Goal: Transaction & Acquisition: Purchase product/service

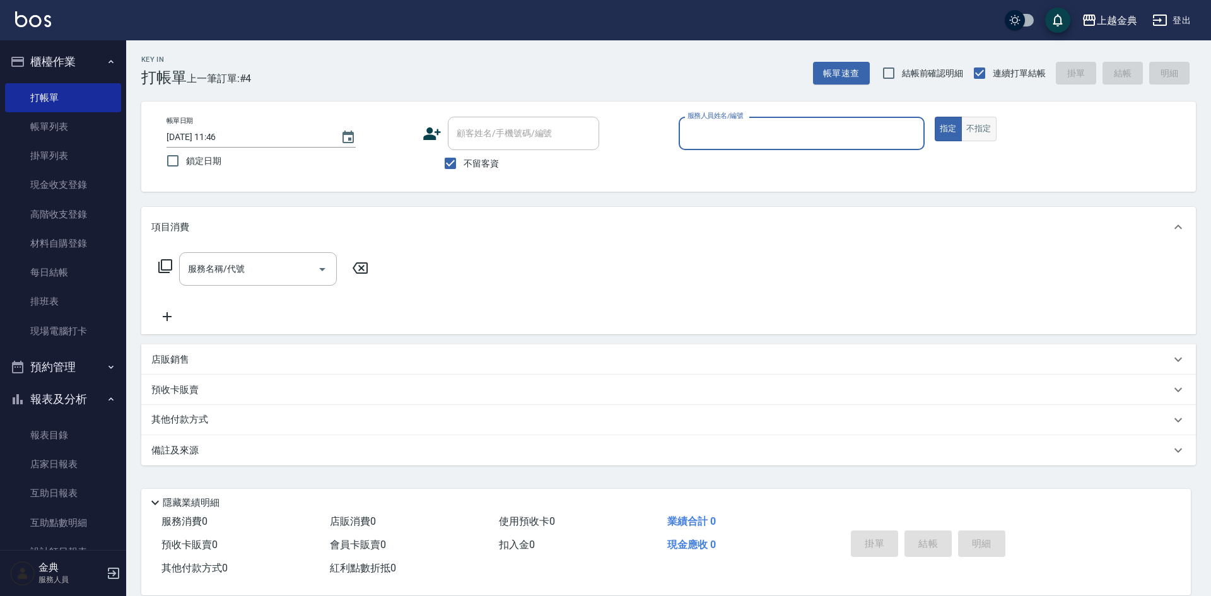
click at [986, 132] on button "不指定" at bounding box center [978, 129] width 35 height 25
click at [50, 312] on link "排班表" at bounding box center [63, 301] width 116 height 29
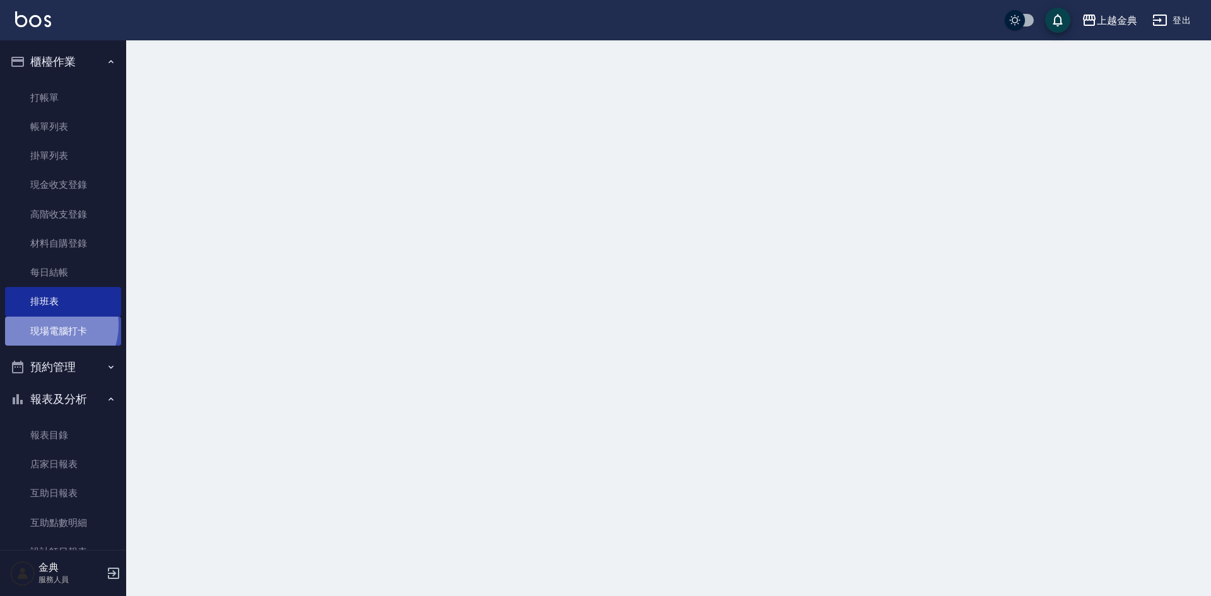
click at [50, 326] on link "現場電腦打卡" at bounding box center [63, 331] width 116 height 29
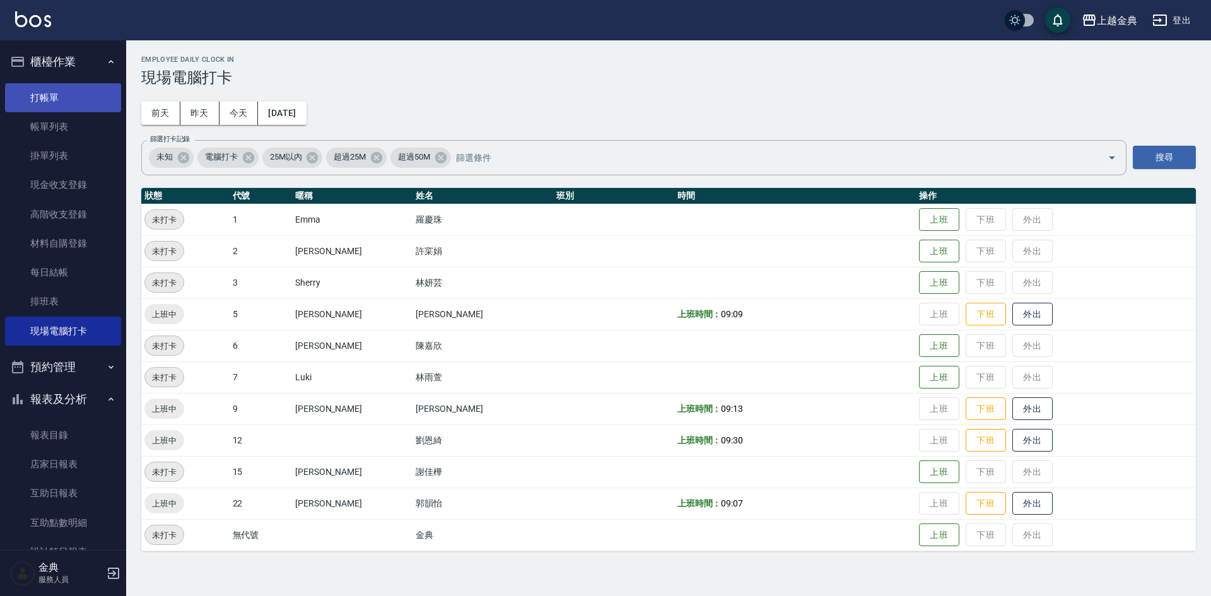
click at [45, 95] on link "打帳單" at bounding box center [63, 97] width 116 height 29
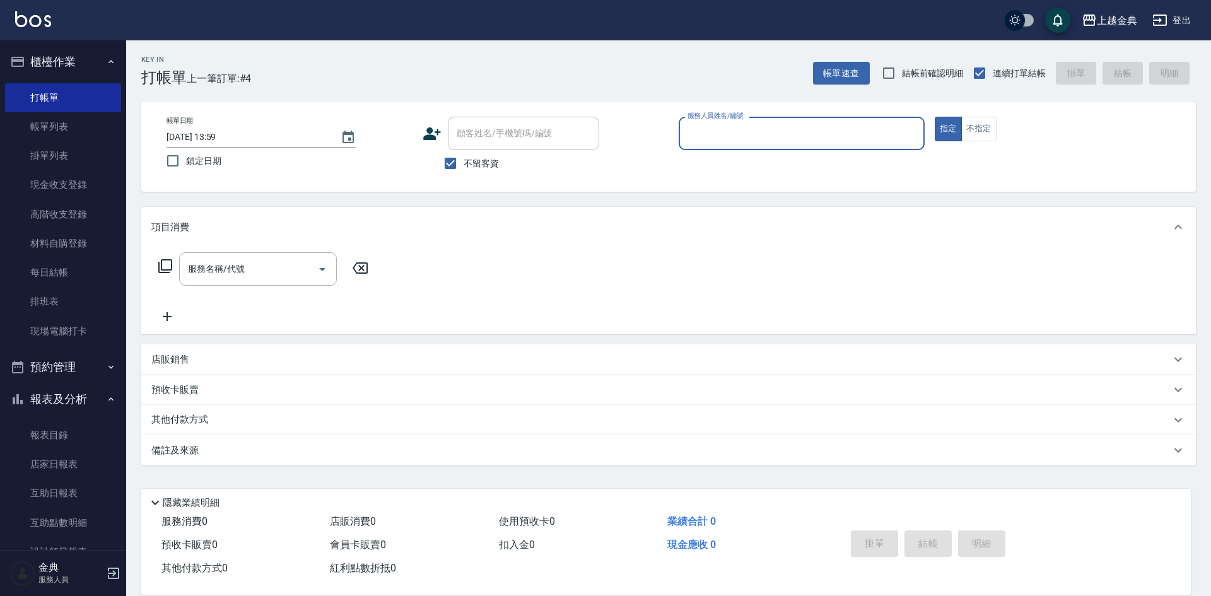
drag, startPoint x: 496, startPoint y: 146, endPoint x: 496, endPoint y: 156, distance: 10.1
click at [496, 156] on div "顧客姓名/手機號碼/編號 顧客姓名/手機號碼/編號 不留客資" at bounding box center [546, 147] width 246 height 60
click at [495, 172] on label "不留客資" at bounding box center [468, 163] width 62 height 26
click at [464, 172] on input "不留客資" at bounding box center [450, 163] width 26 height 26
checkbox input "false"
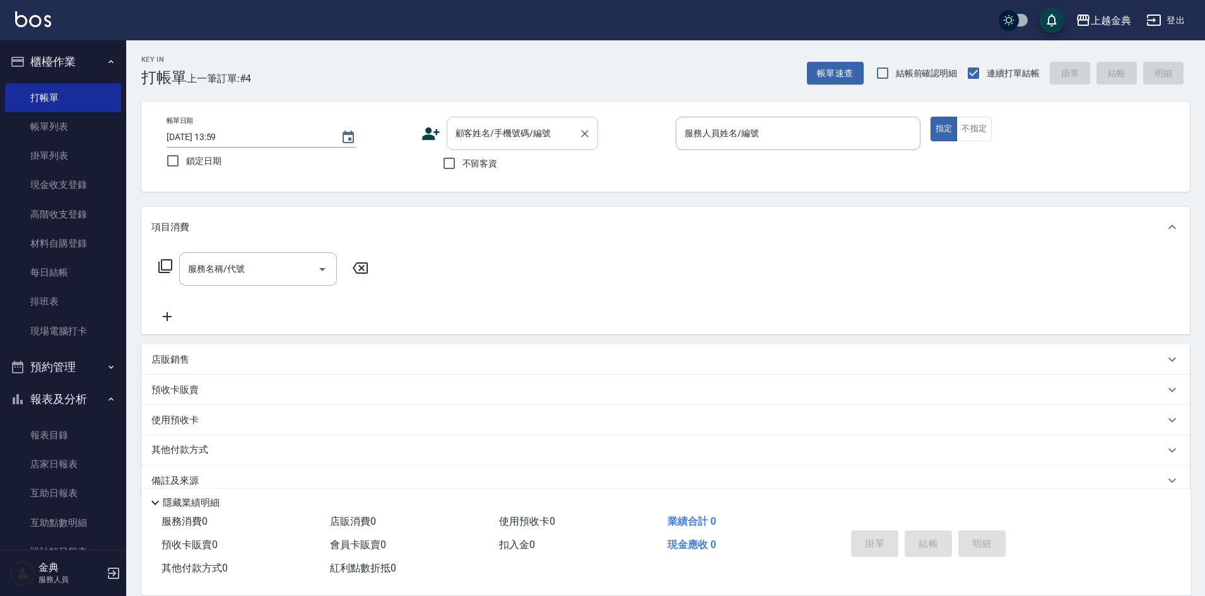
click at [511, 146] on div "顧客姓名/手機號碼/編號" at bounding box center [522, 133] width 151 height 33
type input "0"
click at [985, 126] on button "不指定" at bounding box center [973, 129] width 35 height 25
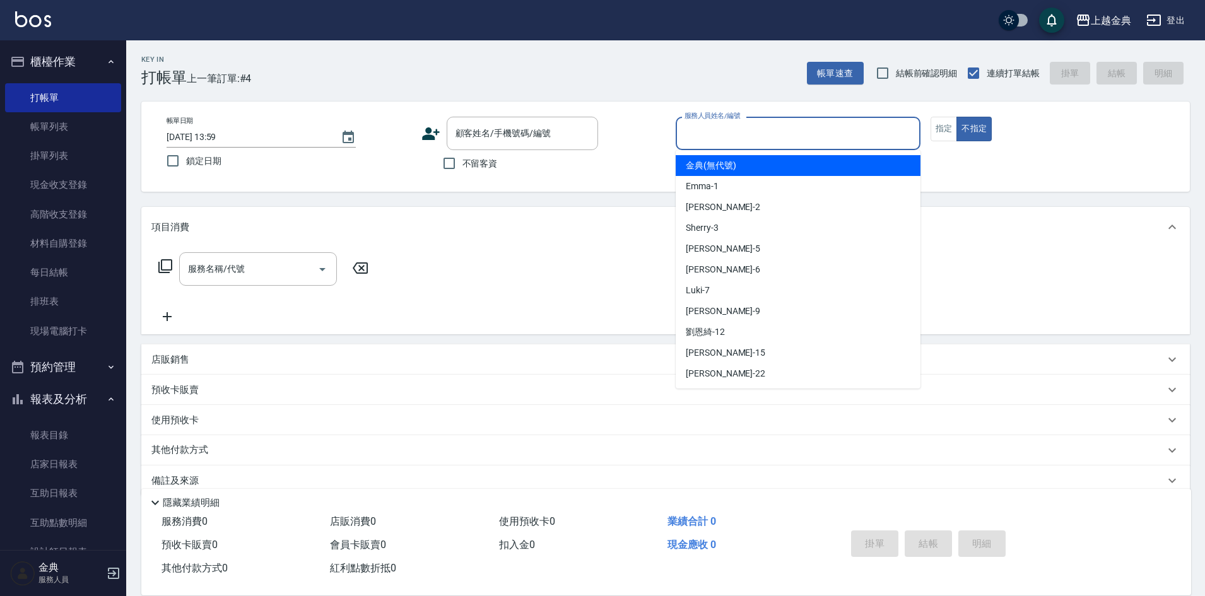
click at [877, 136] on input "服務人員姓名/編號" at bounding box center [797, 133] width 233 height 22
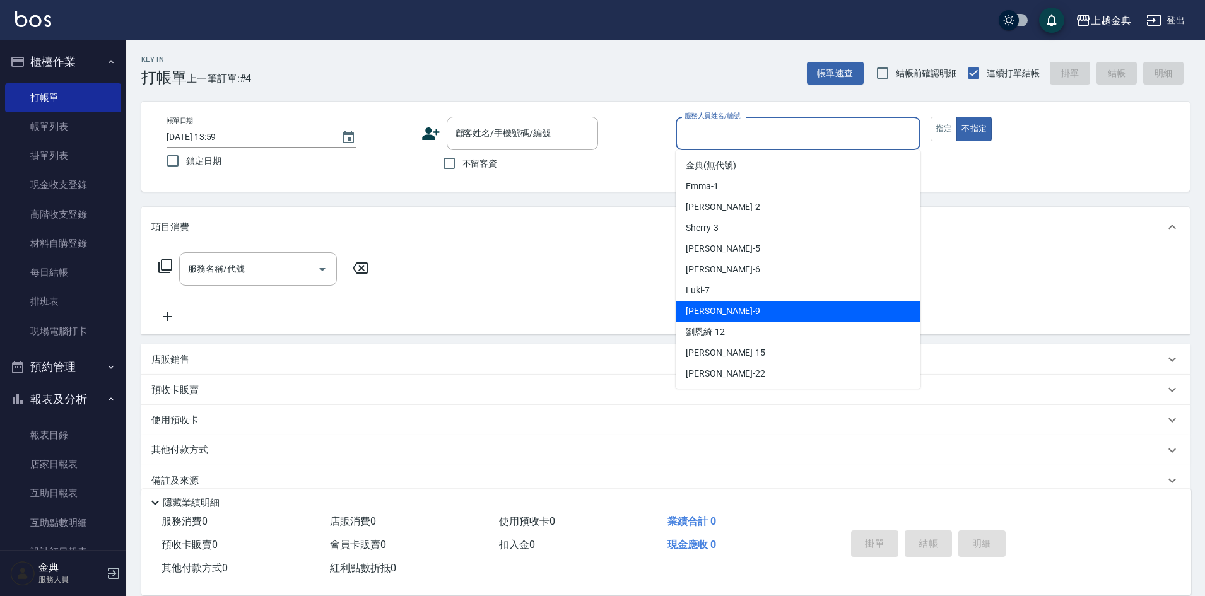
click at [833, 320] on div "[PERSON_NAME] -9" at bounding box center [798, 311] width 245 height 21
type input "[PERSON_NAME]-9"
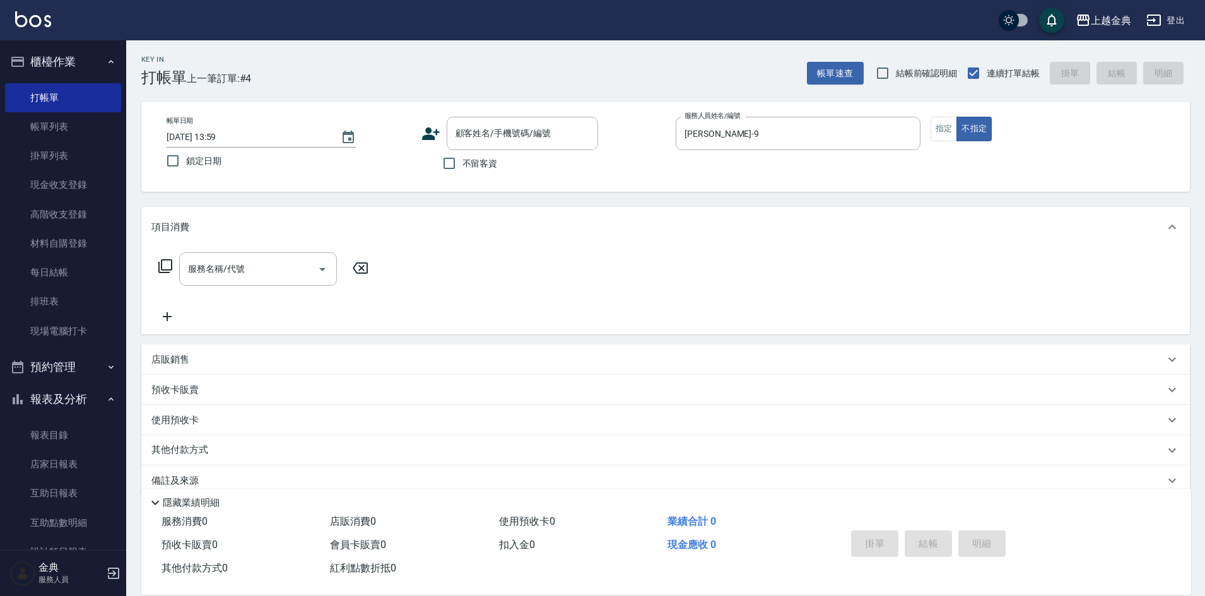
click at [165, 267] on icon at bounding box center [165, 266] width 15 height 15
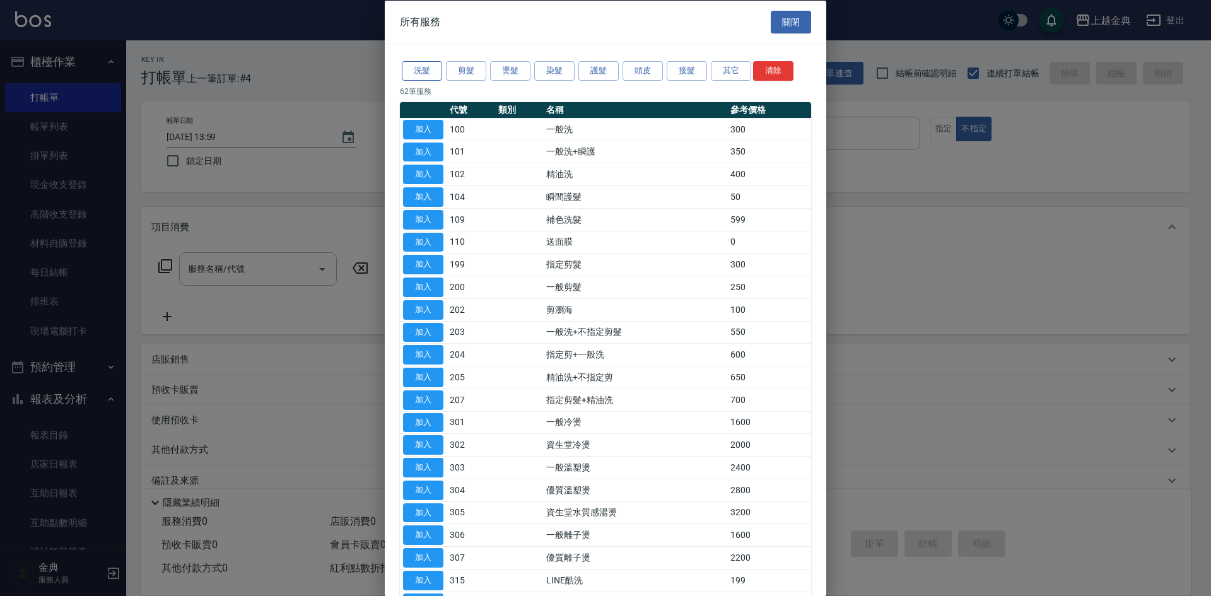
click at [415, 73] on button "洗髮" at bounding box center [422, 71] width 40 height 20
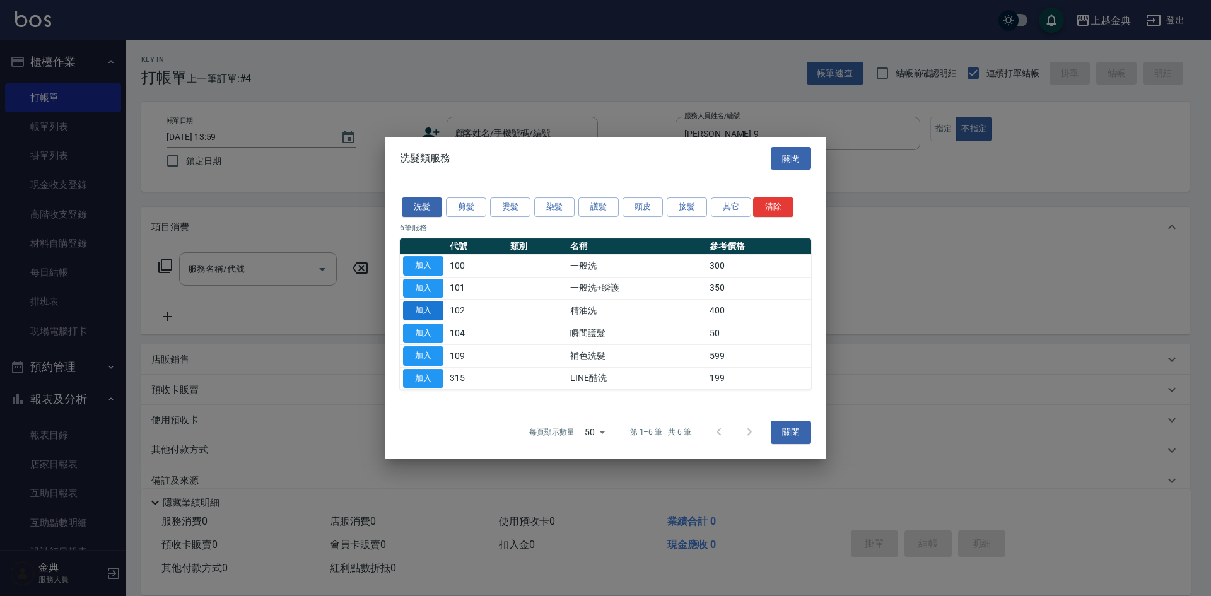
click at [415, 311] on button "加入" at bounding box center [423, 311] width 40 height 20
type input "精油洗(102)"
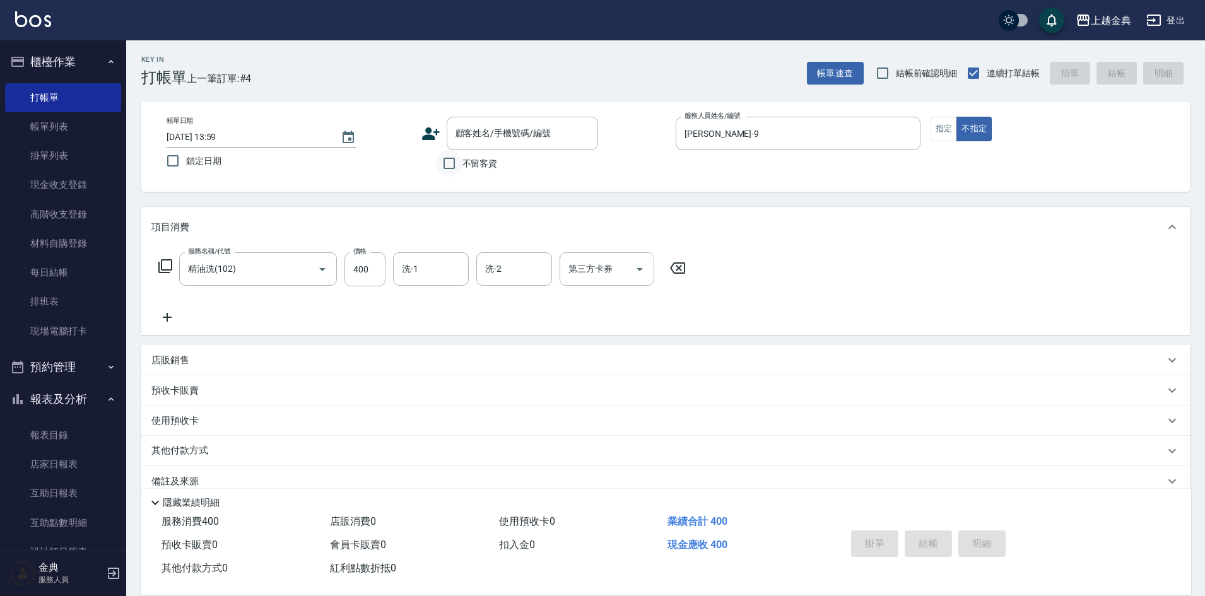
click at [442, 165] on input "不留客資" at bounding box center [449, 163] width 26 height 26
checkbox input "true"
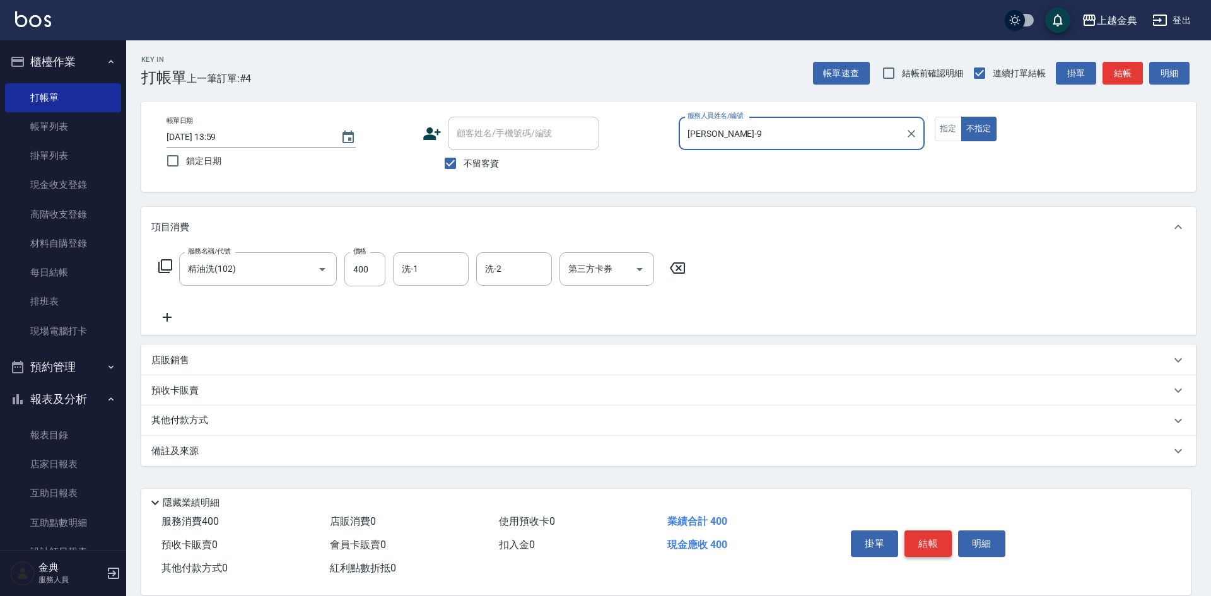
click at [912, 537] on button "結帳" at bounding box center [928, 544] width 47 height 26
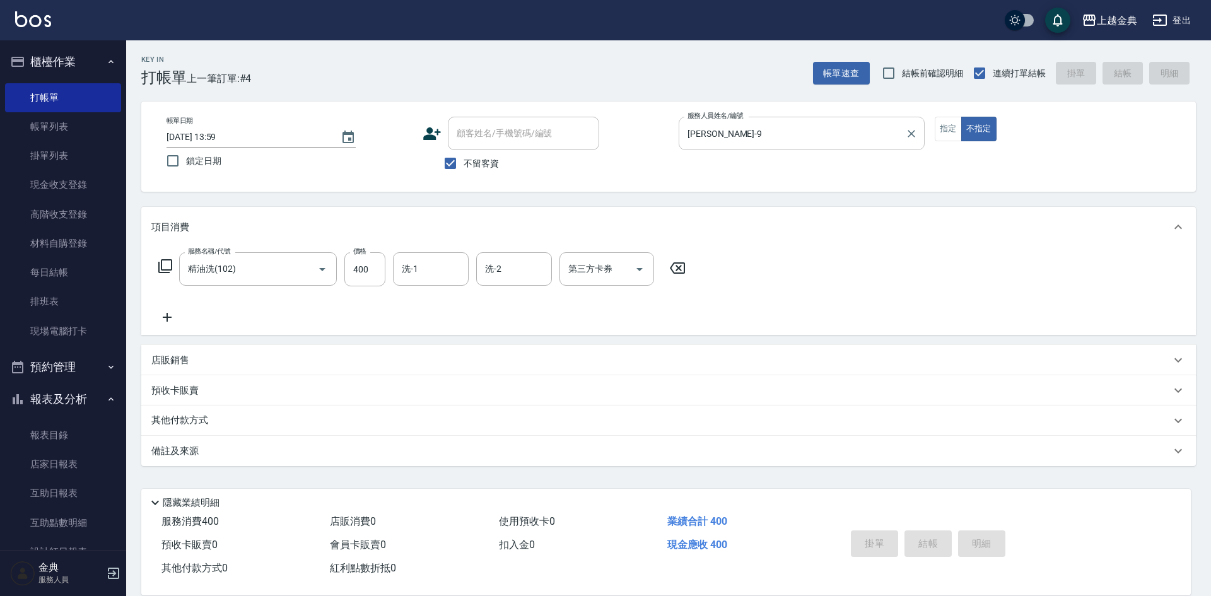
type input "[DATE] 14:45"
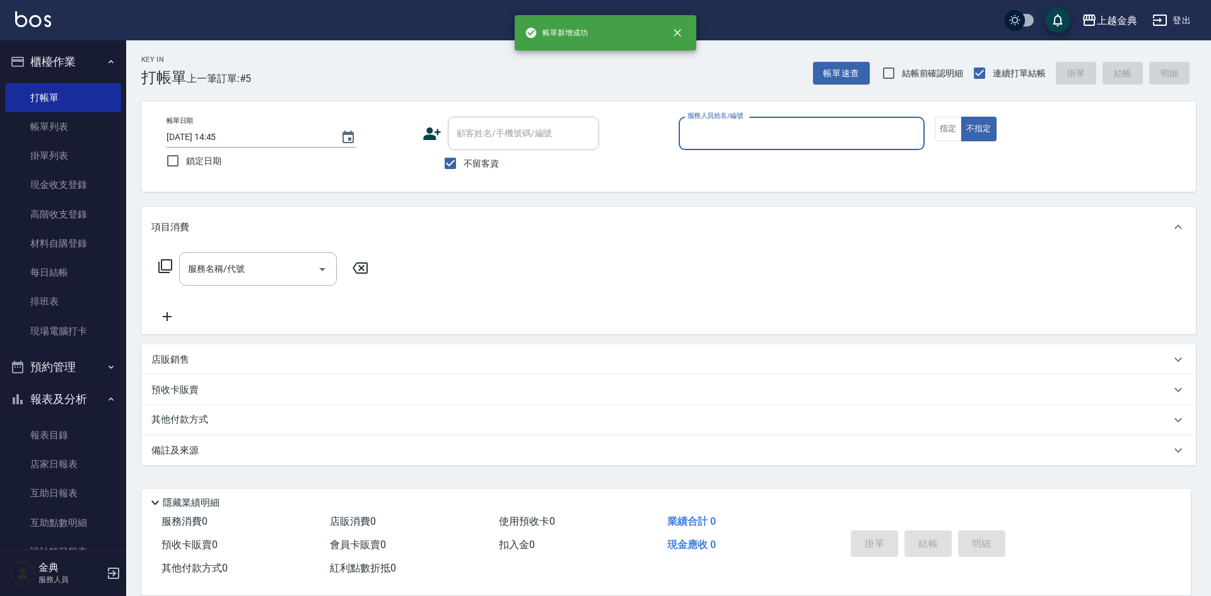
click at [827, 133] on input "服務人員姓名/編號" at bounding box center [801, 133] width 235 height 22
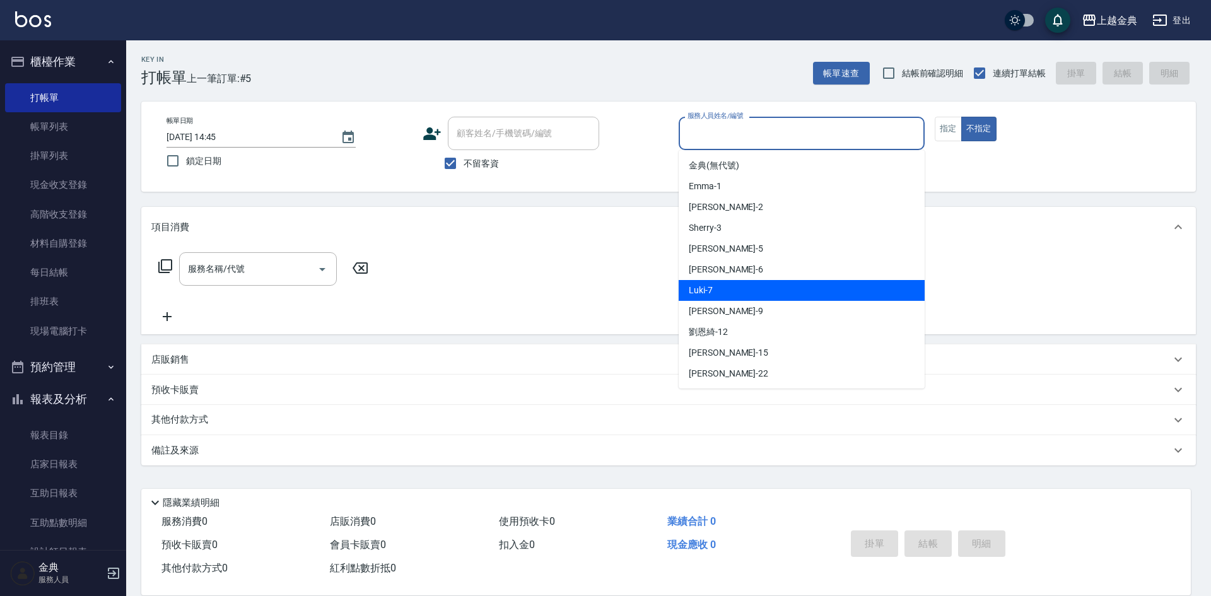
click at [784, 286] on div "Luki -7" at bounding box center [802, 290] width 246 height 21
type input "Luki-7"
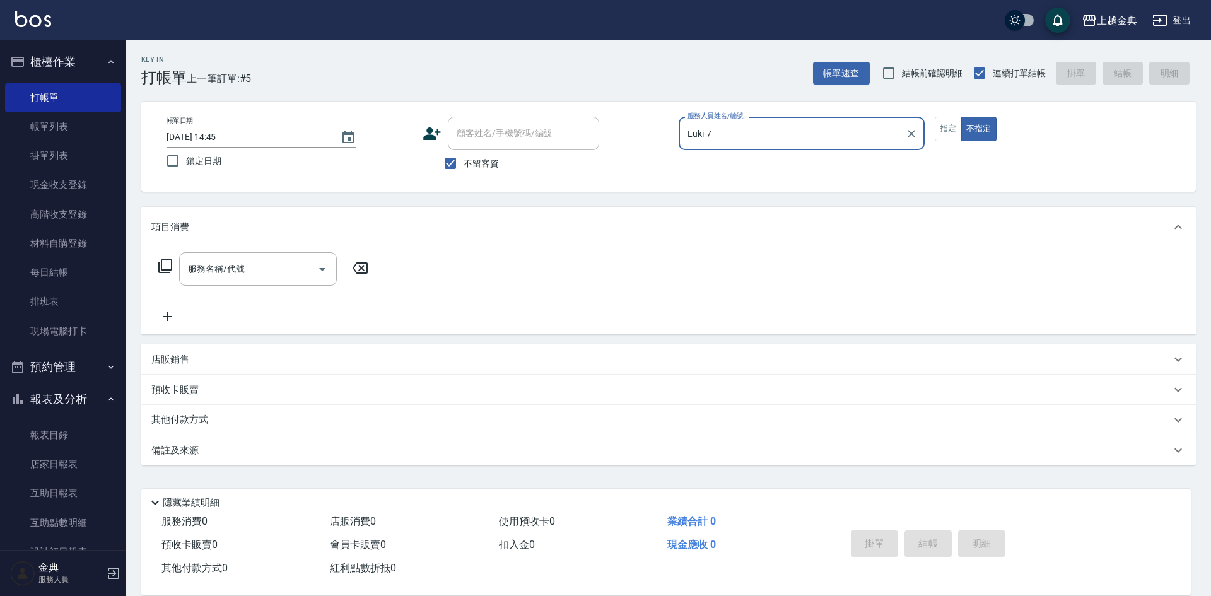
click at [168, 261] on icon at bounding box center [165, 266] width 14 height 14
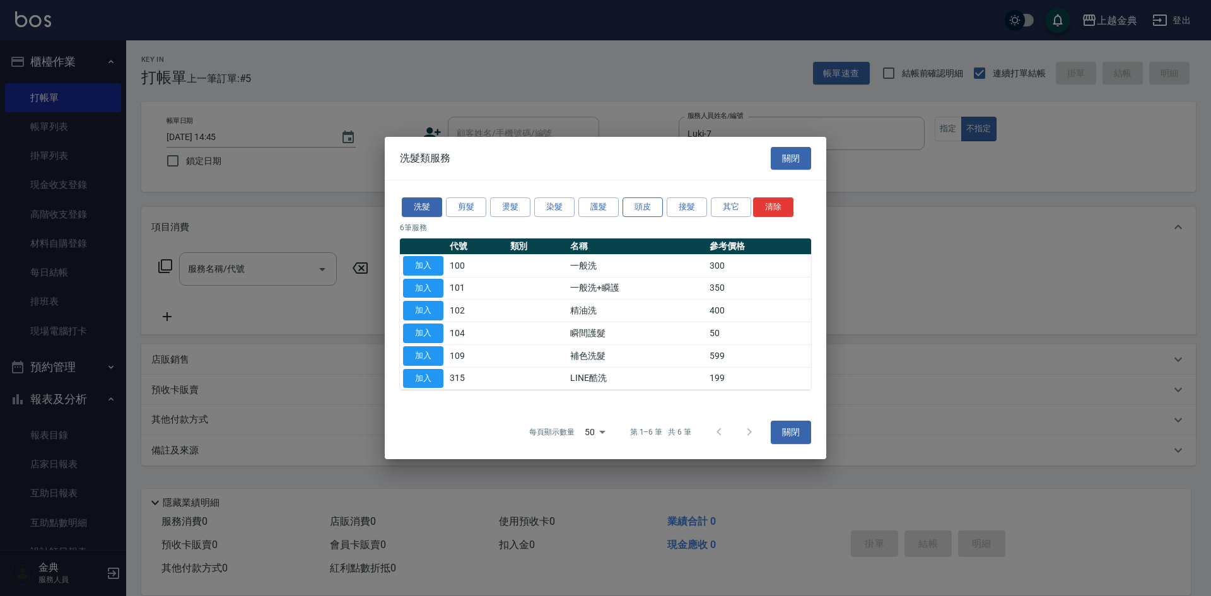
click at [637, 208] on button "頭皮" at bounding box center [643, 207] width 40 height 20
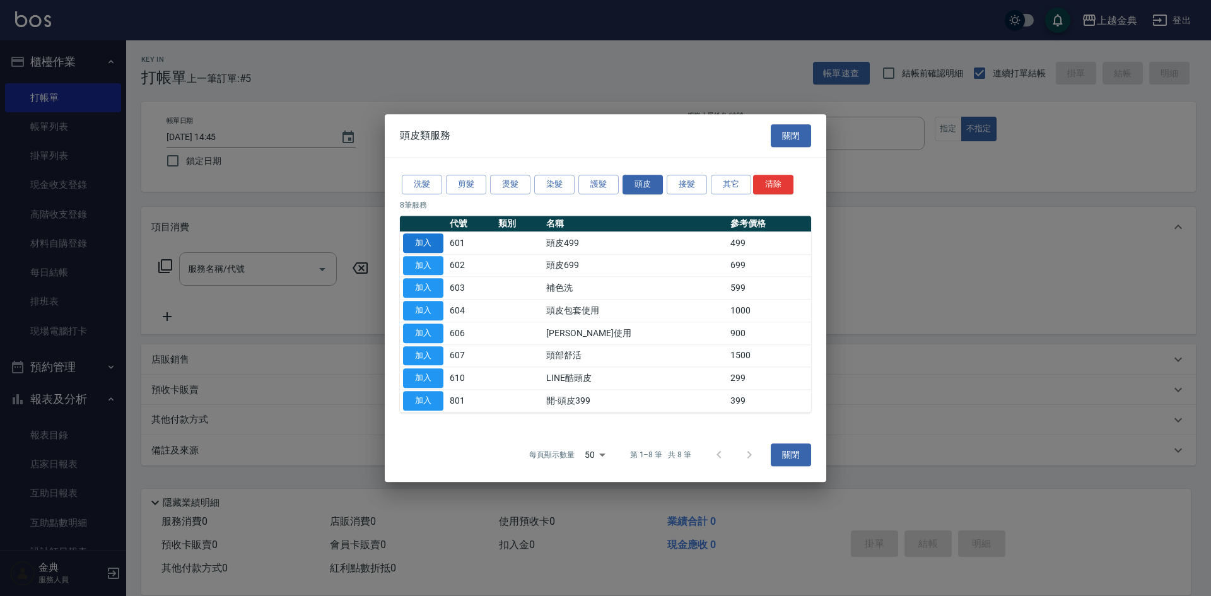
drag, startPoint x: 431, startPoint y: 262, endPoint x: 427, endPoint y: 244, distance: 18.1
click at [427, 244] on tbody "加入 601 頭皮499 499 加入 602 頭皮699 699 加入 603 補色洗 599 加入 604 頭皮包套使用 1000 加入 606 芙[PE…" at bounding box center [605, 322] width 411 height 180
click at [426, 242] on button "加入" at bounding box center [423, 243] width 40 height 20
type input "頭皮499(601)"
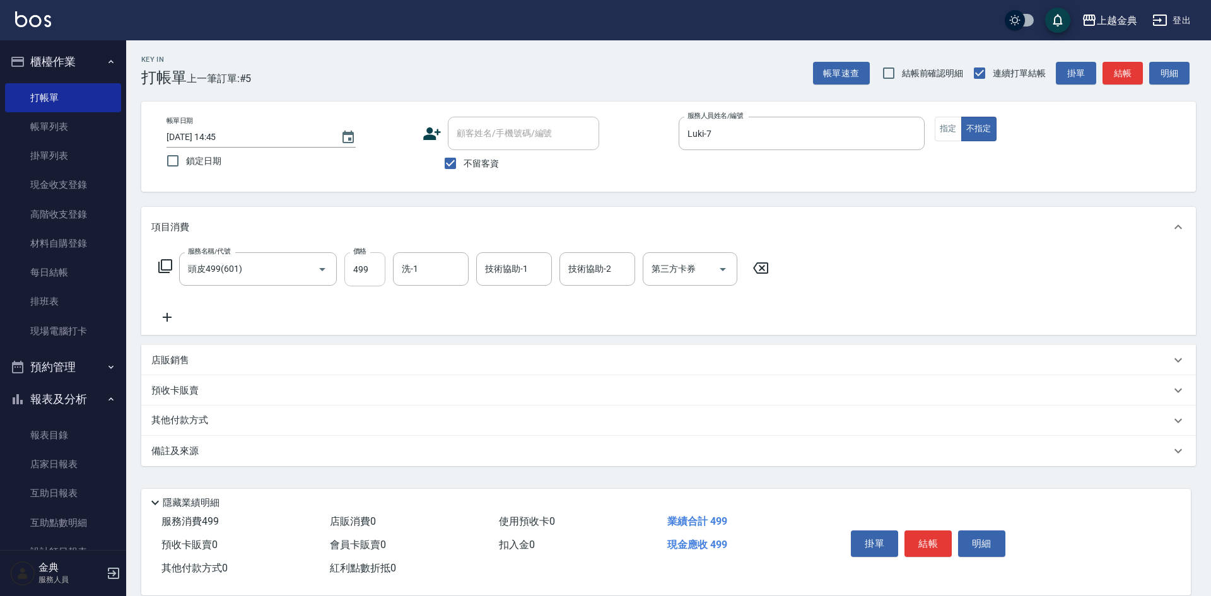
click at [382, 273] on input "499" at bounding box center [364, 269] width 41 height 34
type input "500"
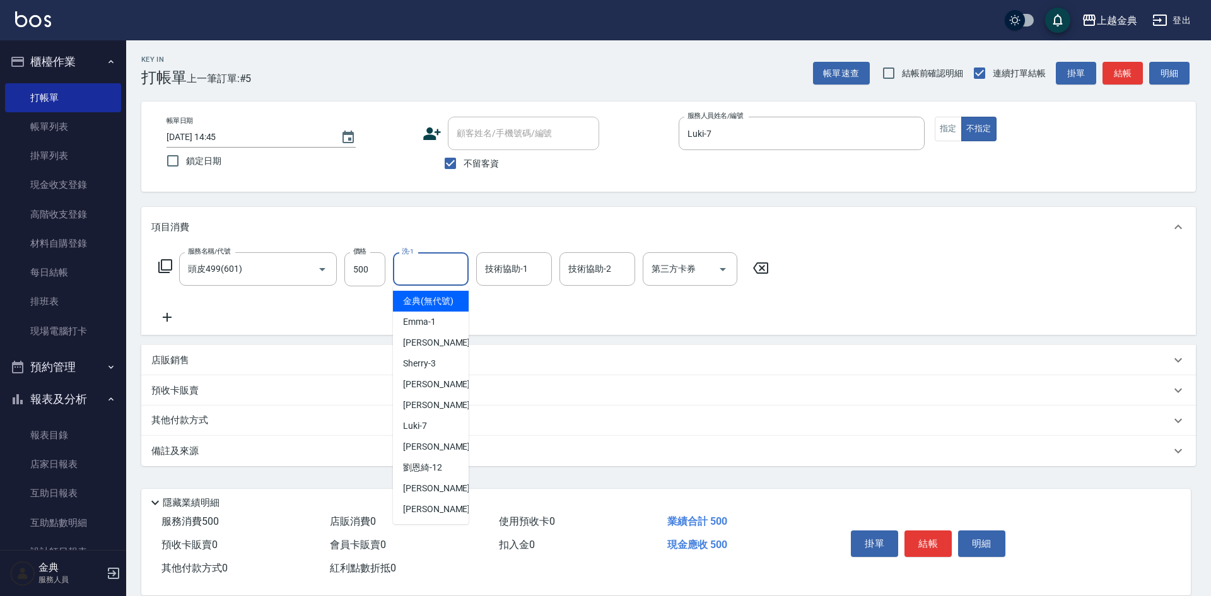
click at [425, 265] on input "洗-1" at bounding box center [431, 269] width 64 height 22
click at [422, 516] on span "[PERSON_NAME] -22" at bounding box center [442, 509] width 79 height 13
type input "[PERSON_NAME]-22"
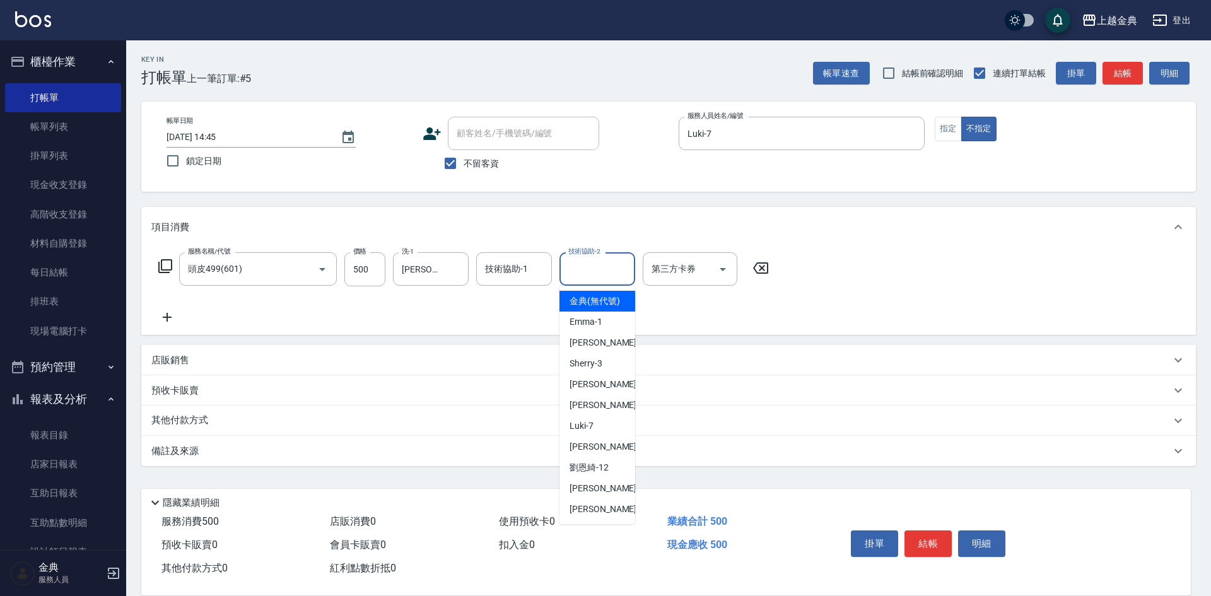
click at [596, 271] on input "技術協助-2" at bounding box center [597, 269] width 64 height 22
click at [580, 516] on span "[PERSON_NAME] -22" at bounding box center [609, 509] width 79 height 13
type input "[PERSON_NAME]-22"
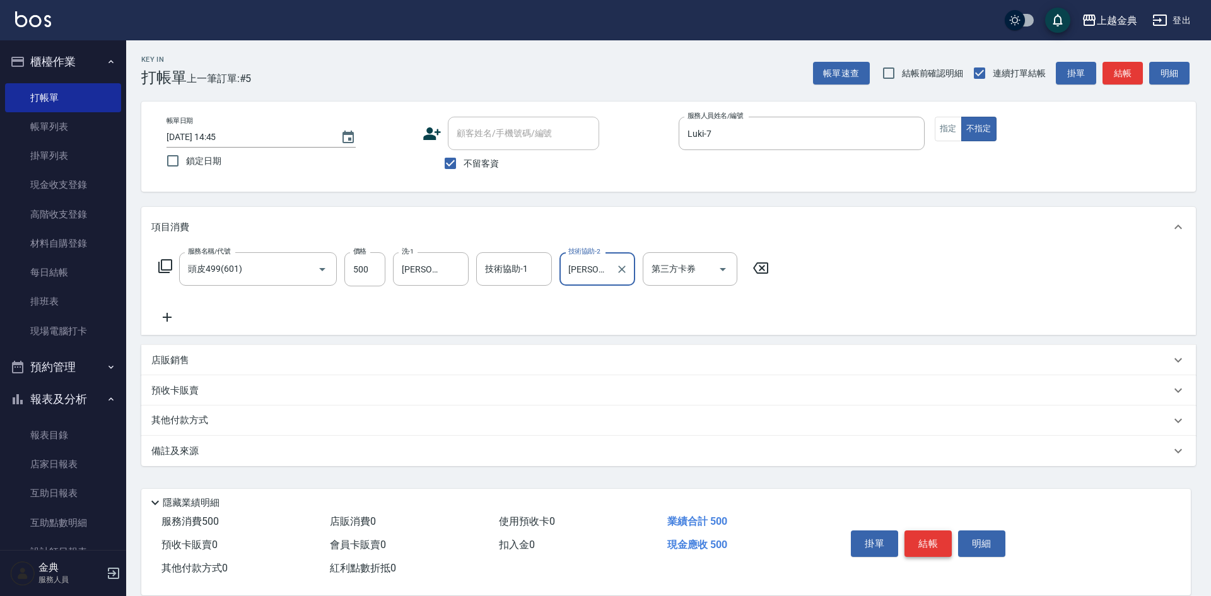
click at [932, 532] on button "結帳" at bounding box center [928, 544] width 47 height 26
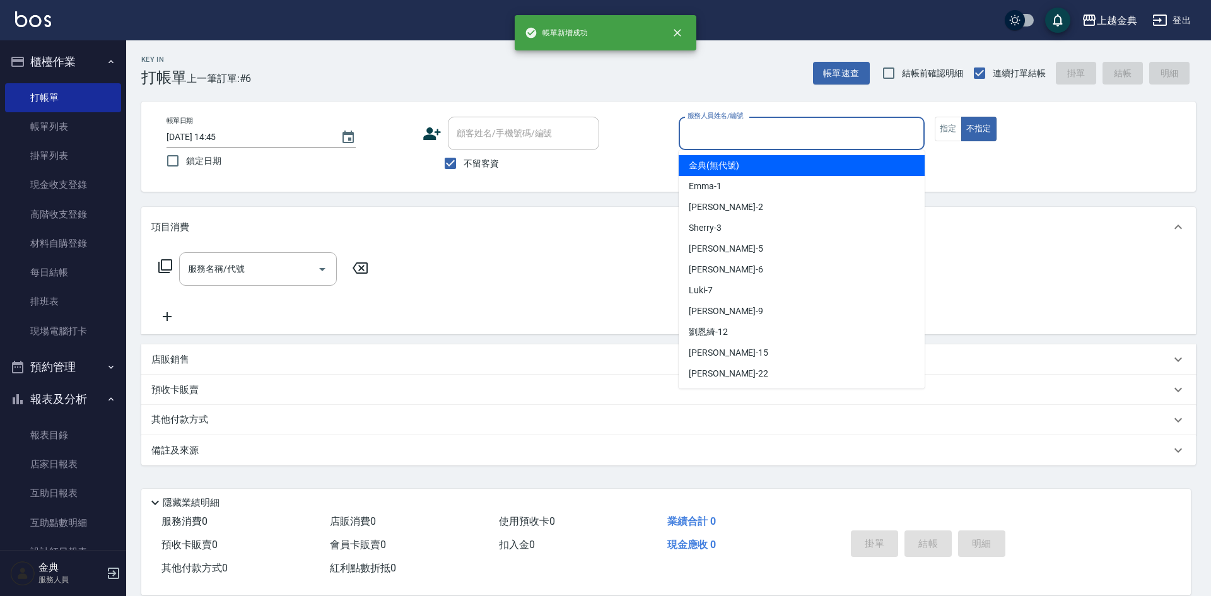
drag, startPoint x: 773, startPoint y: 136, endPoint x: 771, endPoint y: 211, distance: 75.1
click at [773, 136] on input "服務人員姓名/編號" at bounding box center [801, 133] width 235 height 22
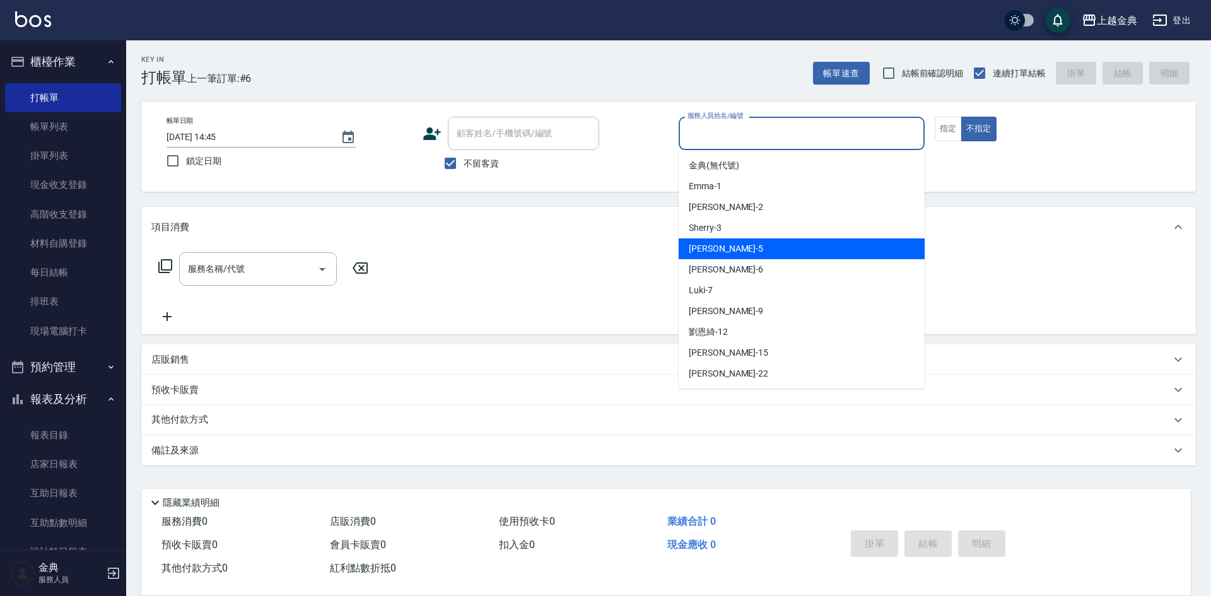
click at [762, 243] on div "[PERSON_NAME] -5" at bounding box center [802, 248] width 246 height 21
type input "[PERSON_NAME]-5"
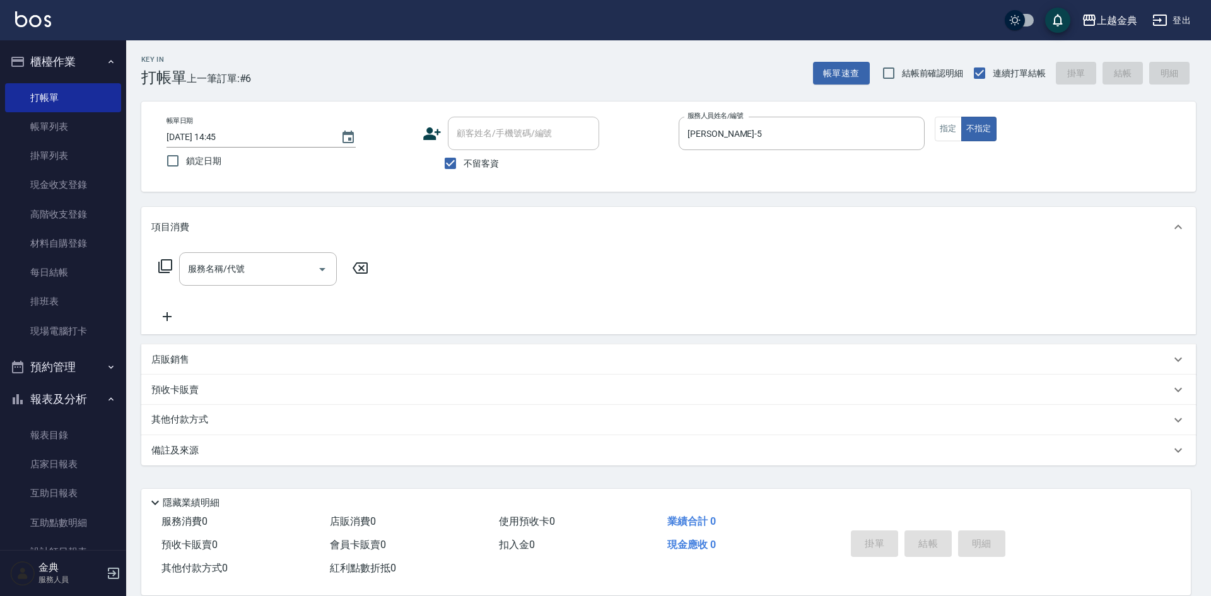
click at [171, 261] on icon at bounding box center [165, 266] width 14 height 14
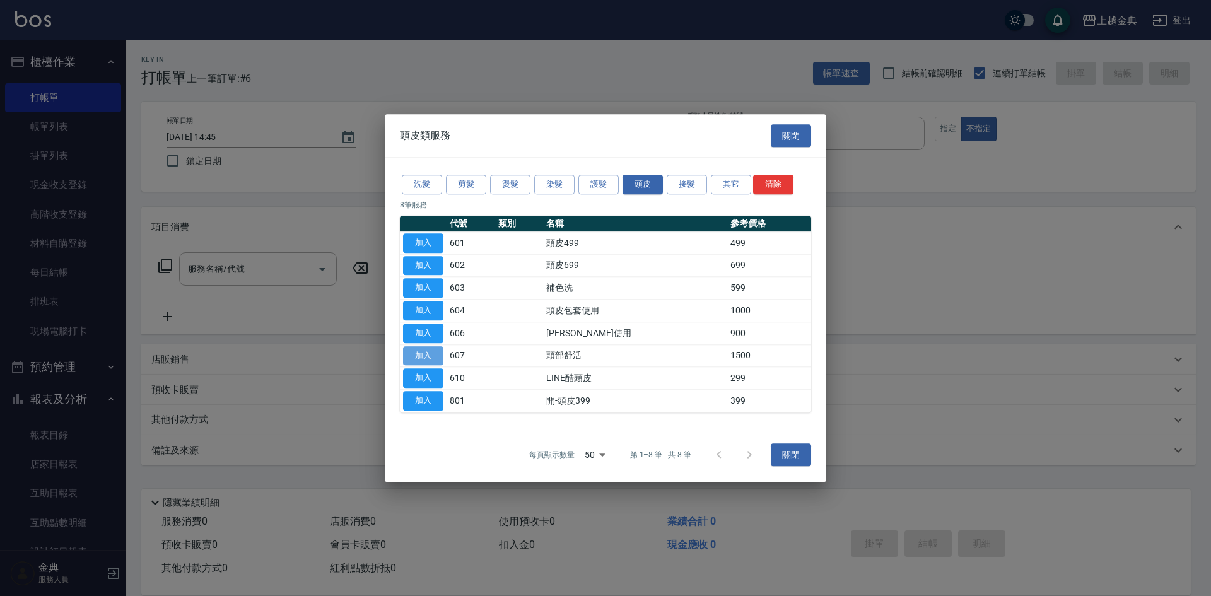
drag, startPoint x: 425, startPoint y: 358, endPoint x: 430, endPoint y: 351, distance: 8.2
click at [426, 356] on button "加入" at bounding box center [423, 356] width 40 height 20
type input "頭部舒活(607)"
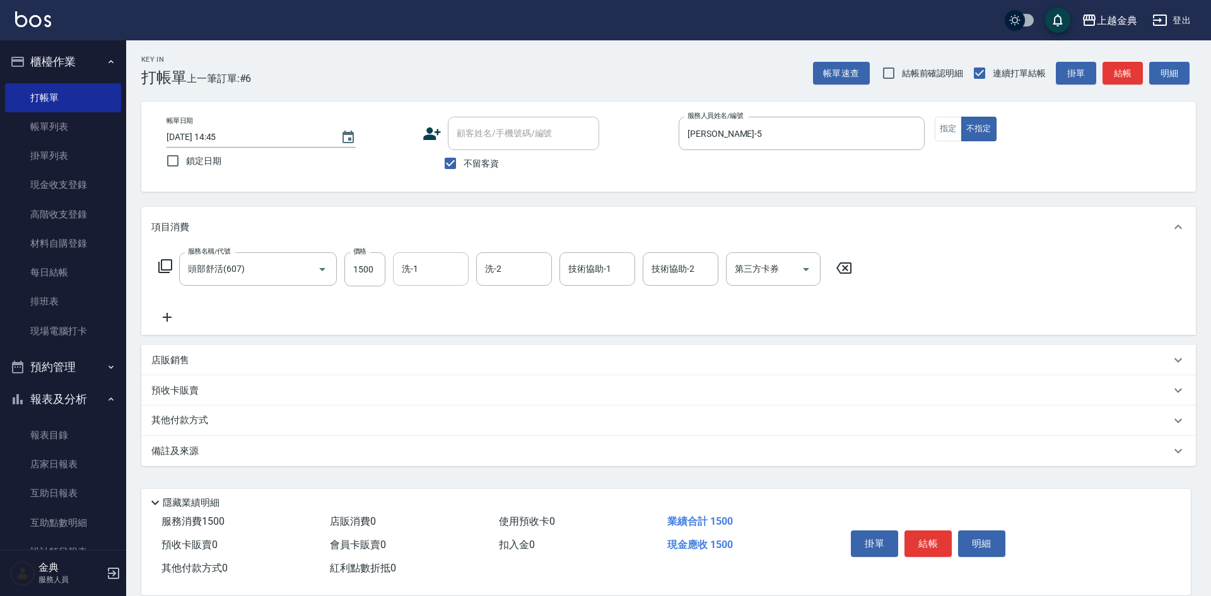
drag, startPoint x: 418, startPoint y: 272, endPoint x: 420, endPoint y: 280, distance: 8.6
click at [420, 280] on input "洗-1" at bounding box center [431, 269] width 64 height 22
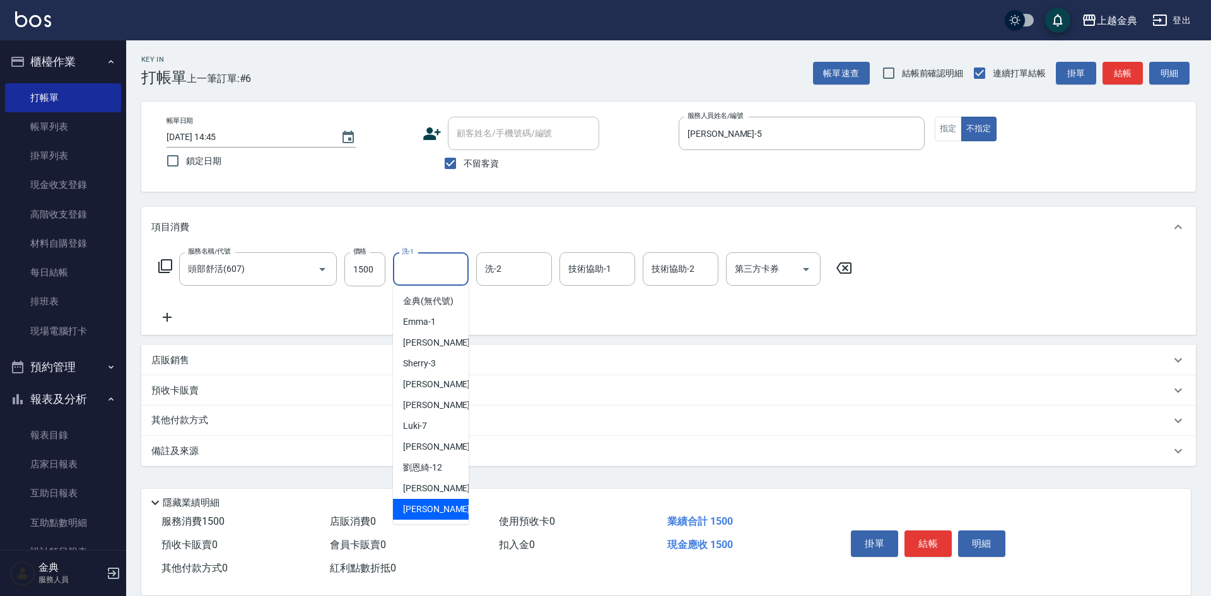
click at [413, 516] on span "[PERSON_NAME] -22" at bounding box center [442, 509] width 79 height 13
type input "[PERSON_NAME]-22"
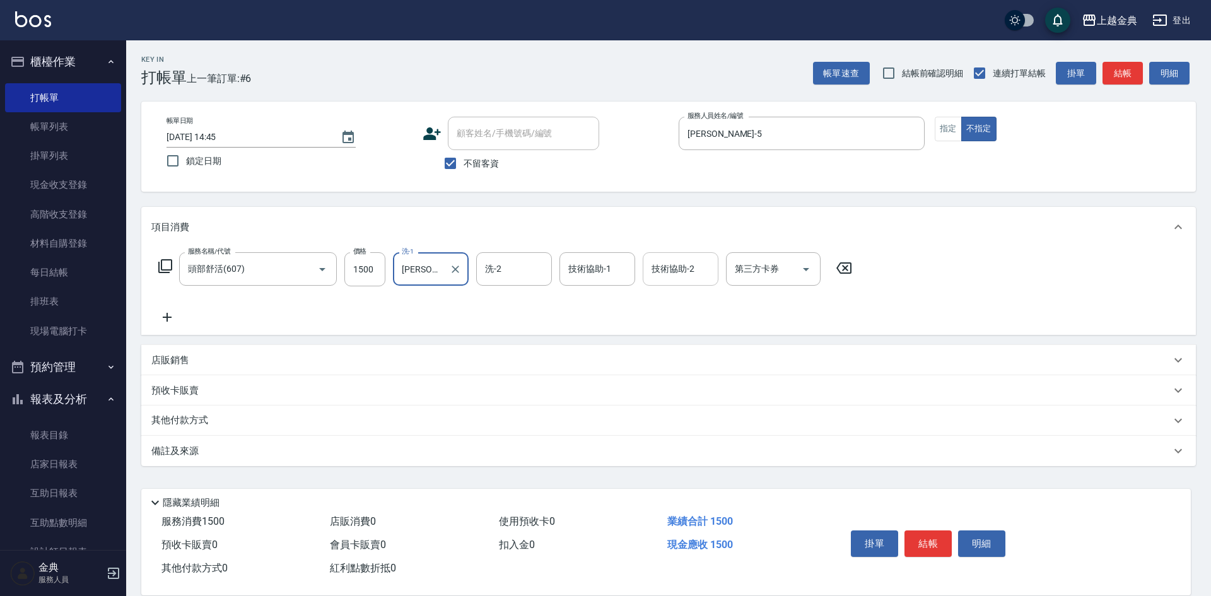
click at [685, 279] on input "技術協助-2" at bounding box center [681, 269] width 64 height 22
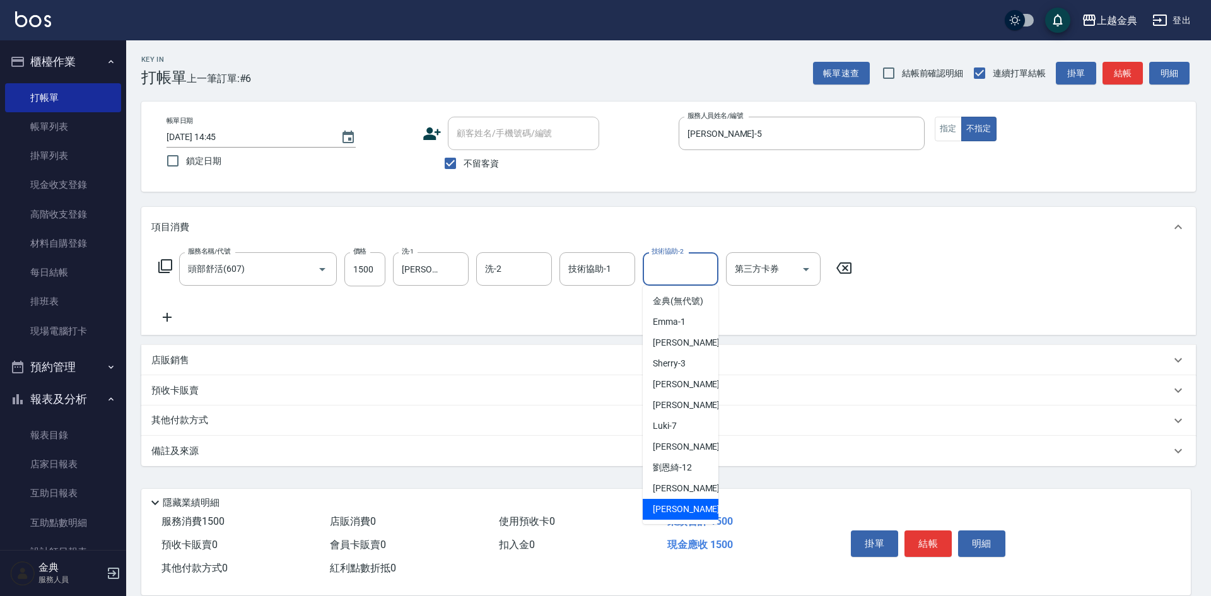
click at [689, 516] on div "[PERSON_NAME] -22" at bounding box center [681, 509] width 76 height 21
type input "[PERSON_NAME]-22"
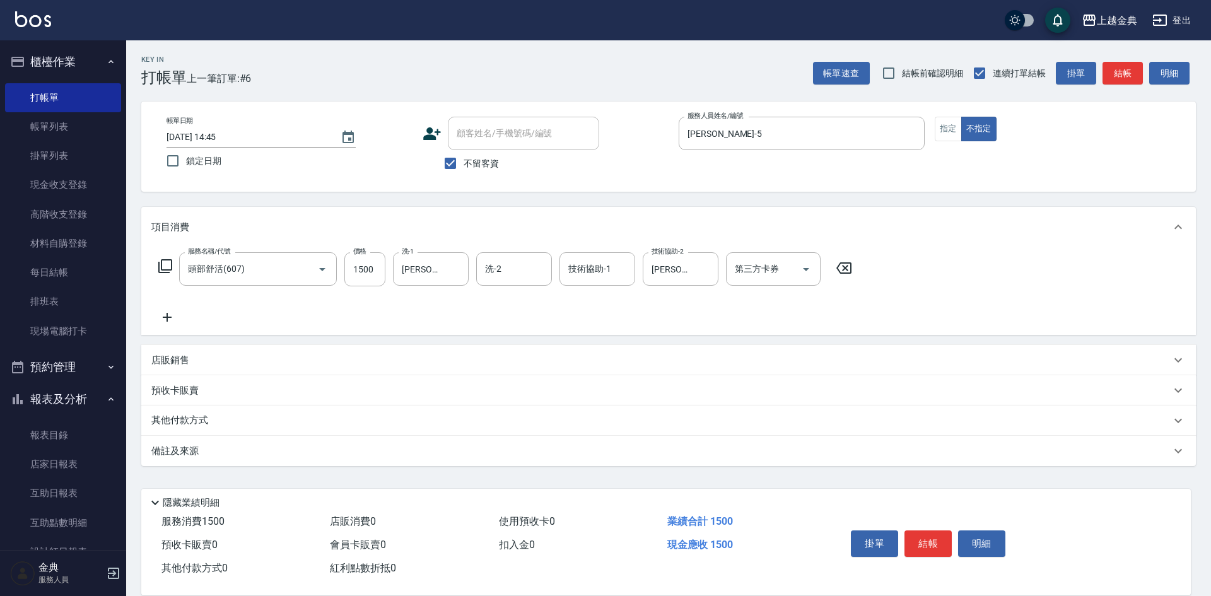
click at [168, 262] on icon at bounding box center [165, 266] width 15 height 15
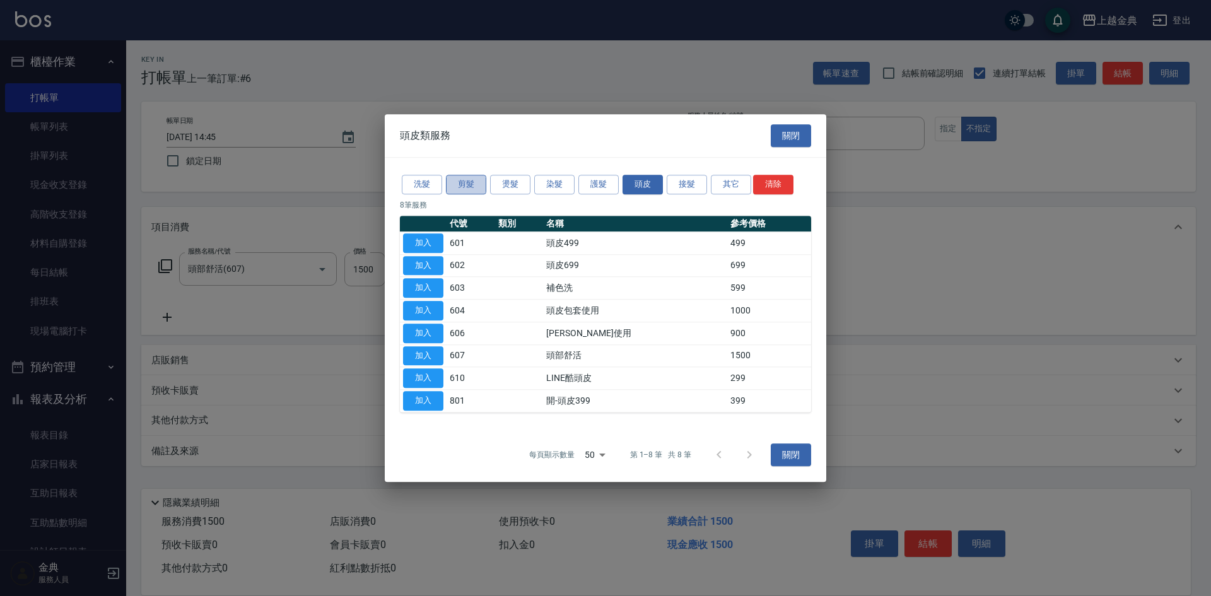
click at [462, 175] on button "剪髮" at bounding box center [466, 185] width 40 height 20
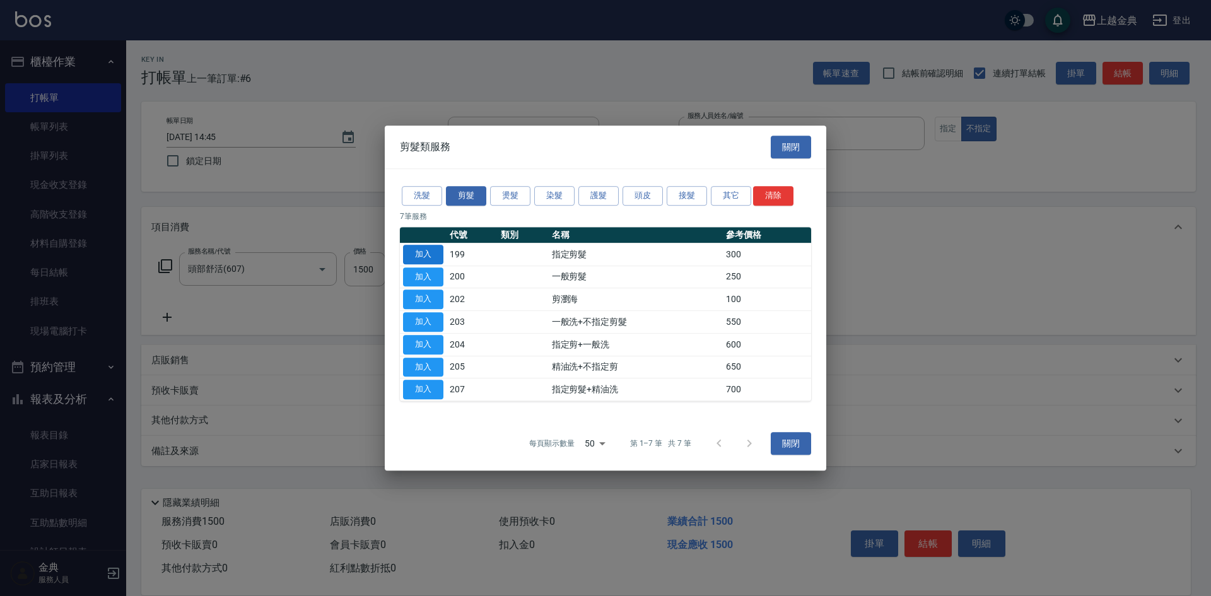
drag, startPoint x: 412, startPoint y: 271, endPoint x: 414, endPoint y: 258, distance: 12.9
click at [412, 270] on button "加入" at bounding box center [423, 277] width 40 height 20
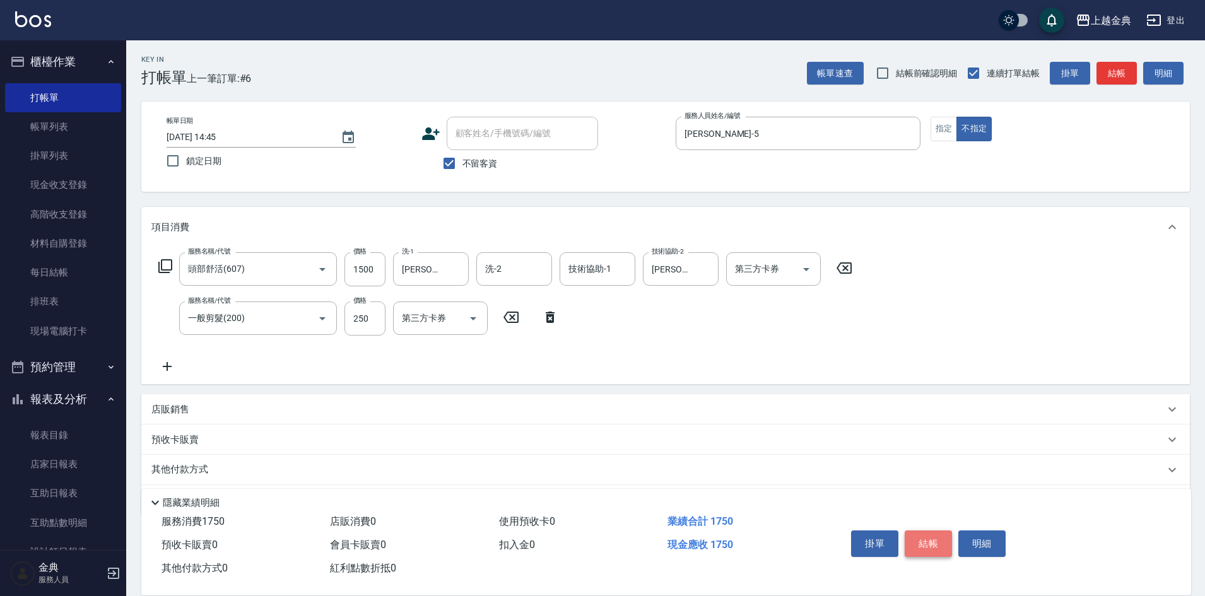
click at [936, 533] on button "結帳" at bounding box center [928, 544] width 47 height 26
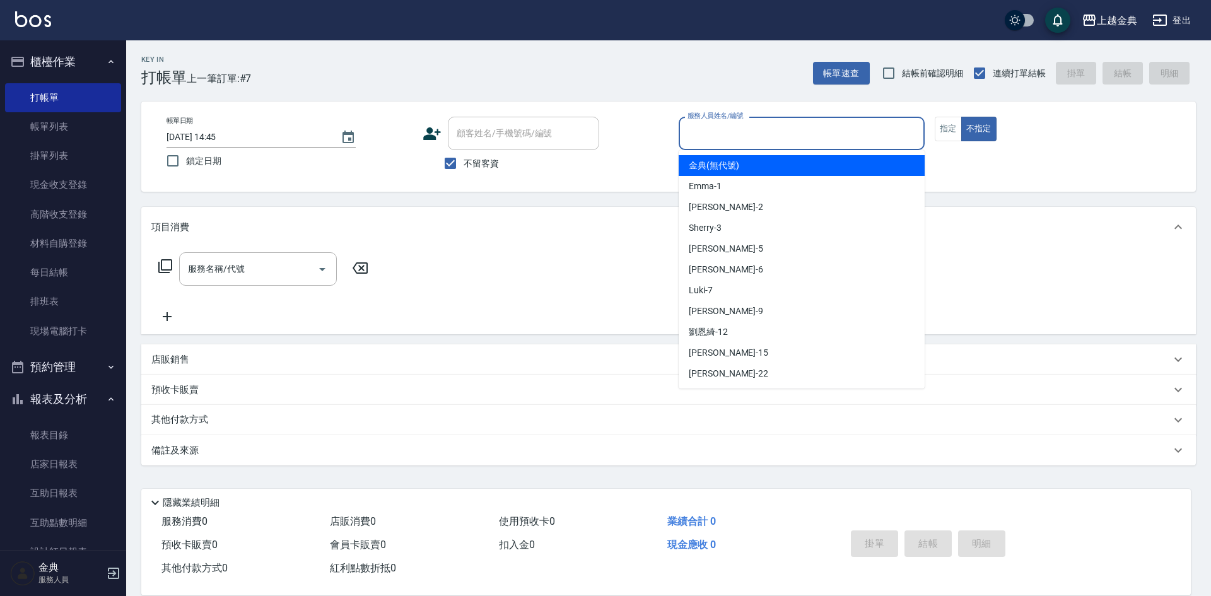
click at [760, 132] on input "服務人員姓名/編號" at bounding box center [801, 133] width 235 height 22
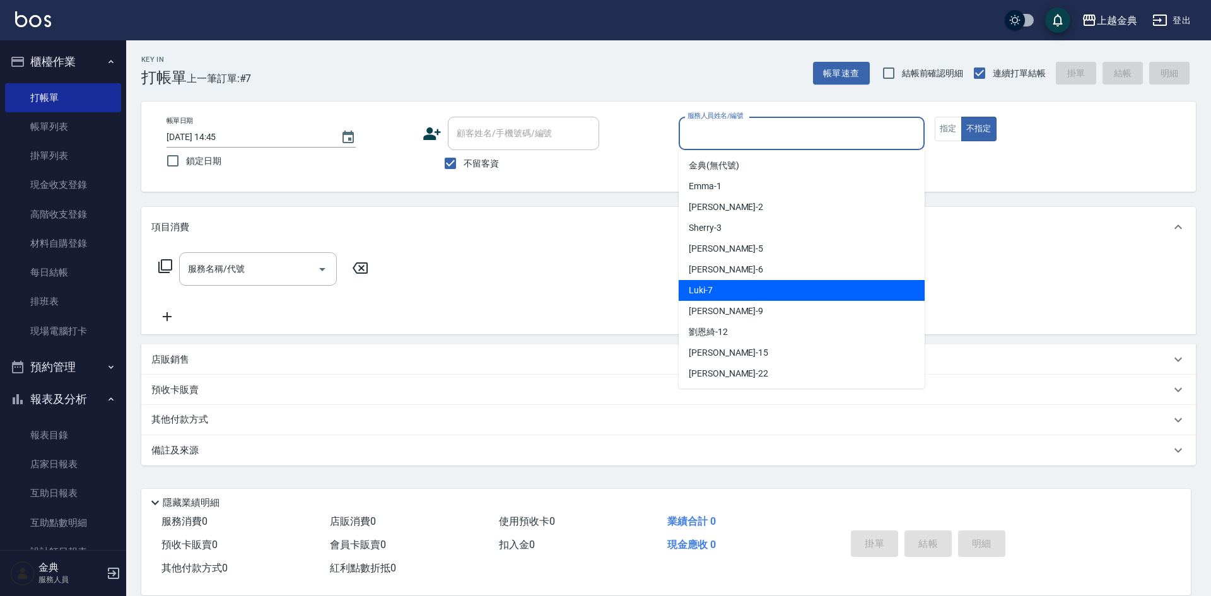
drag, startPoint x: 780, startPoint y: 297, endPoint x: 247, endPoint y: 298, distance: 533.1
click at [778, 297] on div "Luki -7" at bounding box center [802, 290] width 246 height 21
type input "Luki-7"
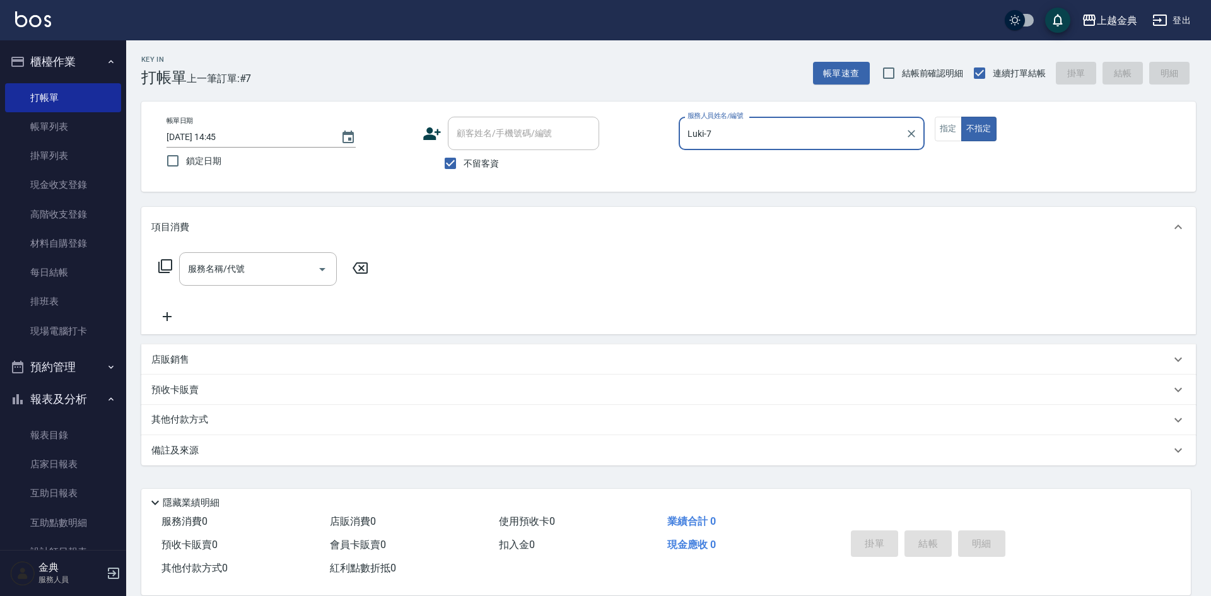
click at [158, 268] on div "服務名稱/代號 服務名稱/代號" at bounding box center [263, 268] width 225 height 33
click at [165, 266] on icon at bounding box center [165, 266] width 15 height 15
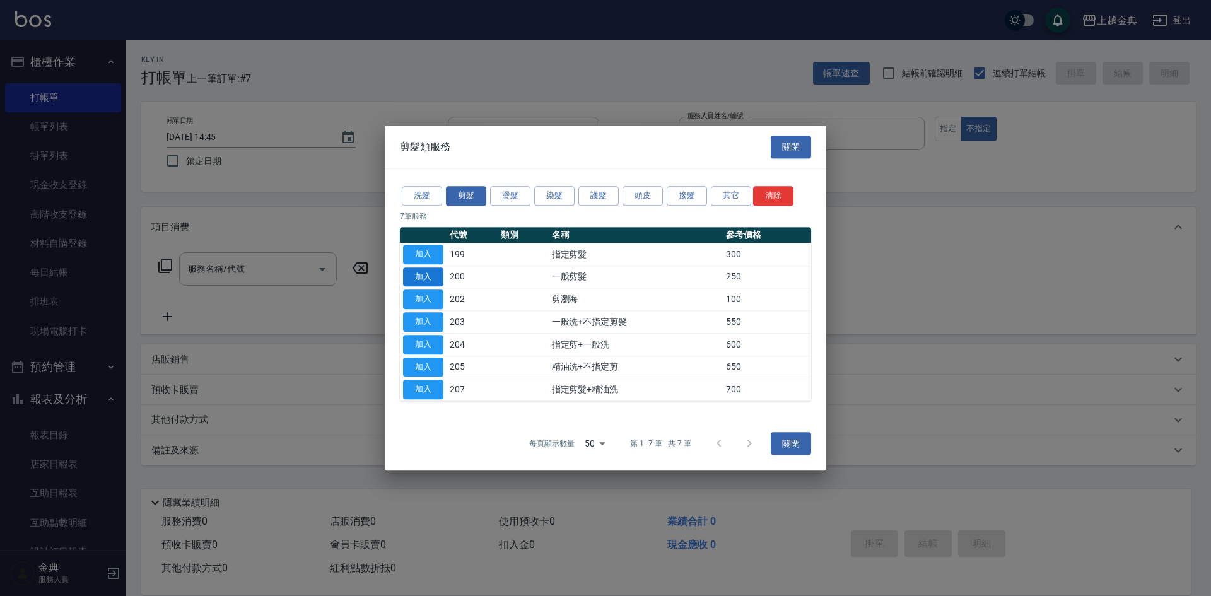
click at [434, 275] on button "加入" at bounding box center [423, 277] width 40 height 20
type input "一般剪髮(200)"
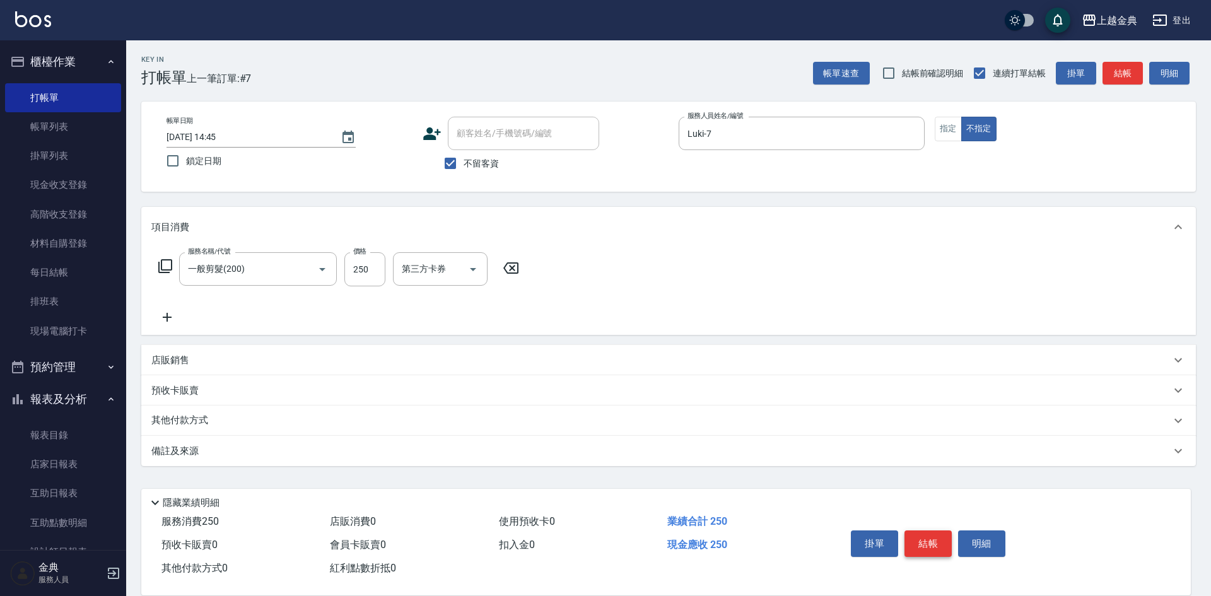
click at [925, 540] on button "結帳" at bounding box center [928, 544] width 47 height 26
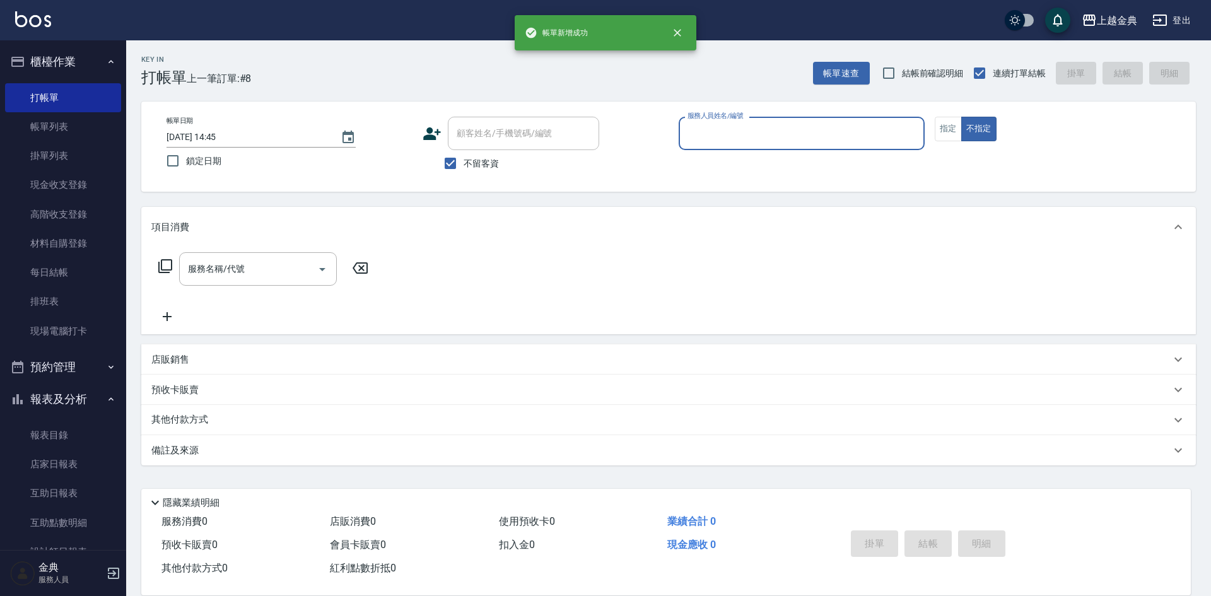
click at [768, 126] on input "服務人員姓名/編號" at bounding box center [801, 133] width 235 height 22
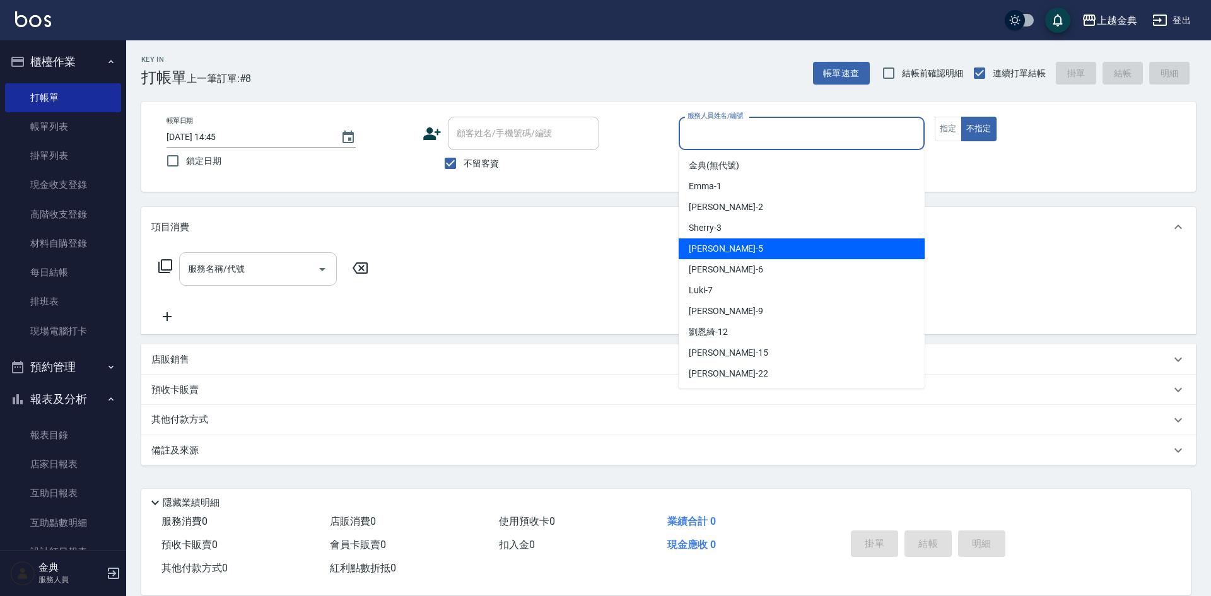
drag, startPoint x: 758, startPoint y: 258, endPoint x: 265, endPoint y: 258, distance: 492.7
click at [754, 257] on div "[PERSON_NAME] -5" at bounding box center [802, 248] width 246 height 21
type input "[PERSON_NAME]-5"
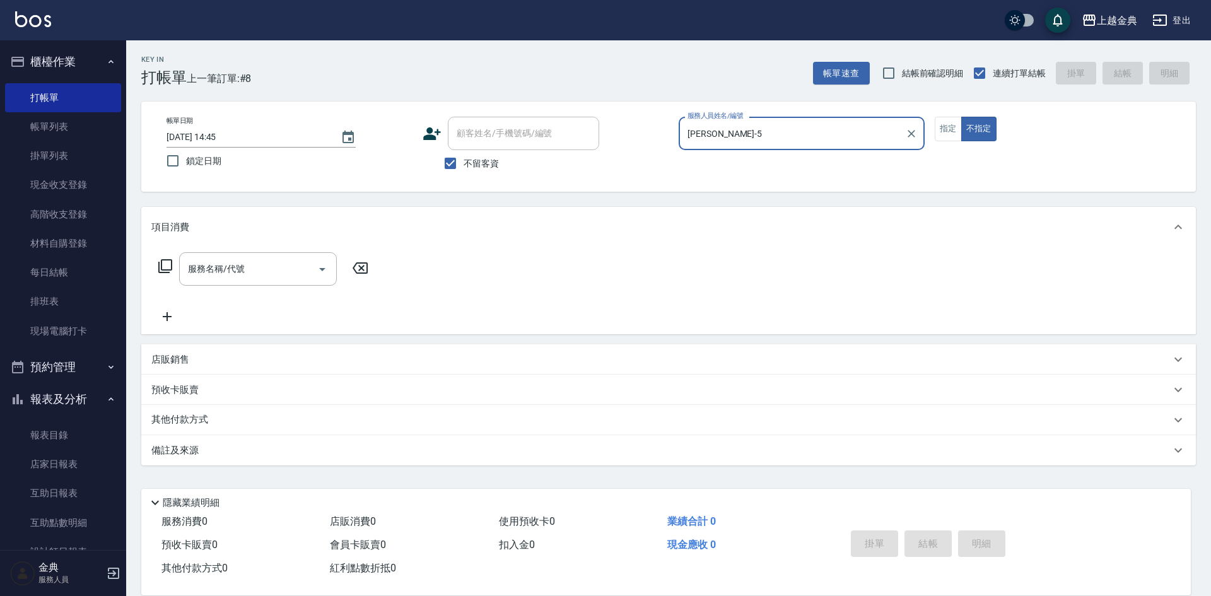
click at [164, 267] on icon at bounding box center [165, 266] width 15 height 15
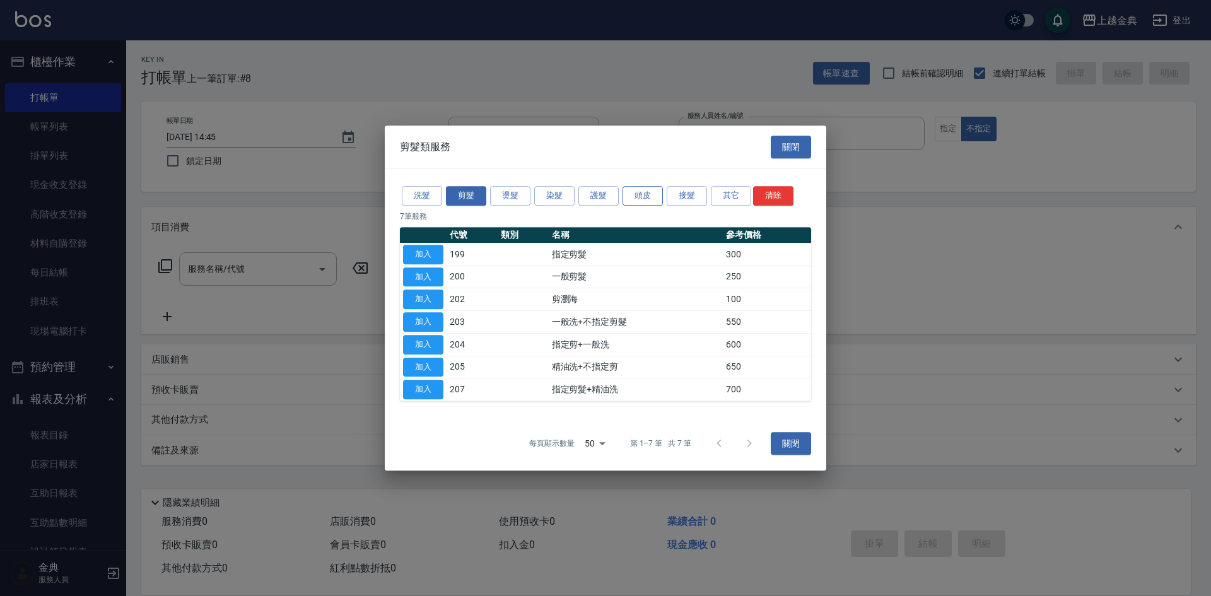
click at [637, 199] on button "頭皮" at bounding box center [643, 196] width 40 height 20
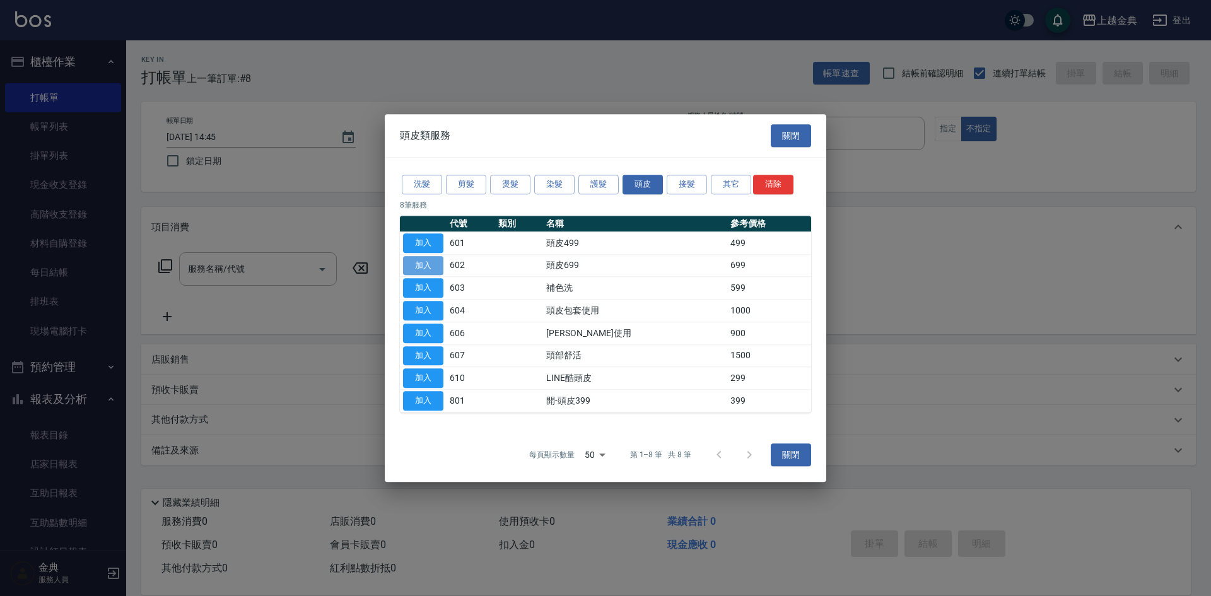
click at [429, 262] on button "加入" at bounding box center [423, 266] width 40 height 20
type input "頭皮699(602)"
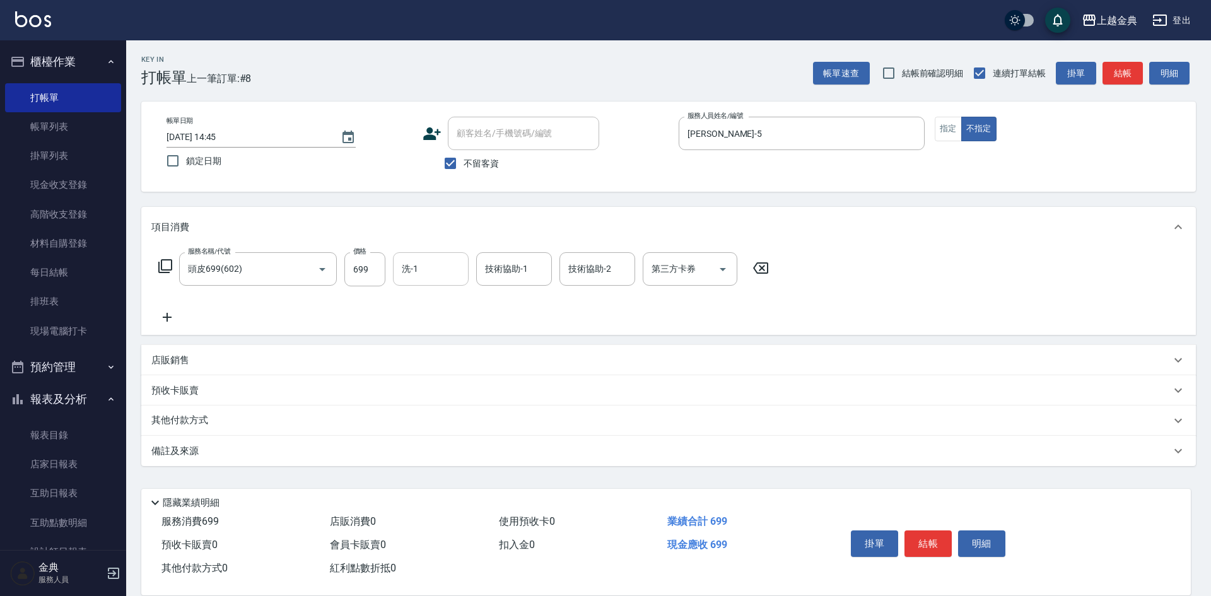
click at [427, 272] on input "洗-1" at bounding box center [431, 269] width 64 height 22
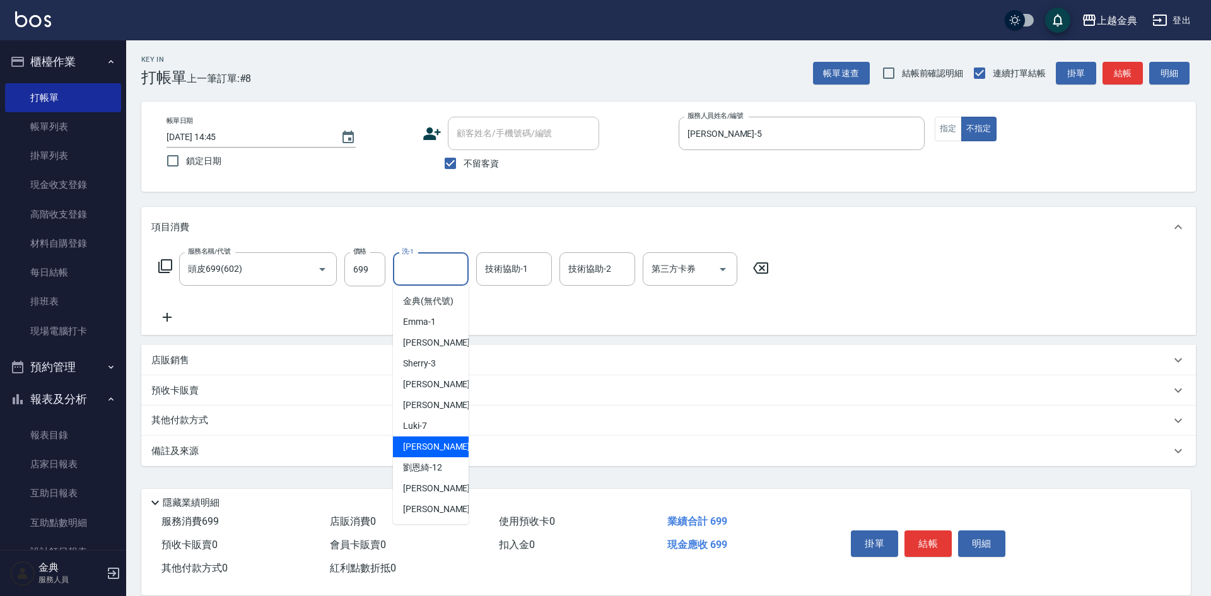
click at [444, 455] on div "[PERSON_NAME] -9" at bounding box center [431, 447] width 76 height 21
type input "[PERSON_NAME]-9"
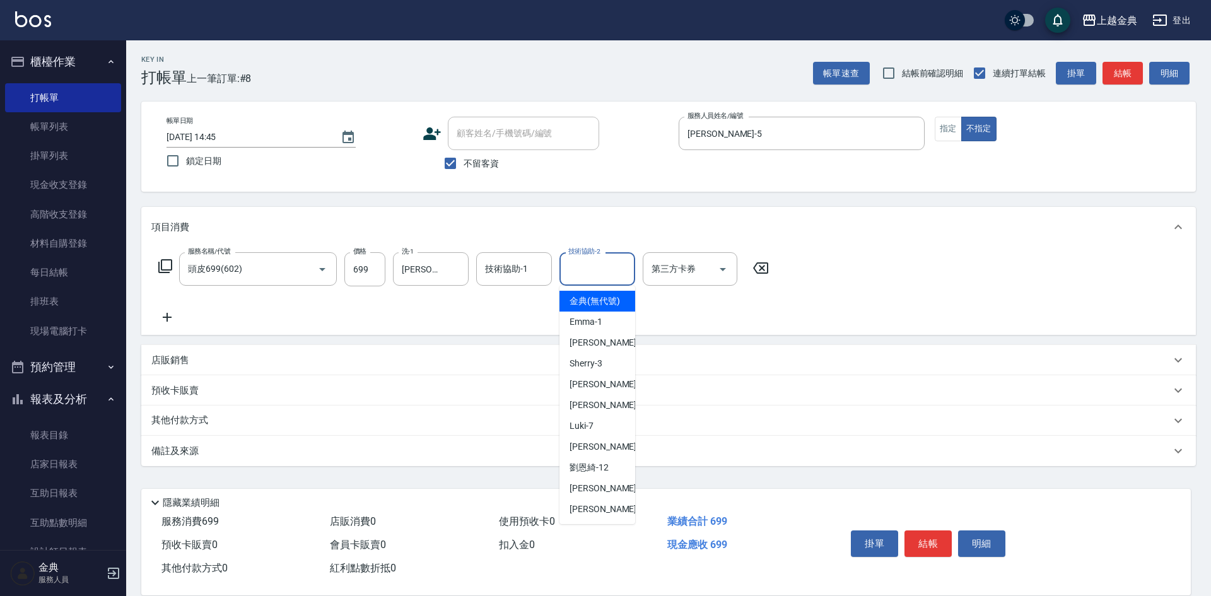
click at [582, 266] on input "技術協助-2" at bounding box center [597, 269] width 64 height 22
click at [597, 393] on div "[PERSON_NAME] -5" at bounding box center [598, 384] width 76 height 21
type input "[PERSON_NAME]-5"
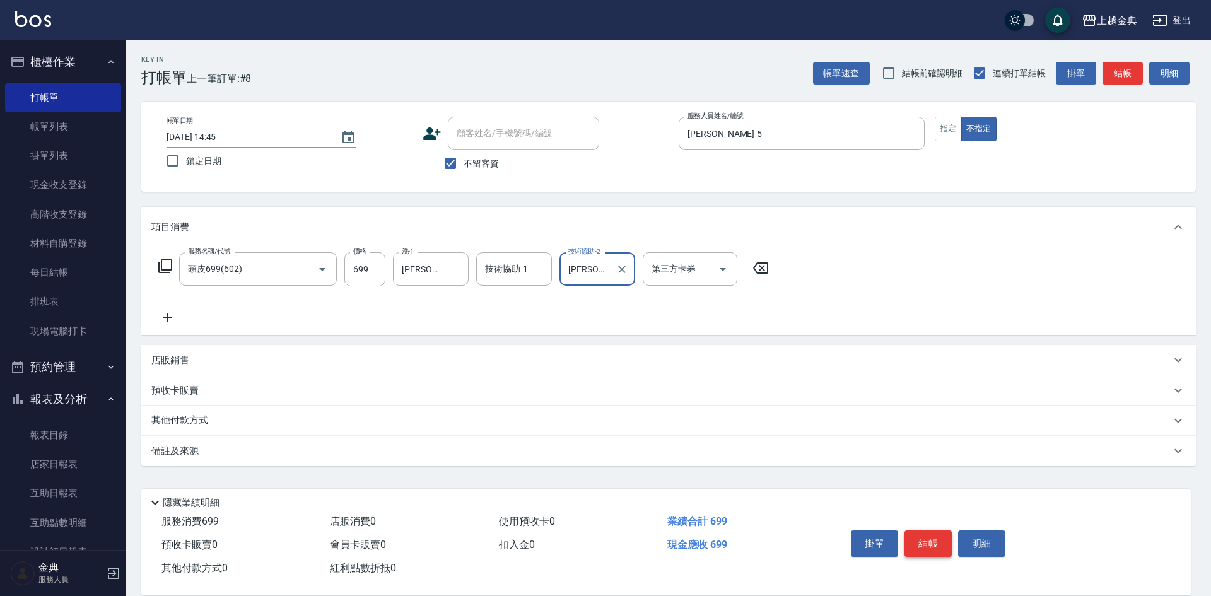
click at [927, 536] on button "結帳" at bounding box center [928, 544] width 47 height 26
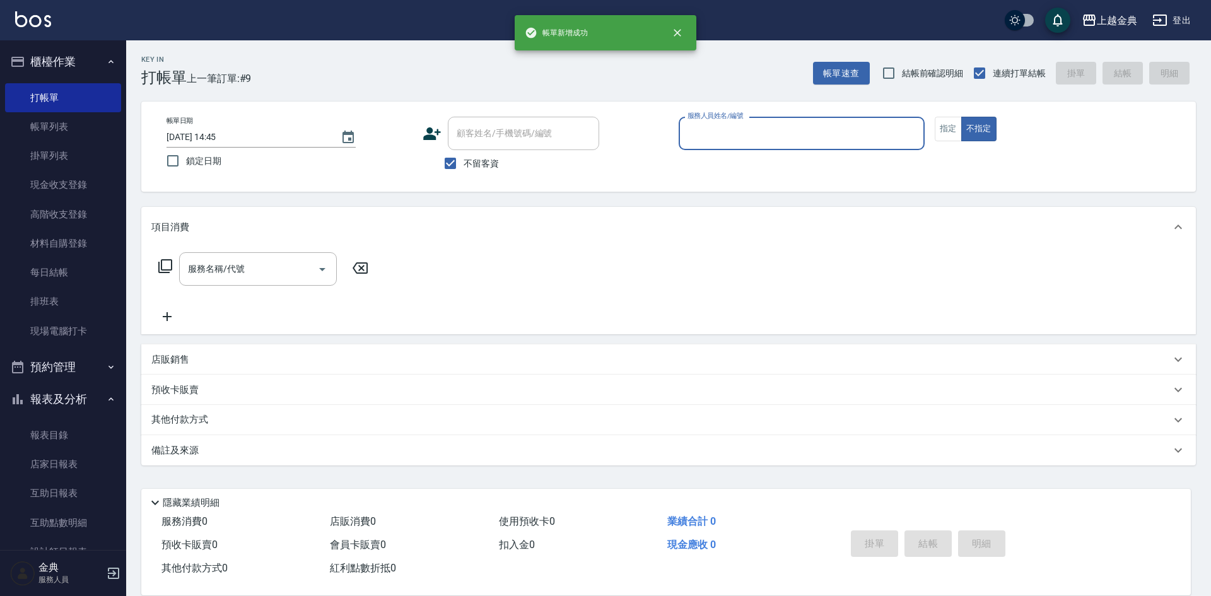
click at [788, 134] on input "服務人員姓名/編號" at bounding box center [801, 133] width 235 height 22
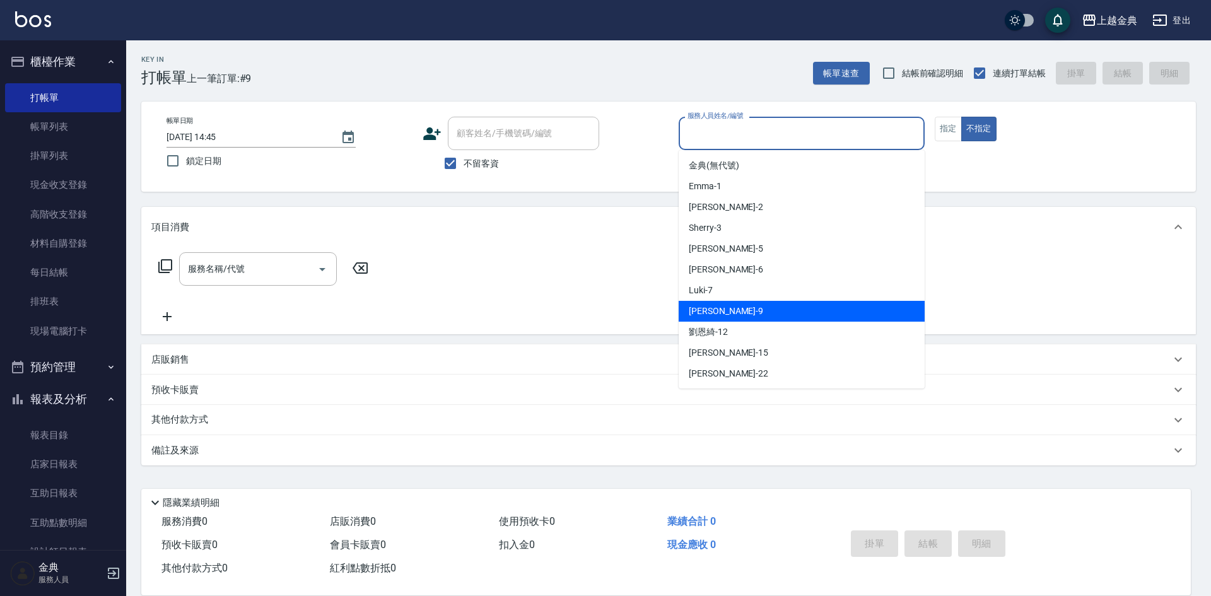
click at [784, 307] on div "[PERSON_NAME] -9" at bounding box center [802, 311] width 246 height 21
type input "[PERSON_NAME]-9"
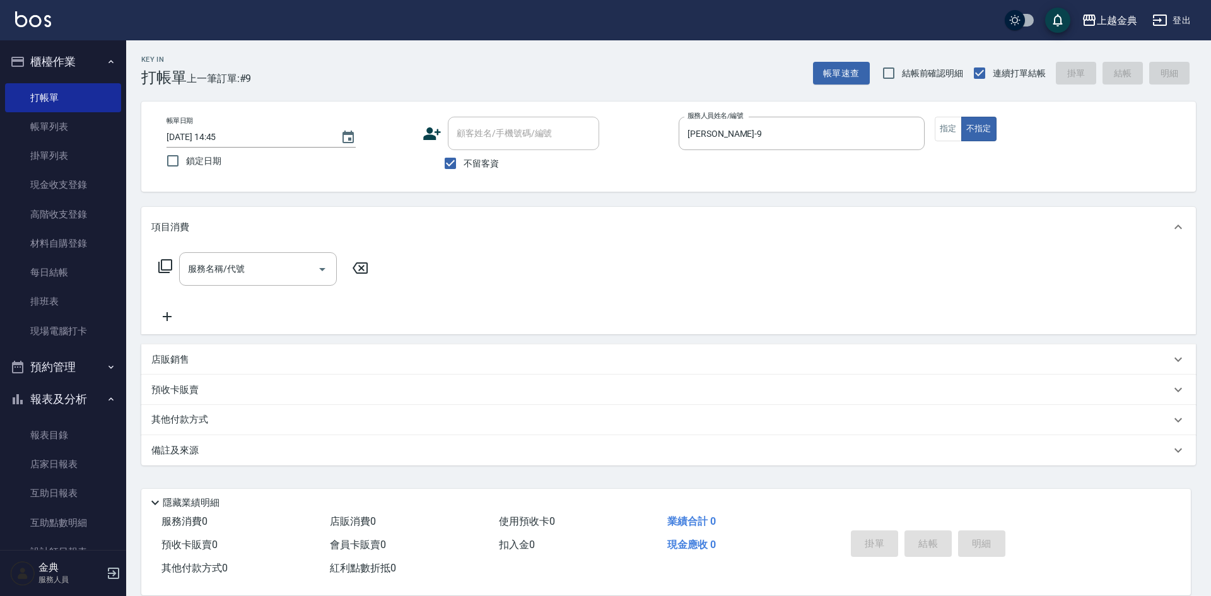
click at [165, 262] on icon at bounding box center [165, 266] width 15 height 15
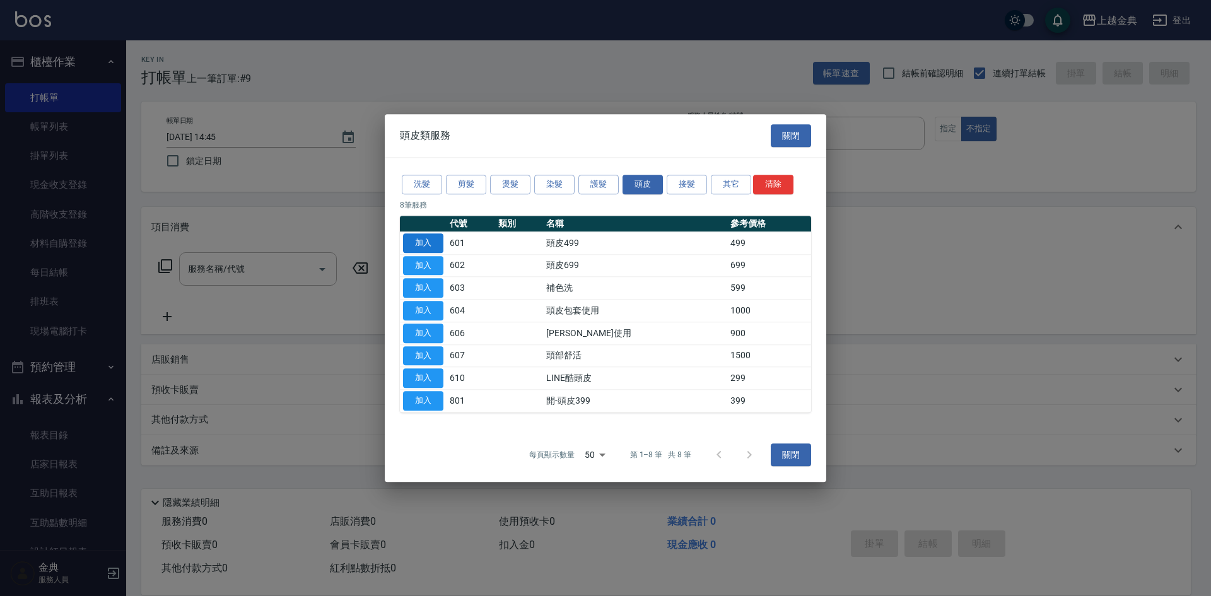
click at [410, 240] on button "加入" at bounding box center [423, 243] width 40 height 20
type input "頭皮499(601)"
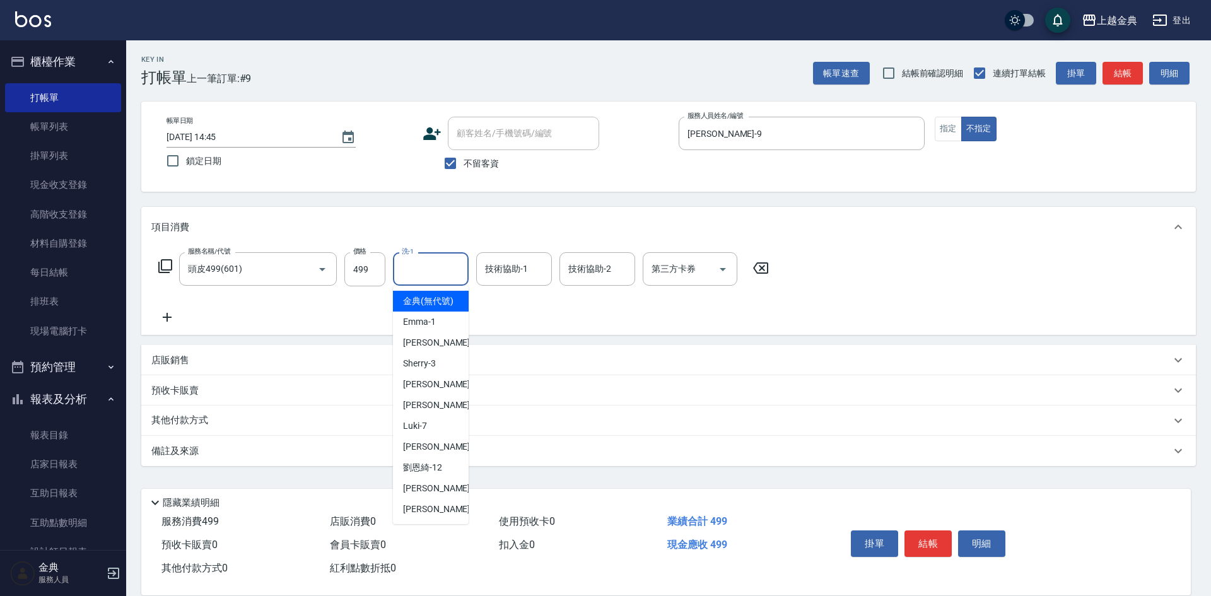
click at [460, 270] on input "洗-1" at bounding box center [431, 269] width 64 height 22
drag, startPoint x: 443, startPoint y: 473, endPoint x: 461, endPoint y: 438, distance: 38.1
click at [444, 473] on div "[PERSON_NAME]-12" at bounding box center [431, 467] width 76 height 21
type input "[PERSON_NAME]-12"
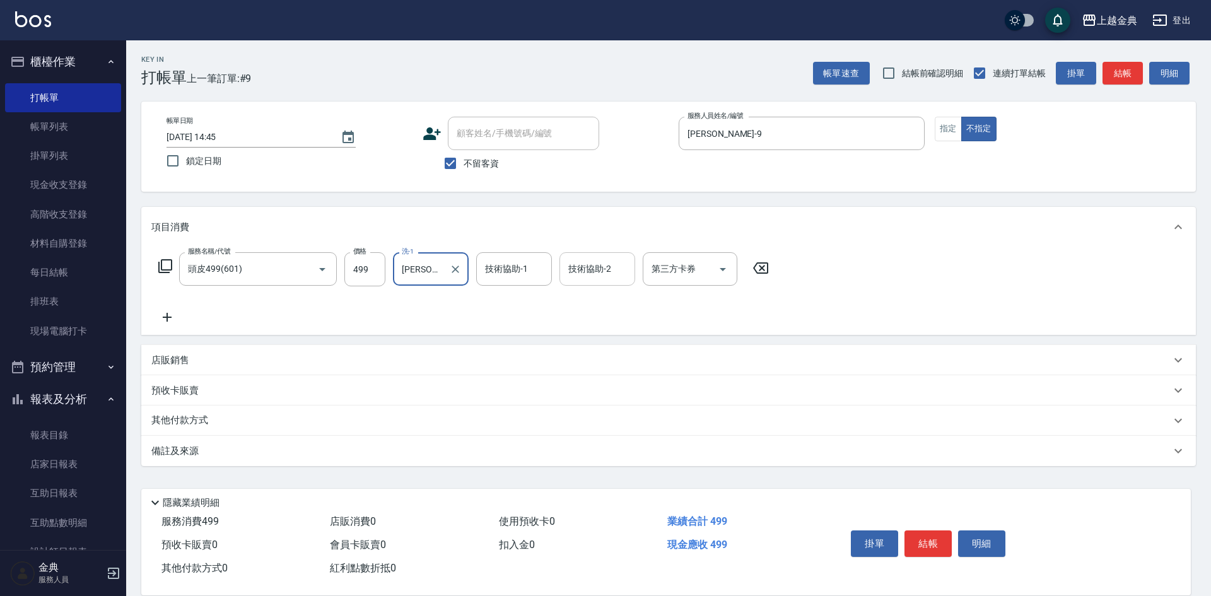
click at [589, 267] on div "技術協助-2 技術協助-2" at bounding box center [598, 268] width 76 height 33
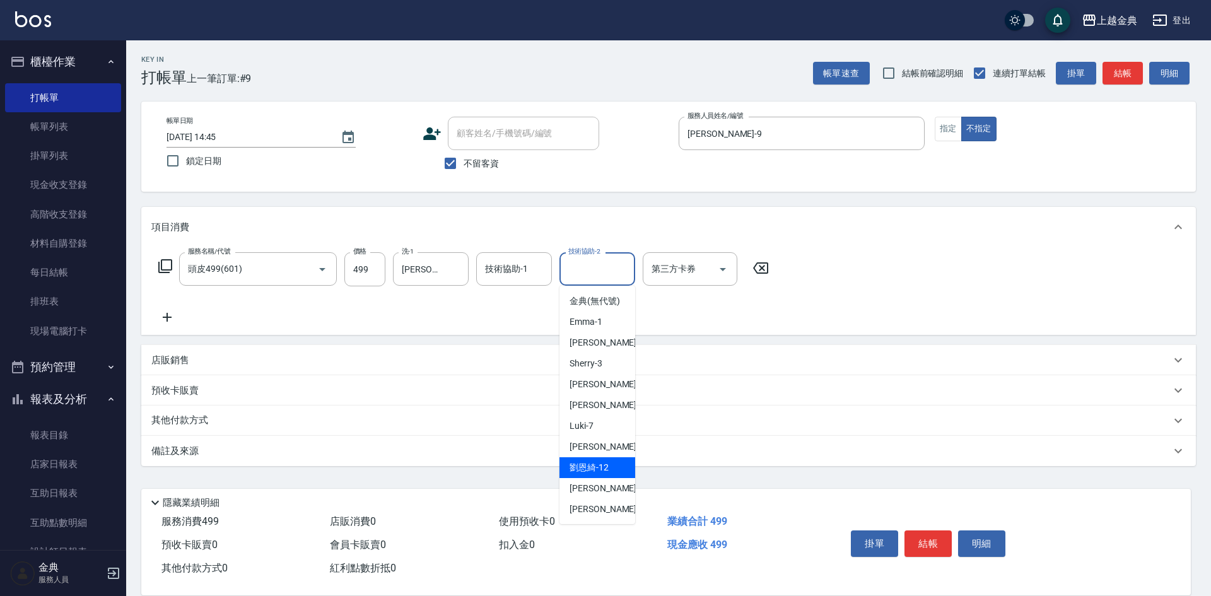
click at [596, 474] on span "[PERSON_NAME]-12" at bounding box center [589, 467] width 39 height 13
type input "[PERSON_NAME]-12"
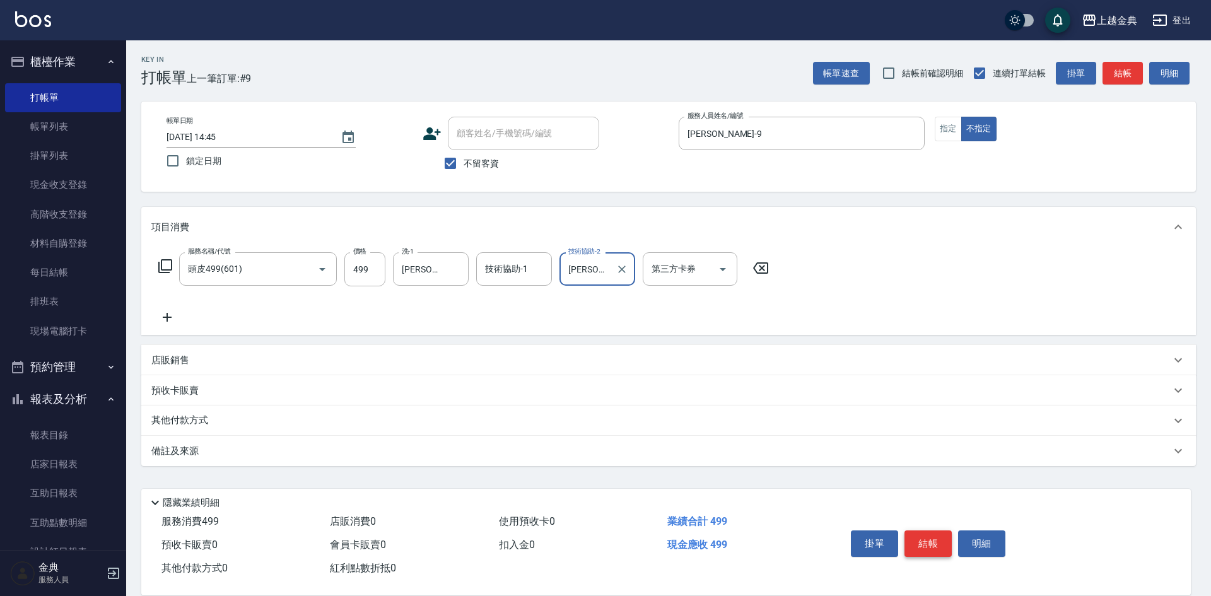
click at [911, 532] on button "結帳" at bounding box center [928, 544] width 47 height 26
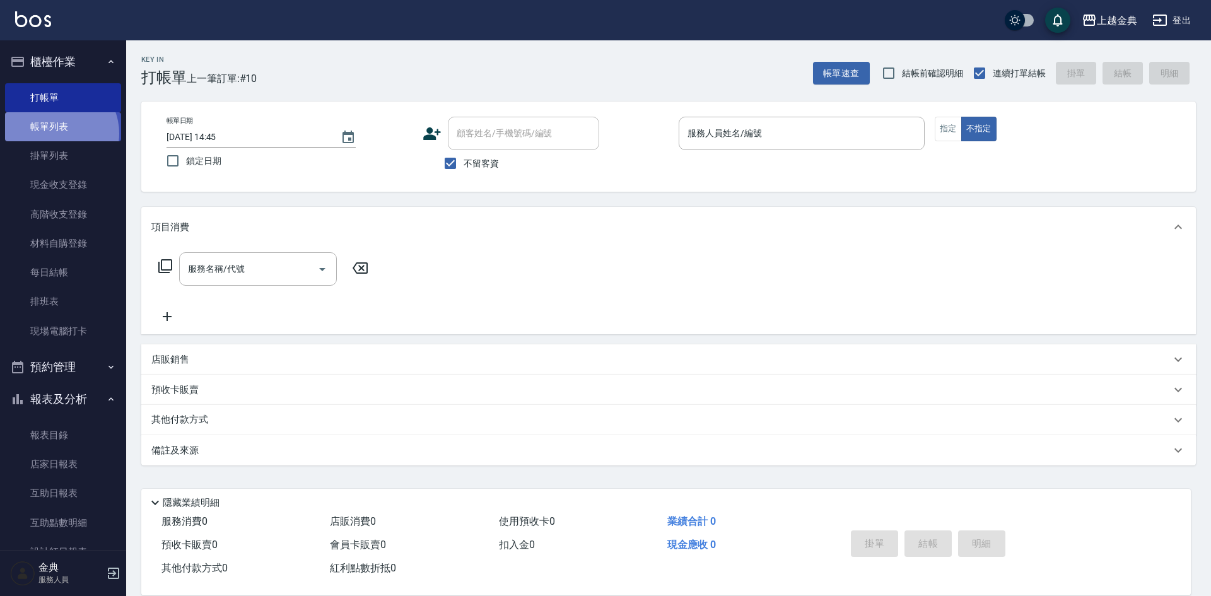
click at [57, 134] on link "帳單列表" at bounding box center [63, 126] width 116 height 29
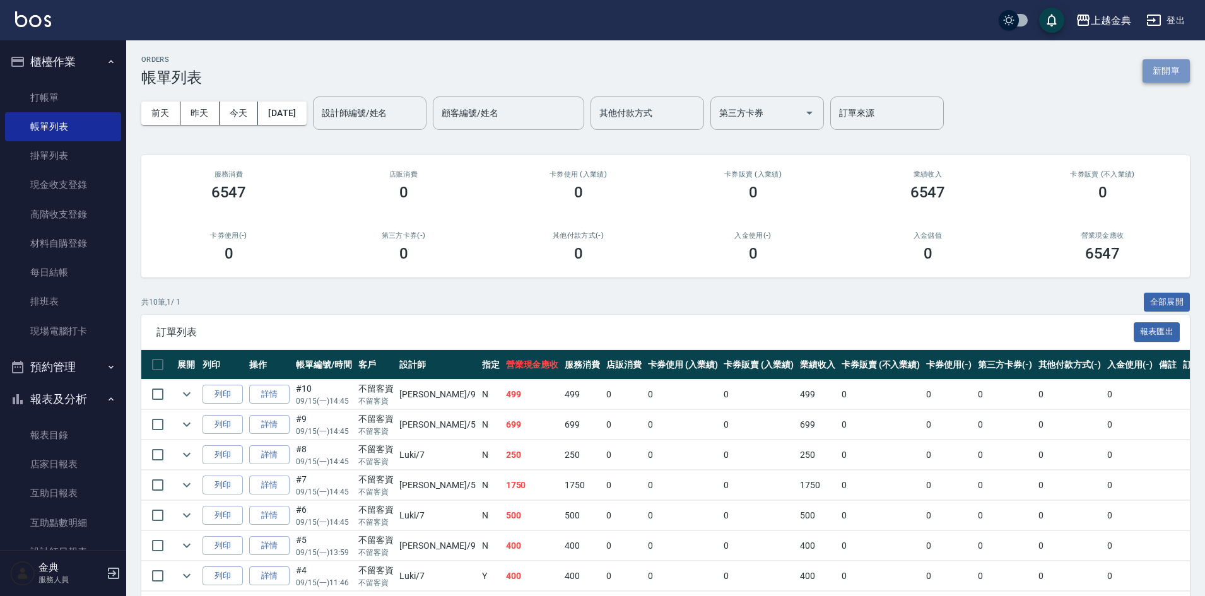
click at [1155, 67] on button "新開單" at bounding box center [1165, 70] width 47 height 23
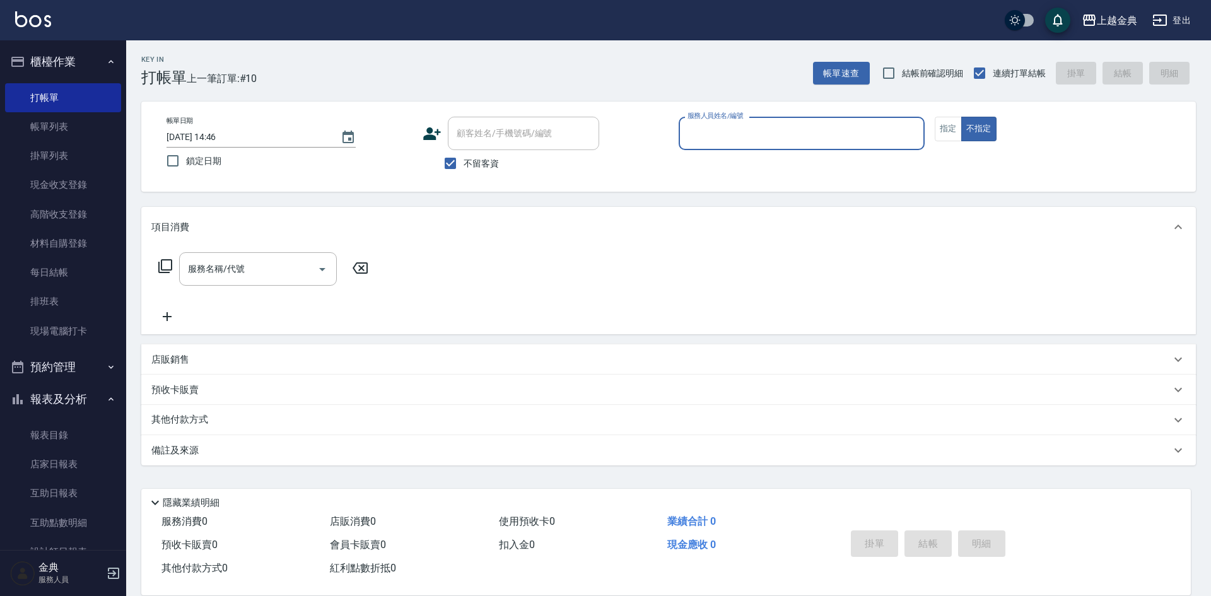
click at [746, 120] on div "帳單日期 [DATE] 14:46 鎖定日期 顧客姓名/手機號碼/編號 顧客姓名/手機號碼/編號 不留客資 服務人員姓名/編號 服務人員姓名/編號 指定 不指定" at bounding box center [668, 147] width 1055 height 90
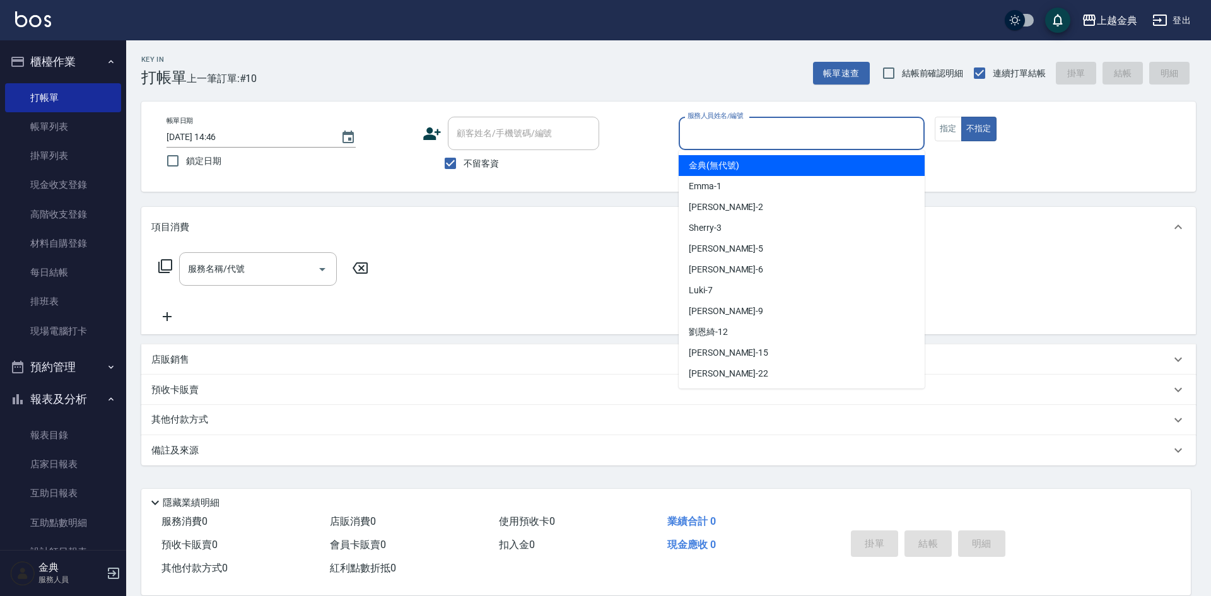
click at [750, 138] on input "服務人員姓名/編號" at bounding box center [801, 133] width 235 height 22
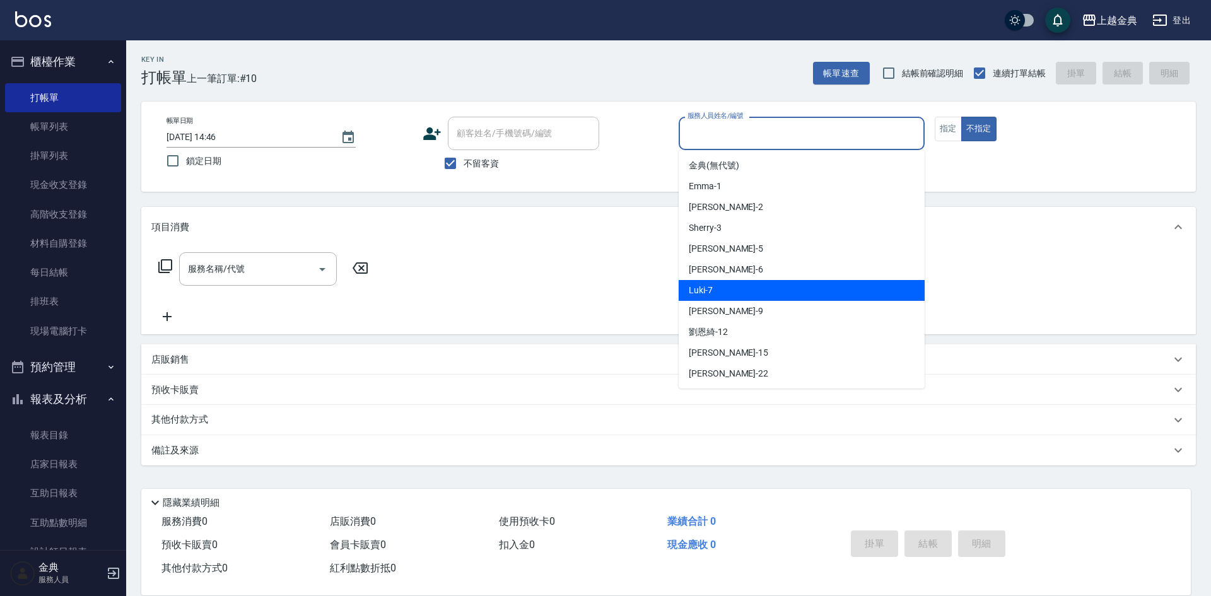
click at [734, 292] on div "Luki -7" at bounding box center [802, 290] width 246 height 21
type input "Luki-7"
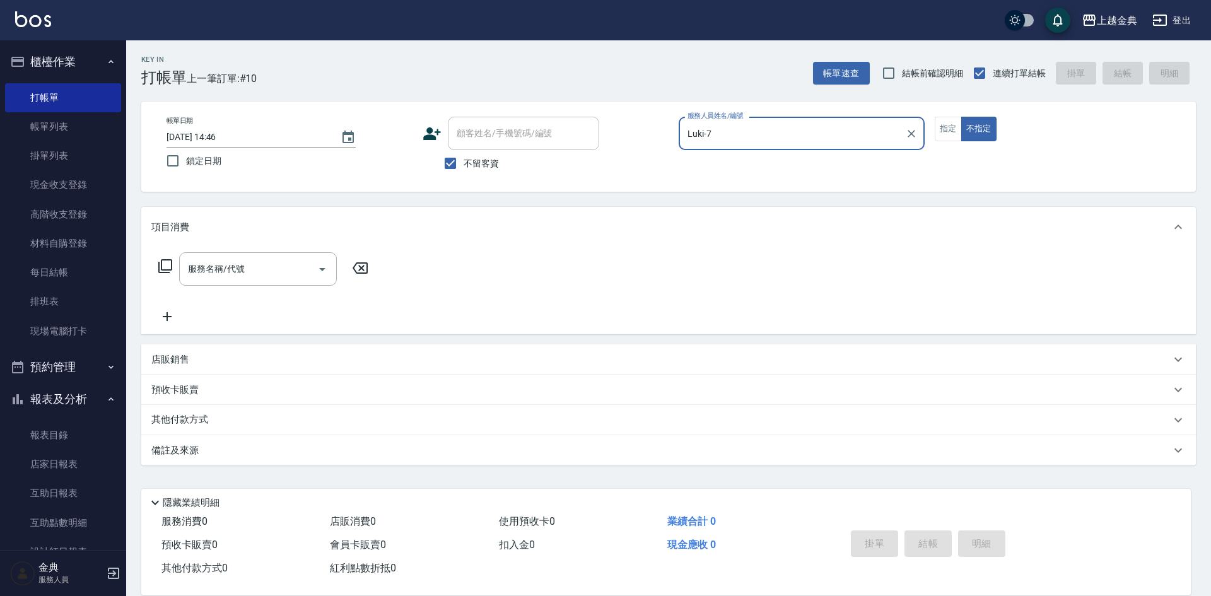
drag, startPoint x: 155, startPoint y: 266, endPoint x: 168, endPoint y: 266, distance: 13.3
click at [156, 266] on div "服務名稱/代號 服務名稱/代號" at bounding box center [263, 268] width 225 height 33
click at [169, 266] on icon at bounding box center [165, 266] width 15 height 15
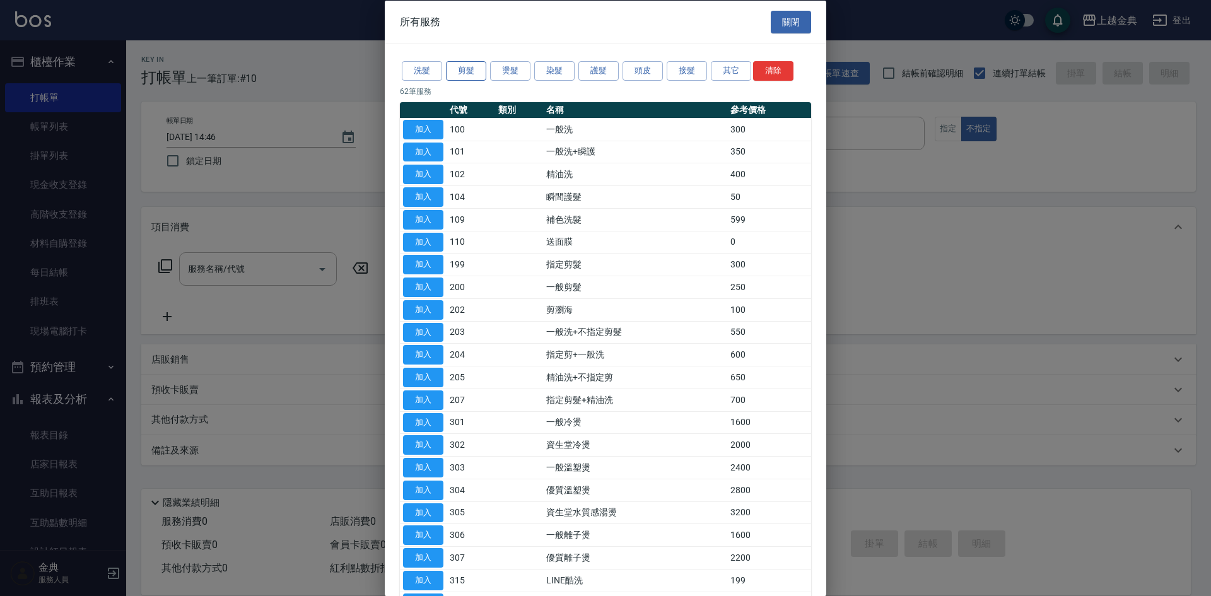
click at [461, 72] on button "剪髮" at bounding box center [466, 71] width 40 height 20
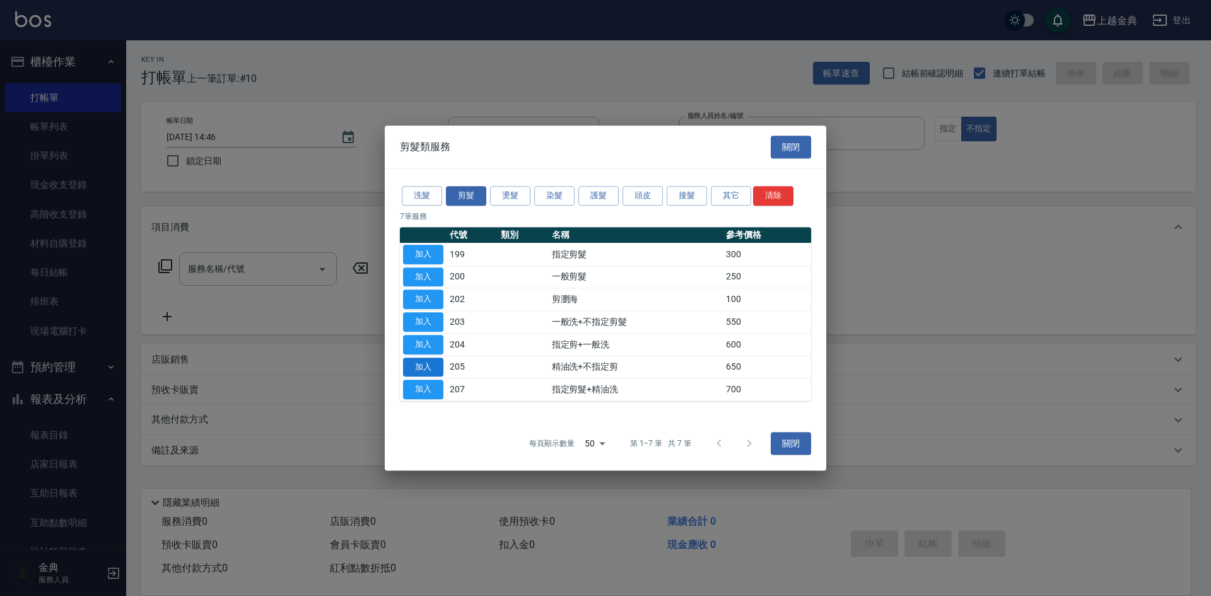
click at [435, 363] on button "加入" at bounding box center [423, 368] width 40 height 20
type input "精油洗+不指定剪(205)"
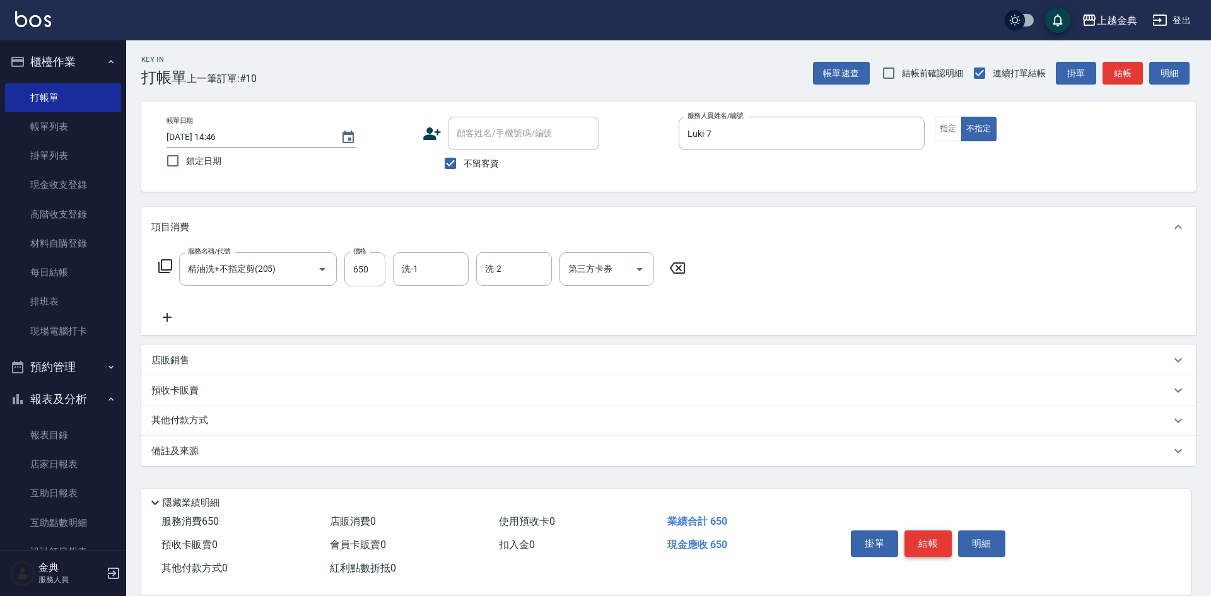
click at [938, 531] on button "結帳" at bounding box center [928, 544] width 47 height 26
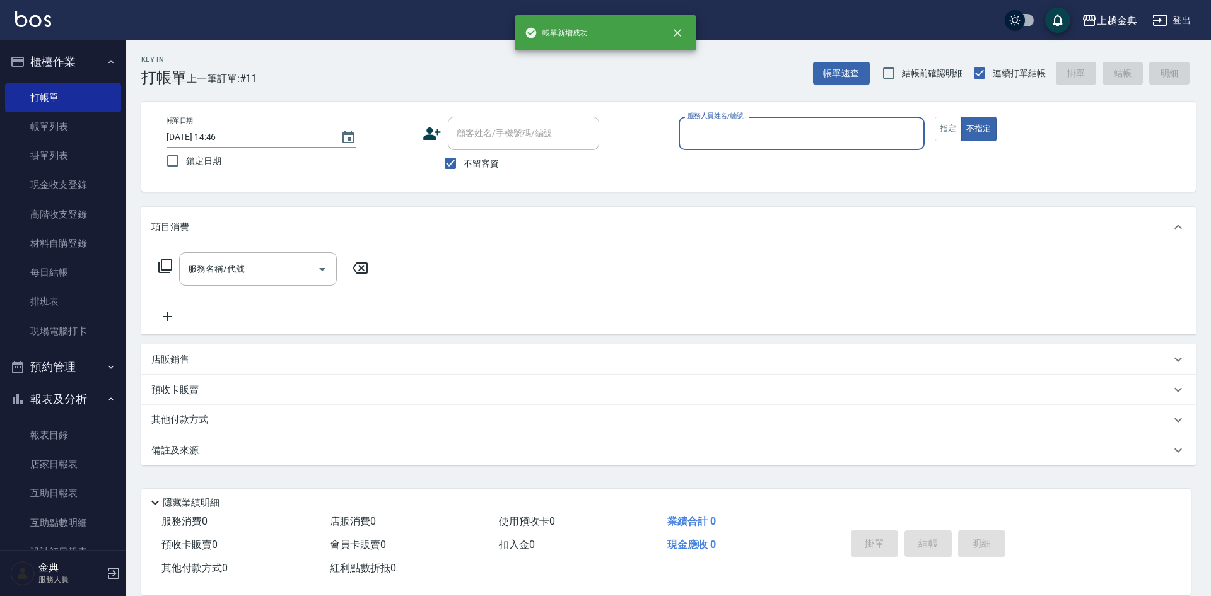
click at [827, 127] on input "服務人員姓名/編號" at bounding box center [801, 133] width 235 height 22
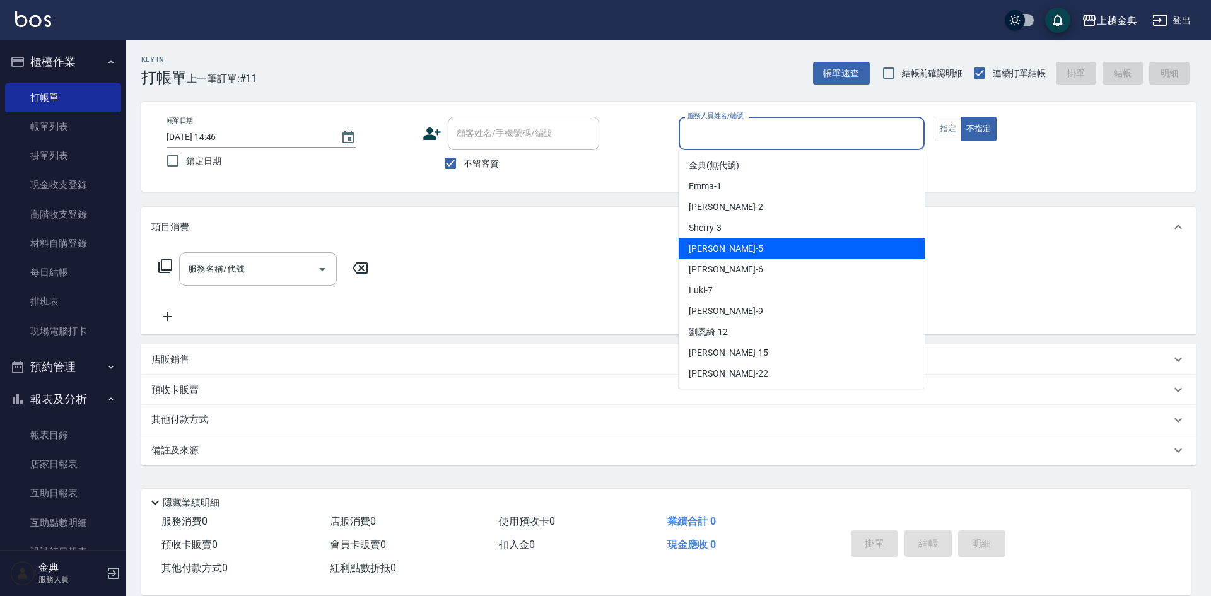
click at [790, 238] on div "[PERSON_NAME] -5" at bounding box center [802, 248] width 246 height 21
type input "[PERSON_NAME]-5"
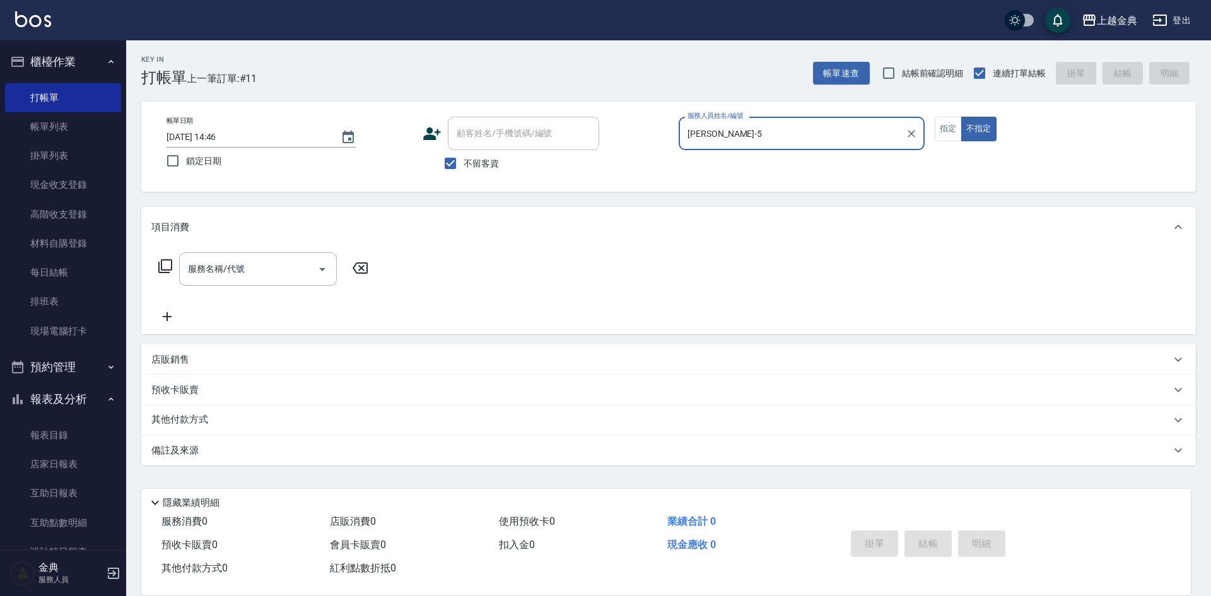
click at [162, 264] on icon at bounding box center [165, 266] width 14 height 14
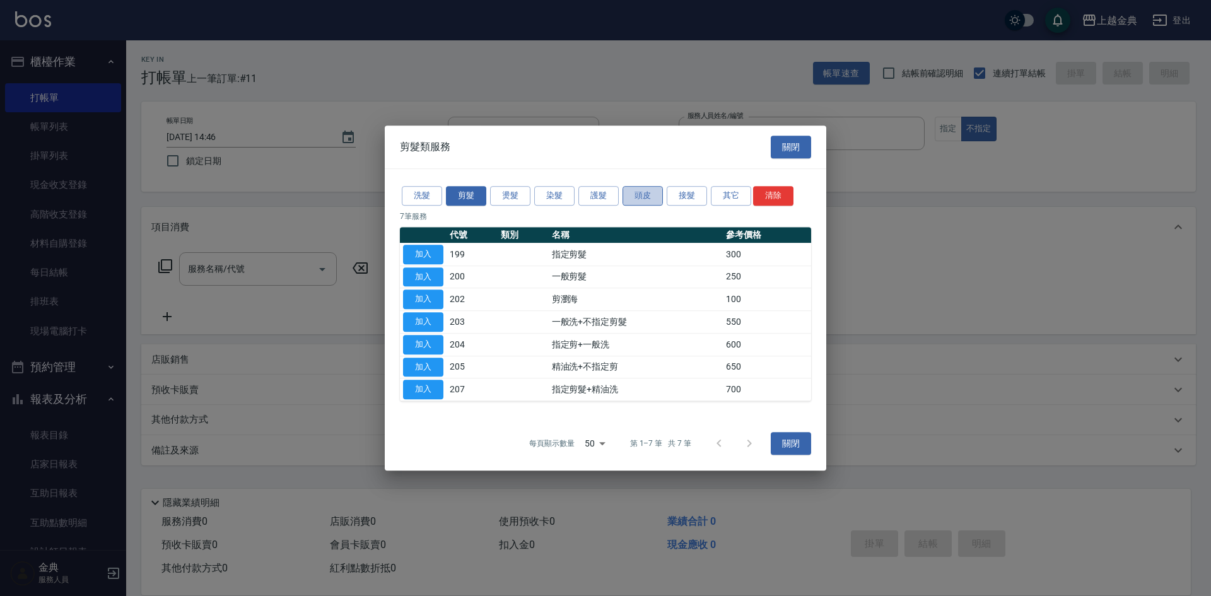
click at [653, 191] on button "頭皮" at bounding box center [643, 196] width 40 height 20
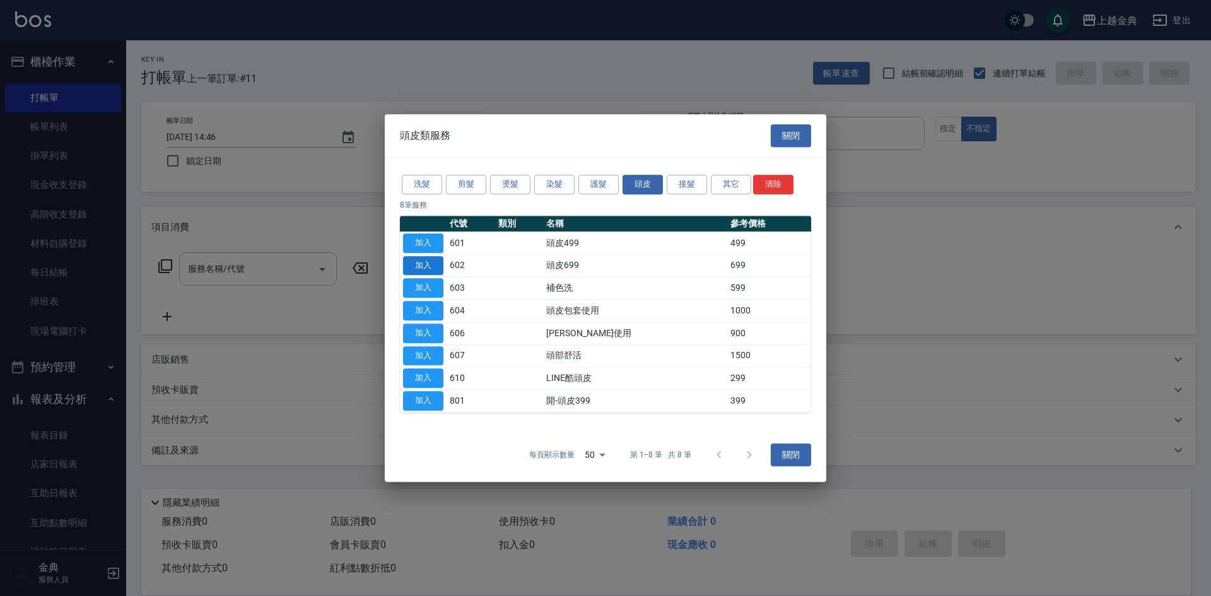
click at [428, 266] on button "加入" at bounding box center [423, 266] width 40 height 20
type input "頭皮699(602)"
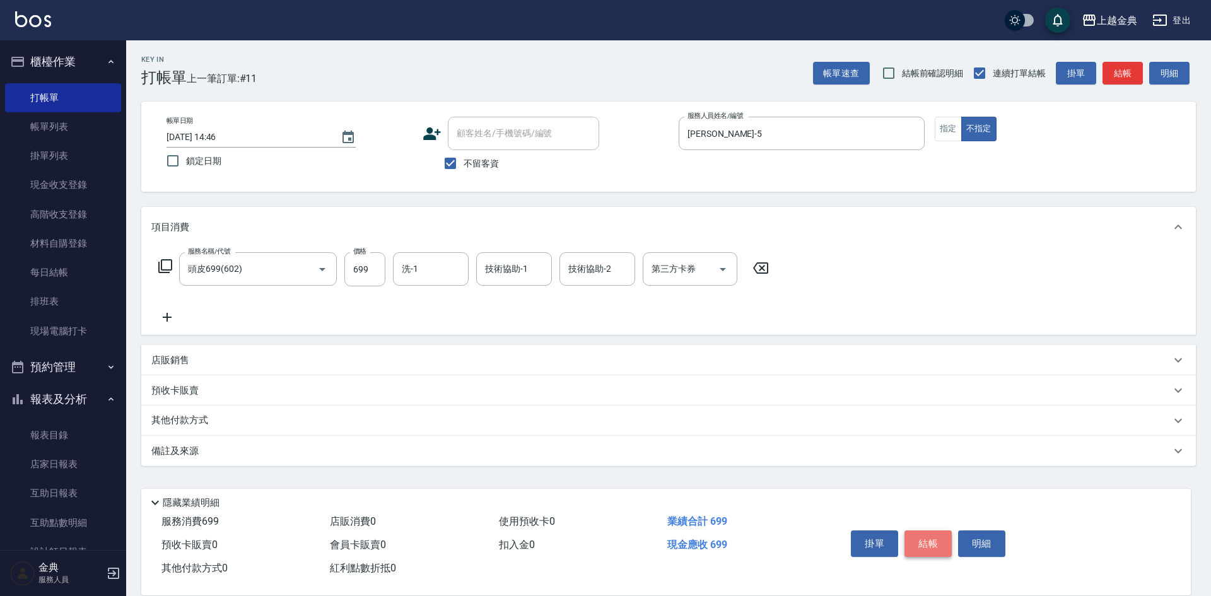
click at [934, 531] on button "結帳" at bounding box center [928, 544] width 47 height 26
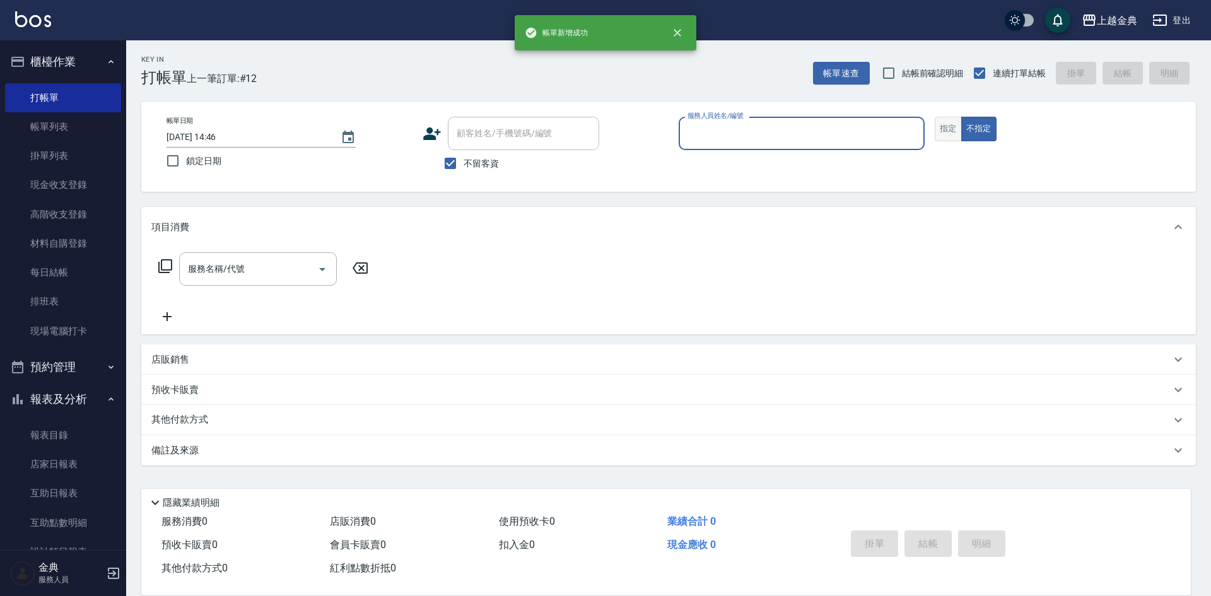
click at [939, 128] on button "指定" at bounding box center [948, 129] width 27 height 25
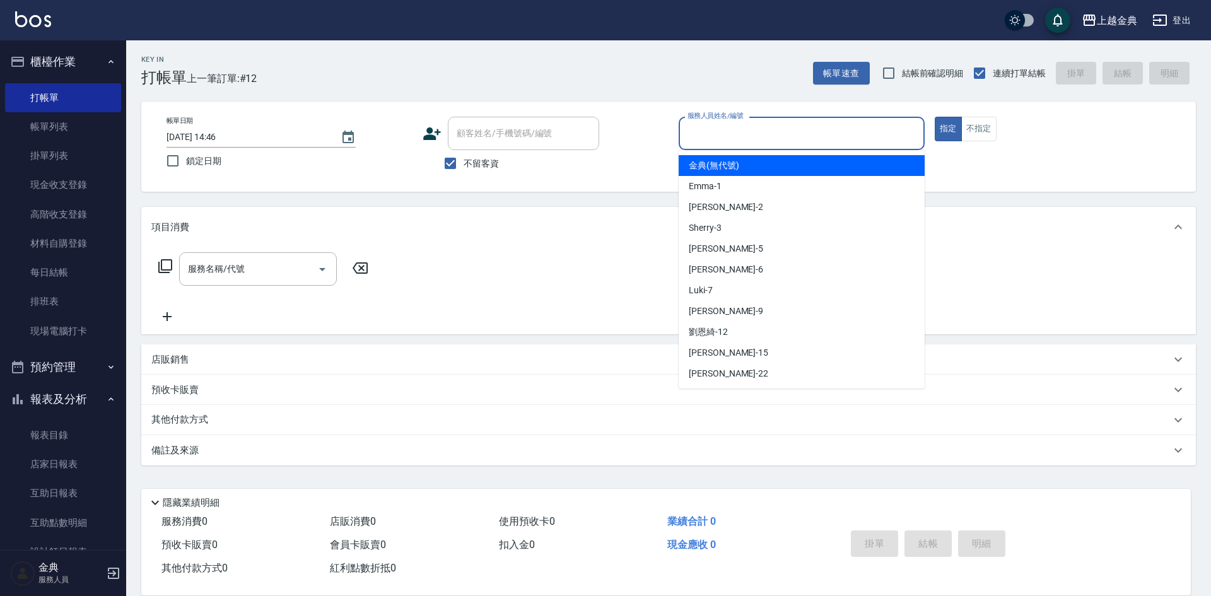
click at [871, 130] on input "服務人員姓名/編號" at bounding box center [801, 133] width 235 height 22
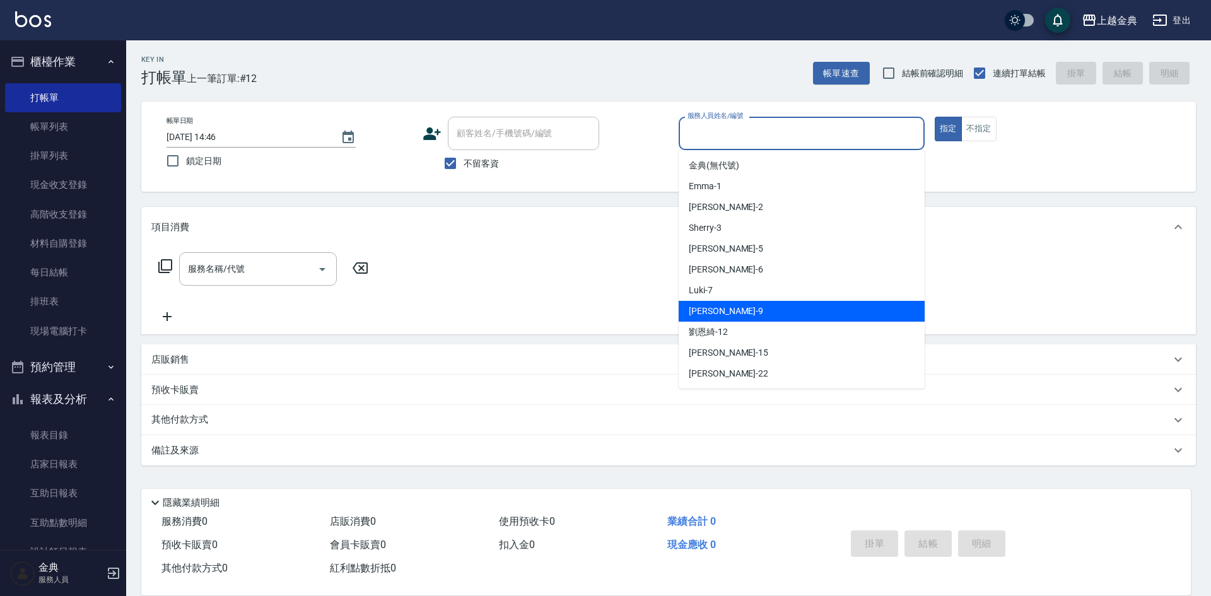
click at [826, 306] on div "[PERSON_NAME] -9" at bounding box center [802, 311] width 246 height 21
type input "[PERSON_NAME]-9"
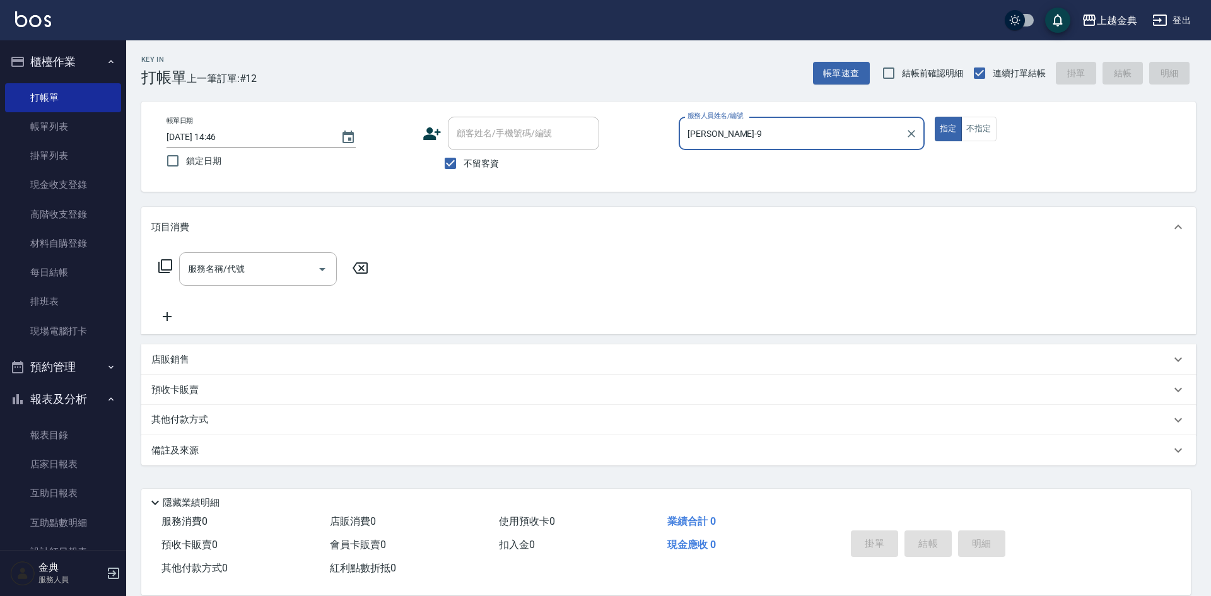
click at [160, 264] on icon at bounding box center [165, 266] width 15 height 15
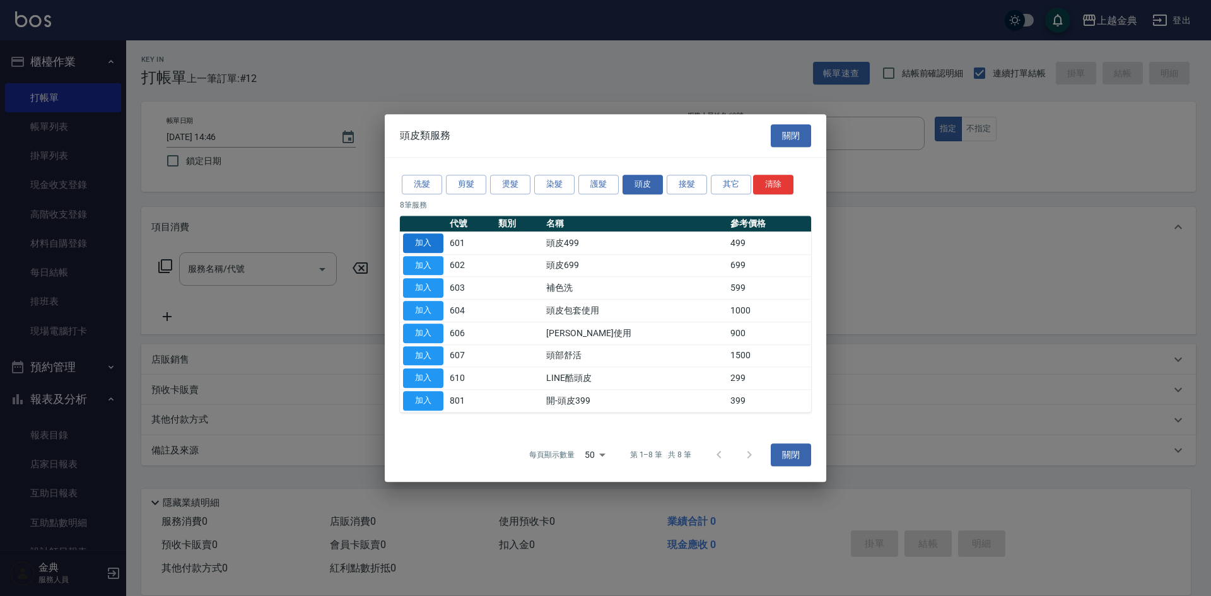
click at [413, 238] on button "加入" at bounding box center [423, 243] width 40 height 20
type input "頭皮499(601)"
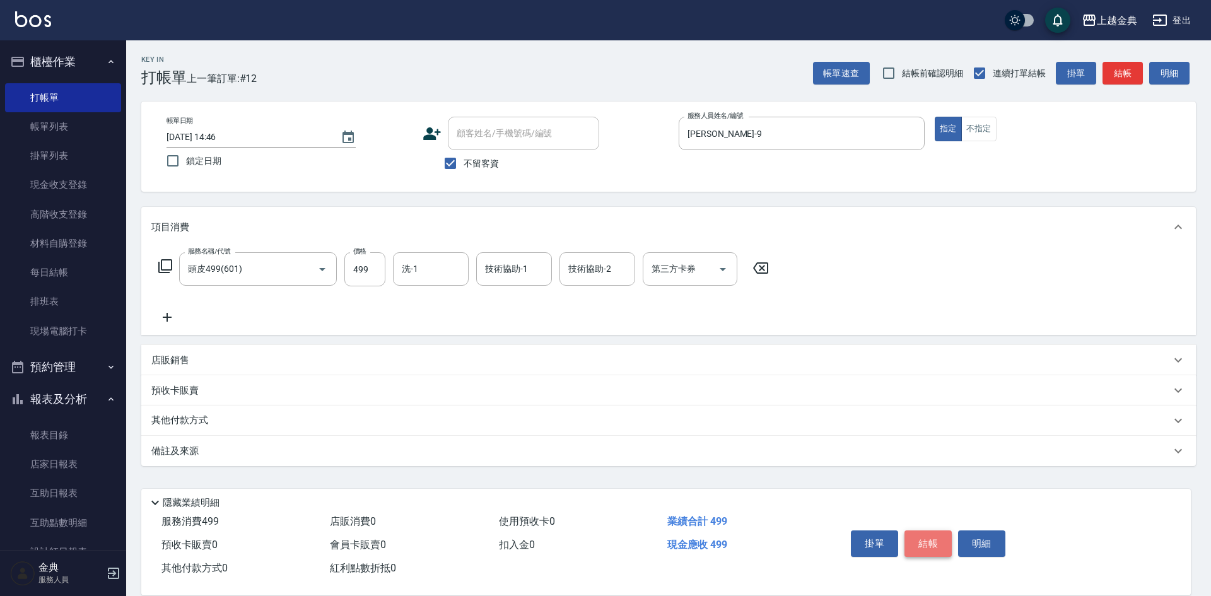
click at [932, 531] on button "結帳" at bounding box center [928, 544] width 47 height 26
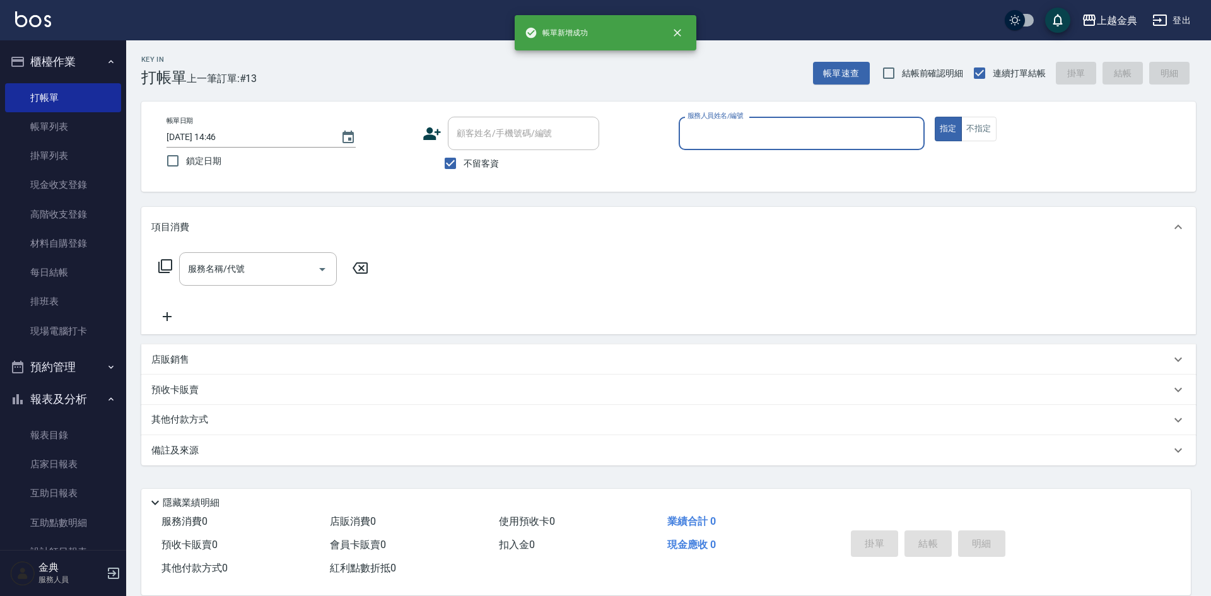
click at [761, 140] on input "服務人員姓名/編號" at bounding box center [801, 133] width 235 height 22
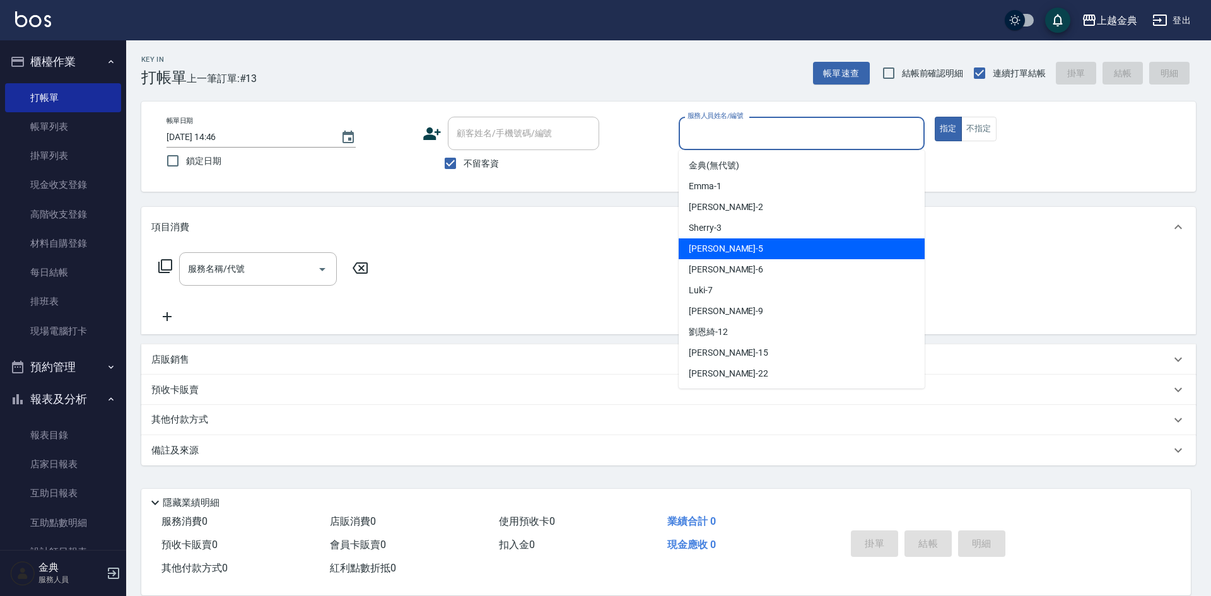
click at [746, 252] on div "[PERSON_NAME] -5" at bounding box center [802, 248] width 246 height 21
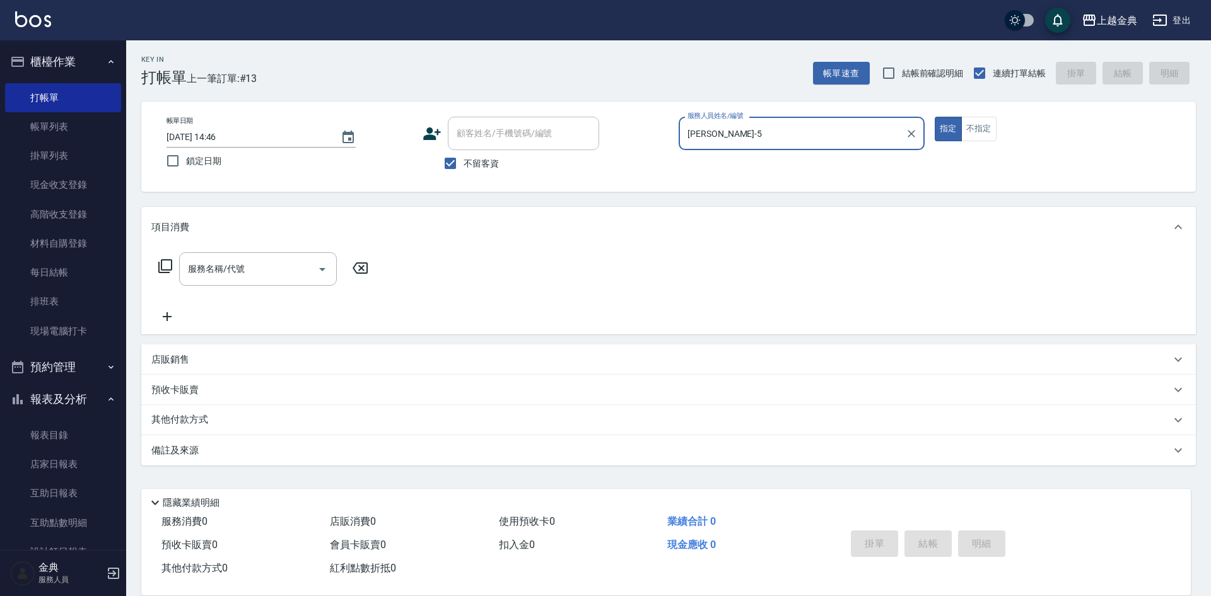
click at [712, 141] on input "[PERSON_NAME]-5" at bounding box center [792, 133] width 216 height 22
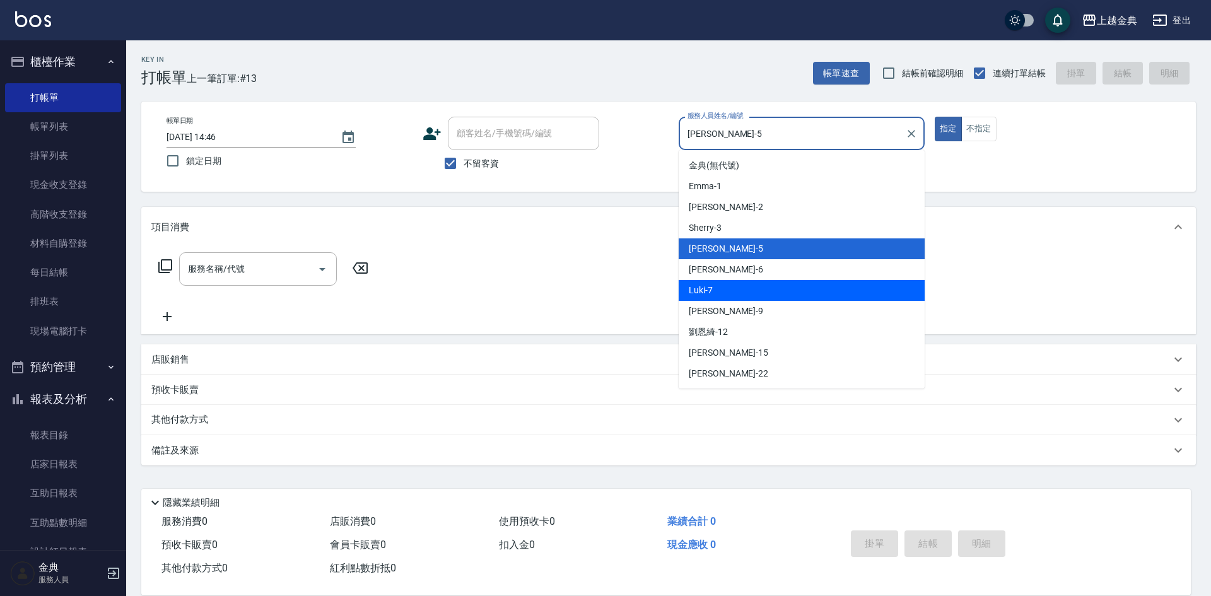
click at [710, 288] on span "Luki -7" at bounding box center [701, 290] width 24 height 13
type input "Luki-7"
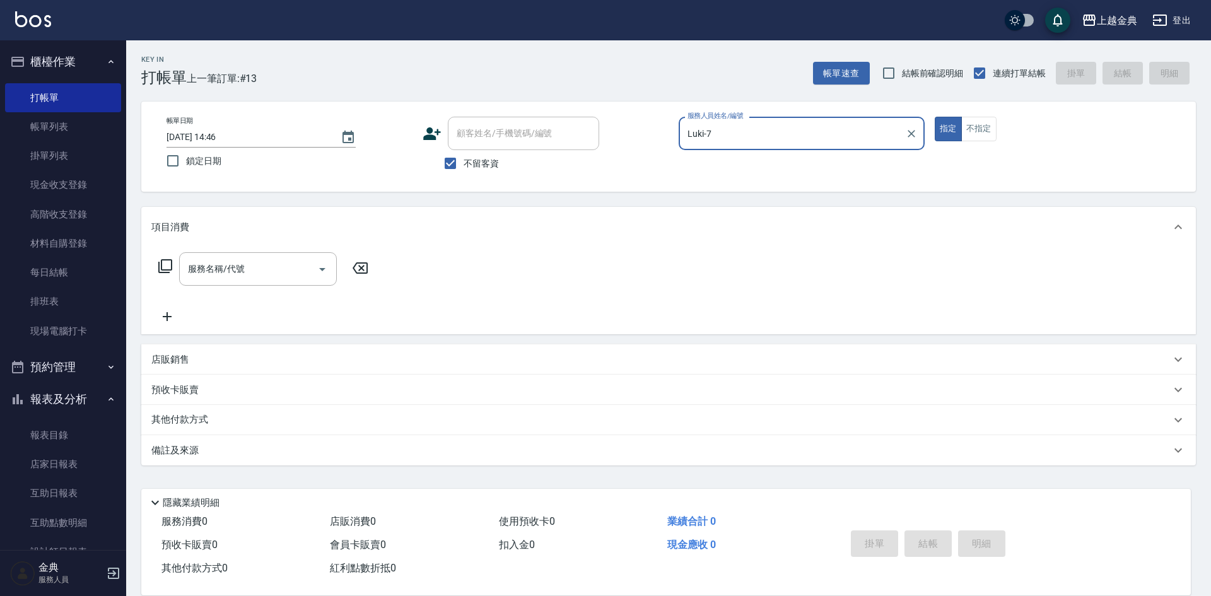
click at [169, 272] on icon at bounding box center [165, 266] width 15 height 15
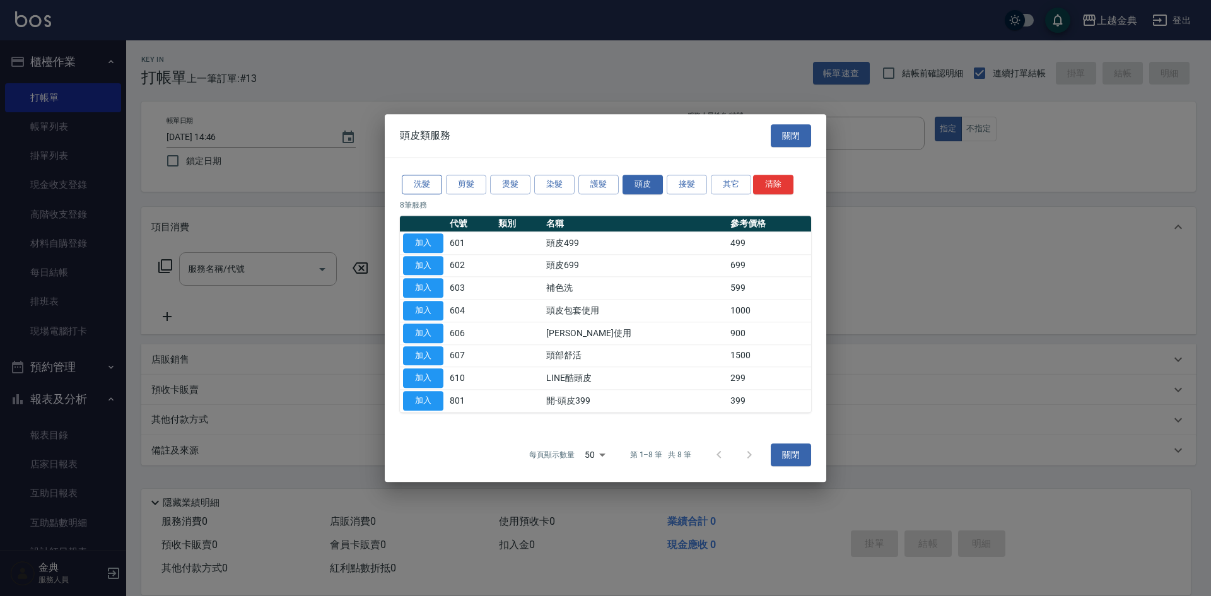
drag, startPoint x: 416, startPoint y: 173, endPoint x: 417, endPoint y: 184, distance: 11.4
click at [416, 175] on div "洗髮 剪髮 燙髮 染髮 護髮 頭皮 接髮 其它 清除" at bounding box center [605, 184] width 411 height 23
click at [418, 186] on button "洗髮" at bounding box center [422, 185] width 40 height 20
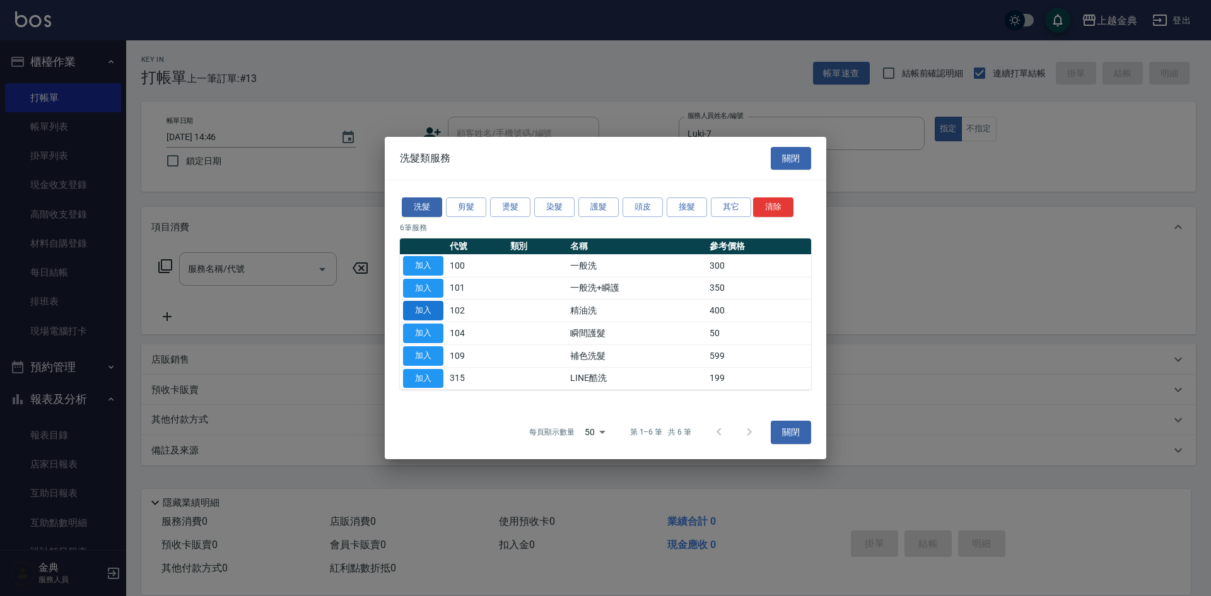
click at [429, 310] on button "加入" at bounding box center [423, 311] width 40 height 20
type input "精油洗(102)"
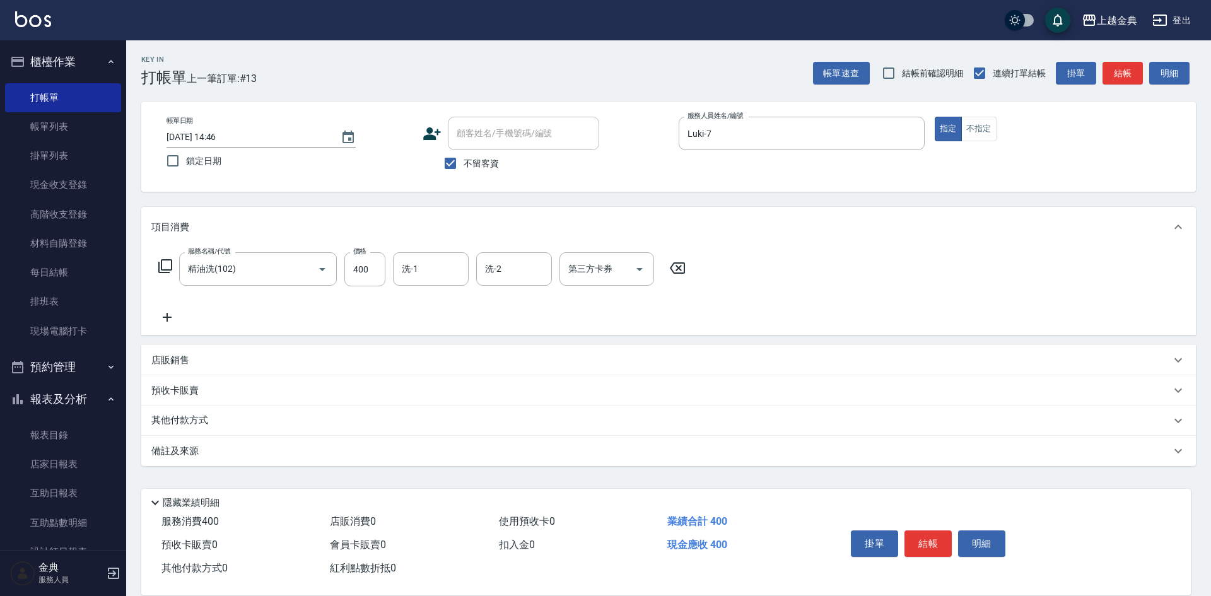
drag, startPoint x: 146, startPoint y: 266, endPoint x: 160, endPoint y: 266, distance: 13.9
click at [148, 266] on div "服務名稱/代號 精油洗(102) 服務名稱/代號 價格 400 價格 洗-1 洗-1 洗-2 洗-2 第三方卡券 第三方卡券" at bounding box center [668, 291] width 1055 height 88
click at [168, 266] on icon at bounding box center [165, 266] width 15 height 15
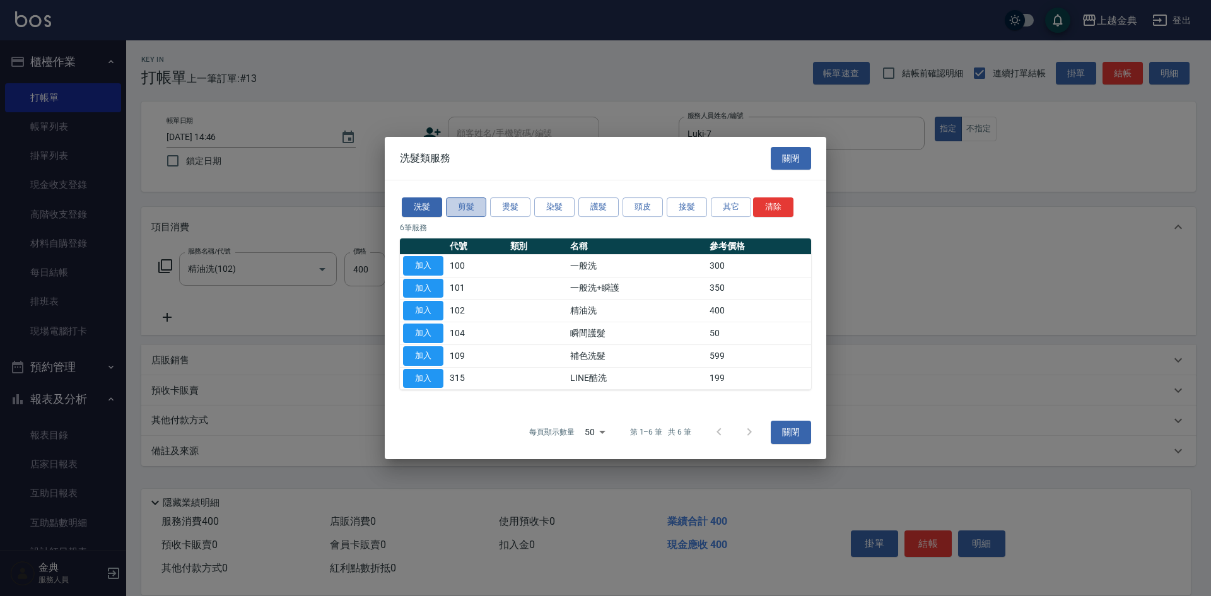
click at [474, 208] on button "剪髮" at bounding box center [466, 207] width 40 height 20
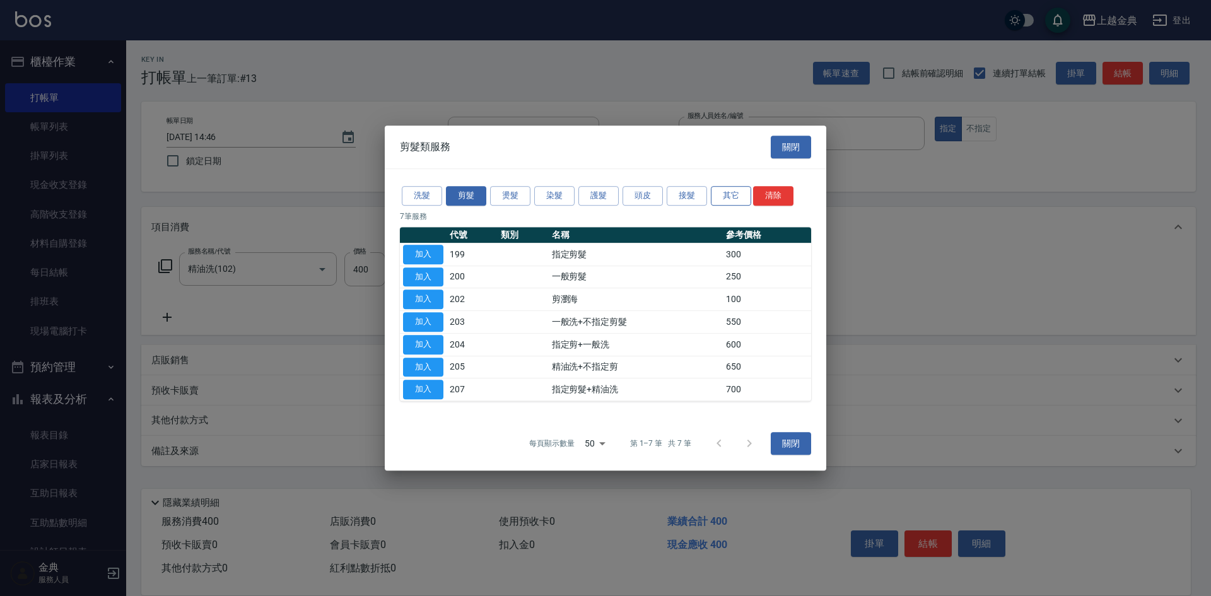
click at [729, 192] on button "其它" at bounding box center [731, 196] width 40 height 20
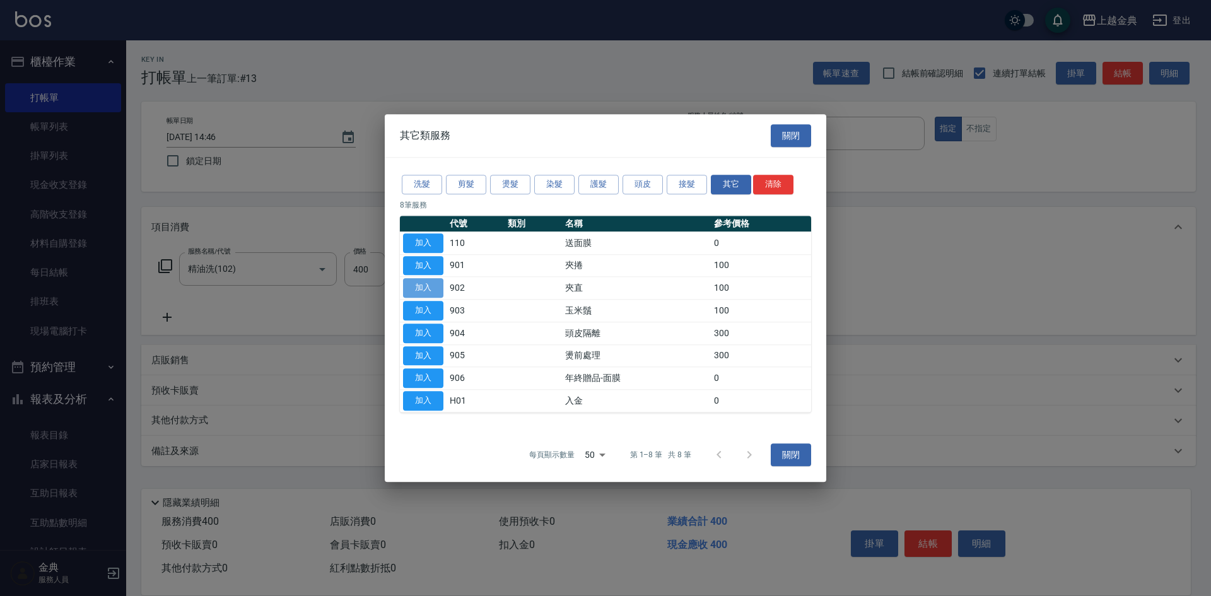
click at [442, 285] on button "加入" at bounding box center [423, 289] width 40 height 20
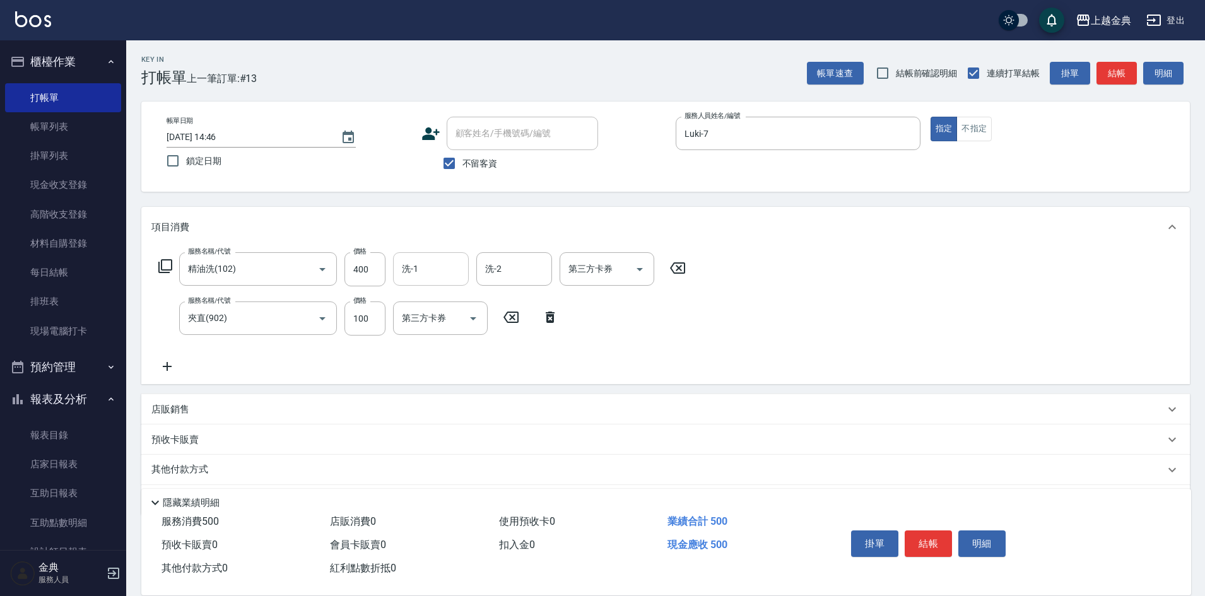
drag, startPoint x: 455, startPoint y: 259, endPoint x: 444, endPoint y: 261, distance: 11.5
click at [455, 258] on input "洗-1" at bounding box center [431, 269] width 64 height 22
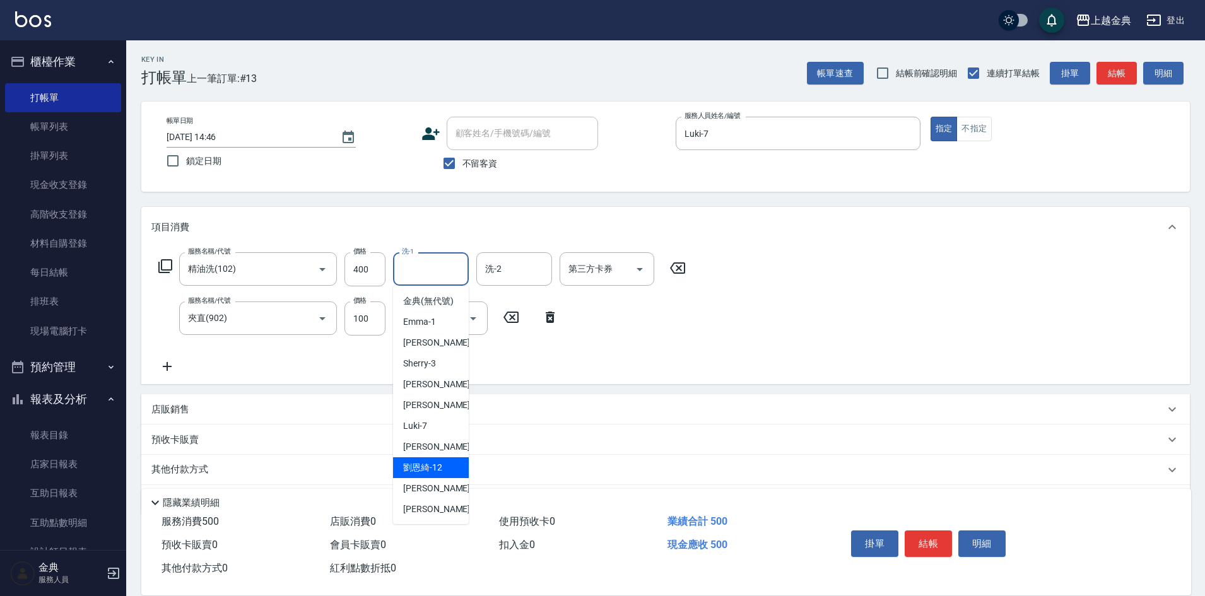
click at [433, 473] on div "[PERSON_NAME]-12" at bounding box center [431, 467] width 76 height 21
type input "[PERSON_NAME]-12"
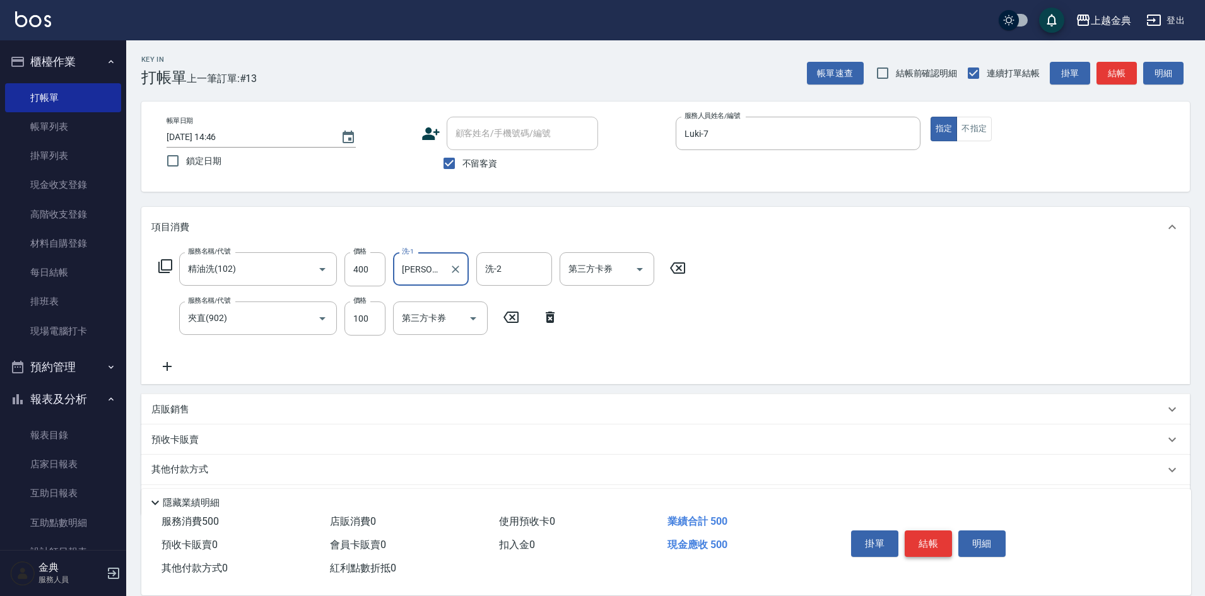
click at [936, 537] on button "結帳" at bounding box center [928, 544] width 47 height 26
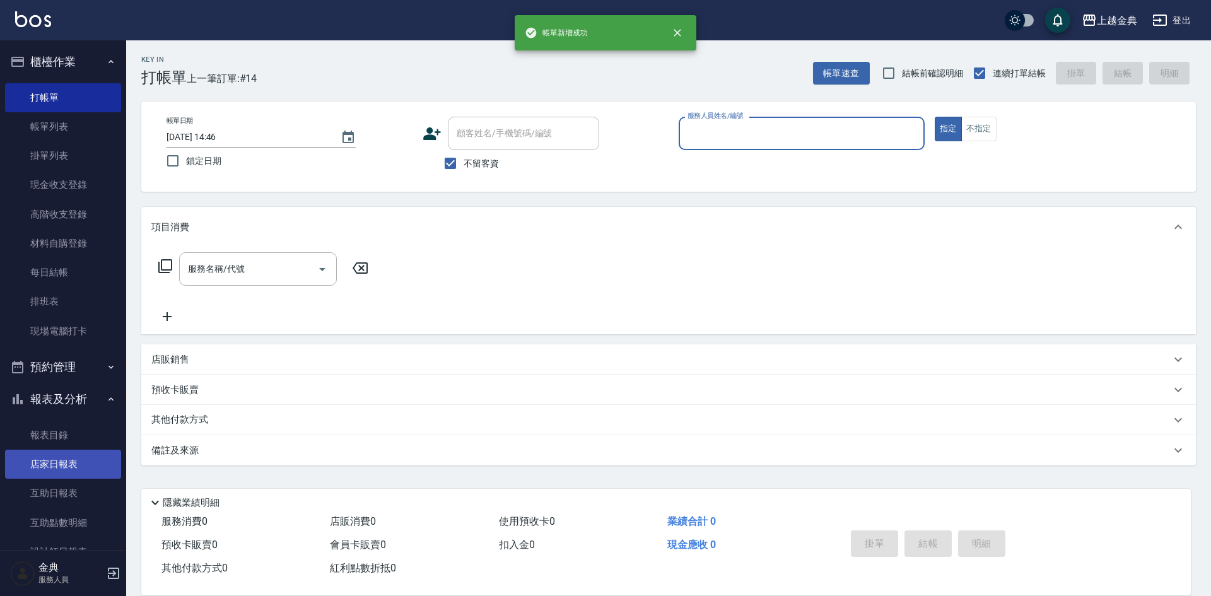
scroll to position [189, 0]
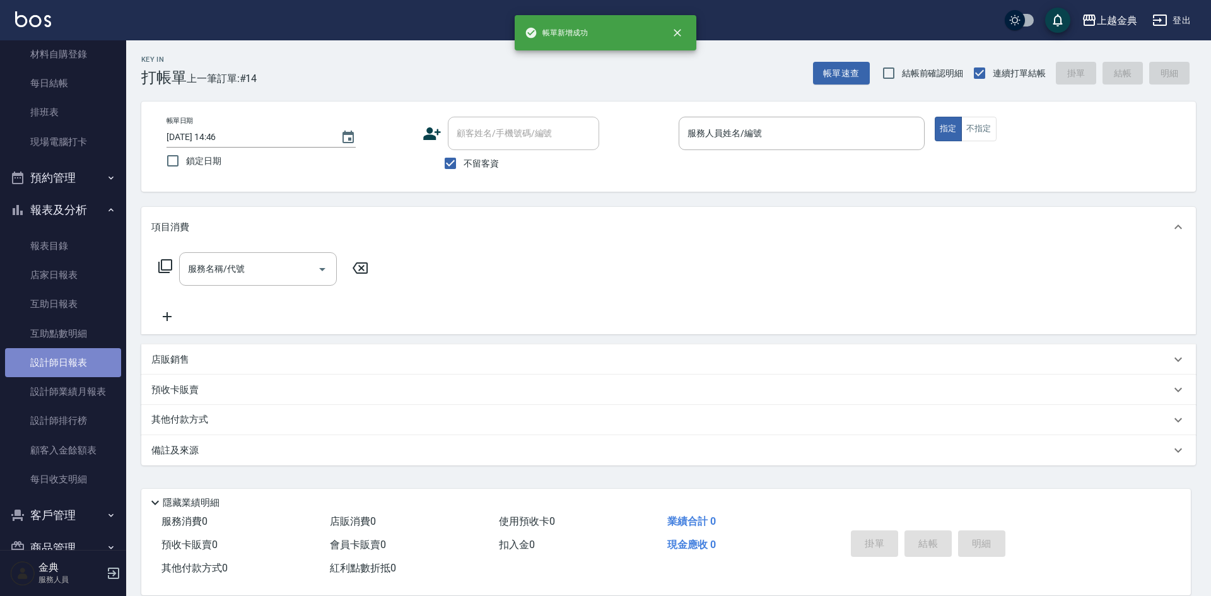
click at [83, 376] on link "設計師日報表" at bounding box center [63, 362] width 116 height 29
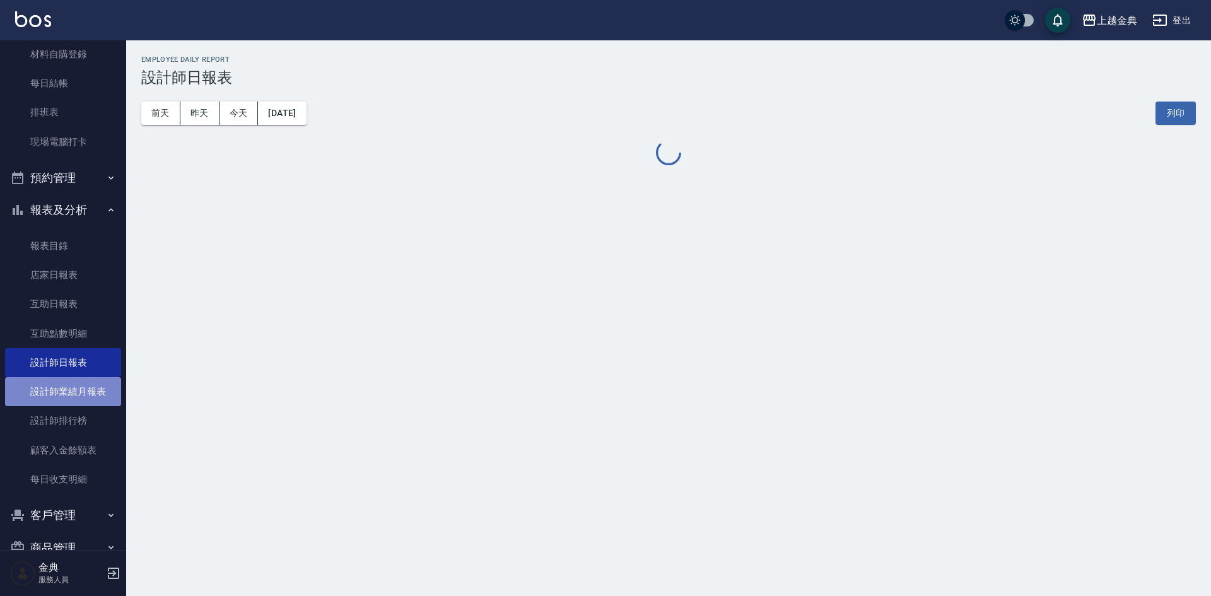
click at [92, 401] on link "設計師業績月報表" at bounding box center [63, 391] width 116 height 29
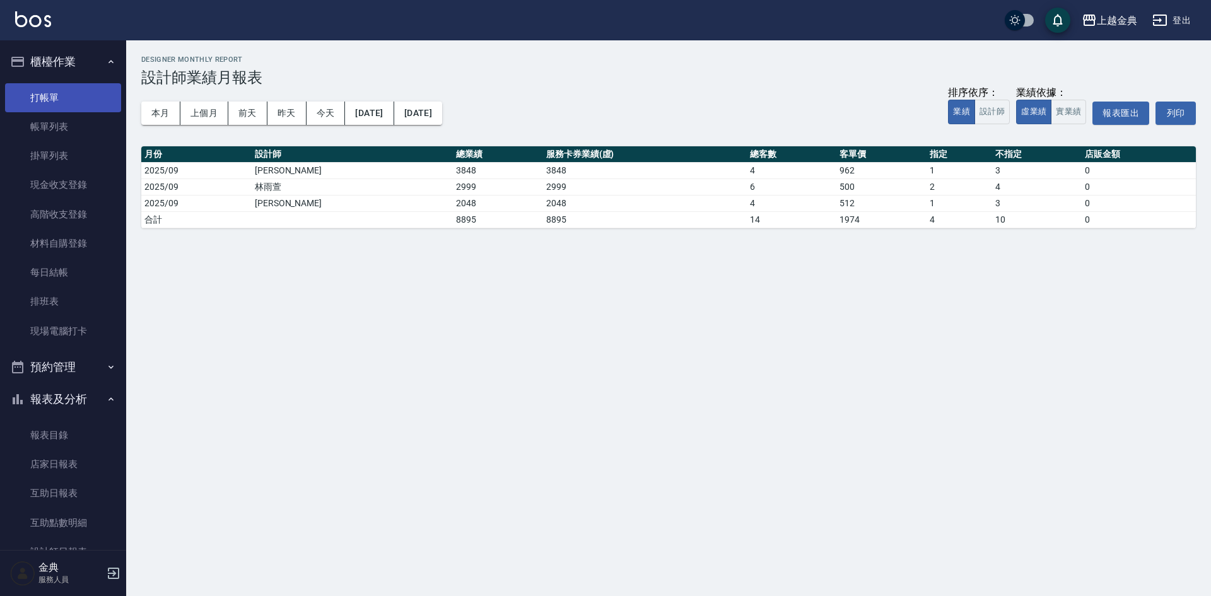
click at [62, 91] on link "打帳單" at bounding box center [63, 97] width 116 height 29
